Goal: Task Accomplishment & Management: Use online tool/utility

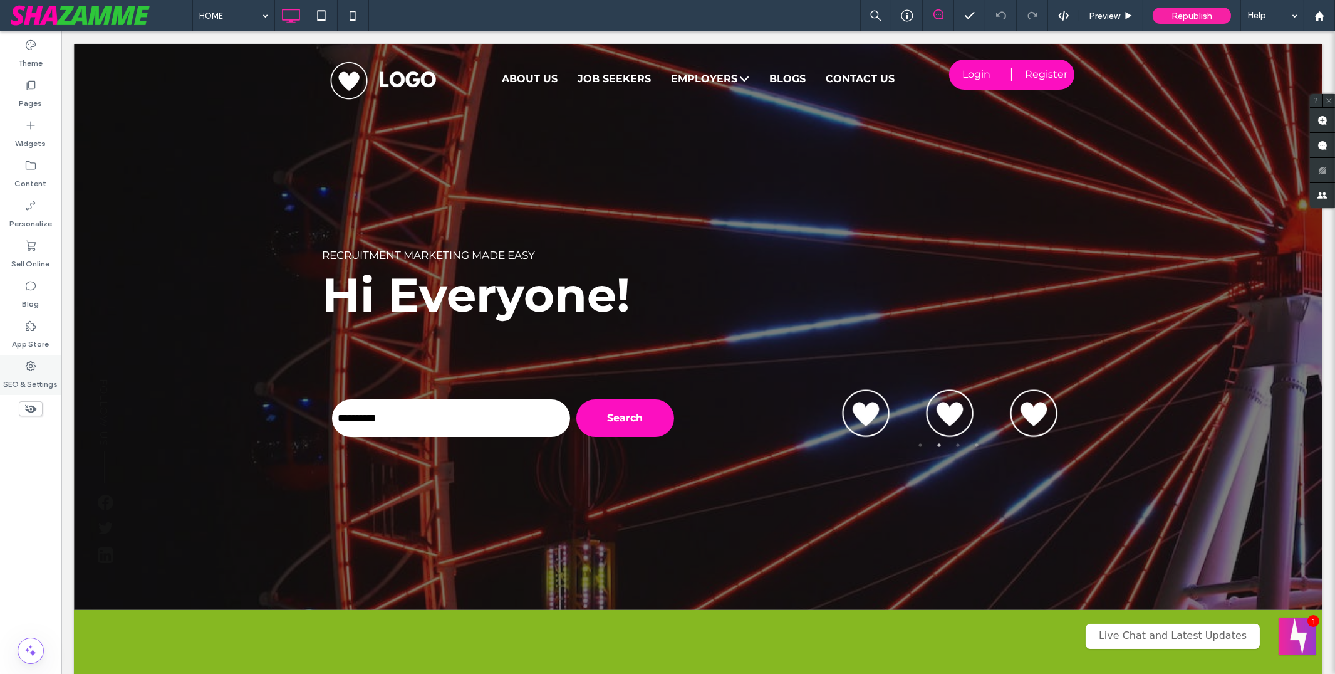
click at [38, 380] on label "SEO & Settings" at bounding box center [31, 381] width 55 height 18
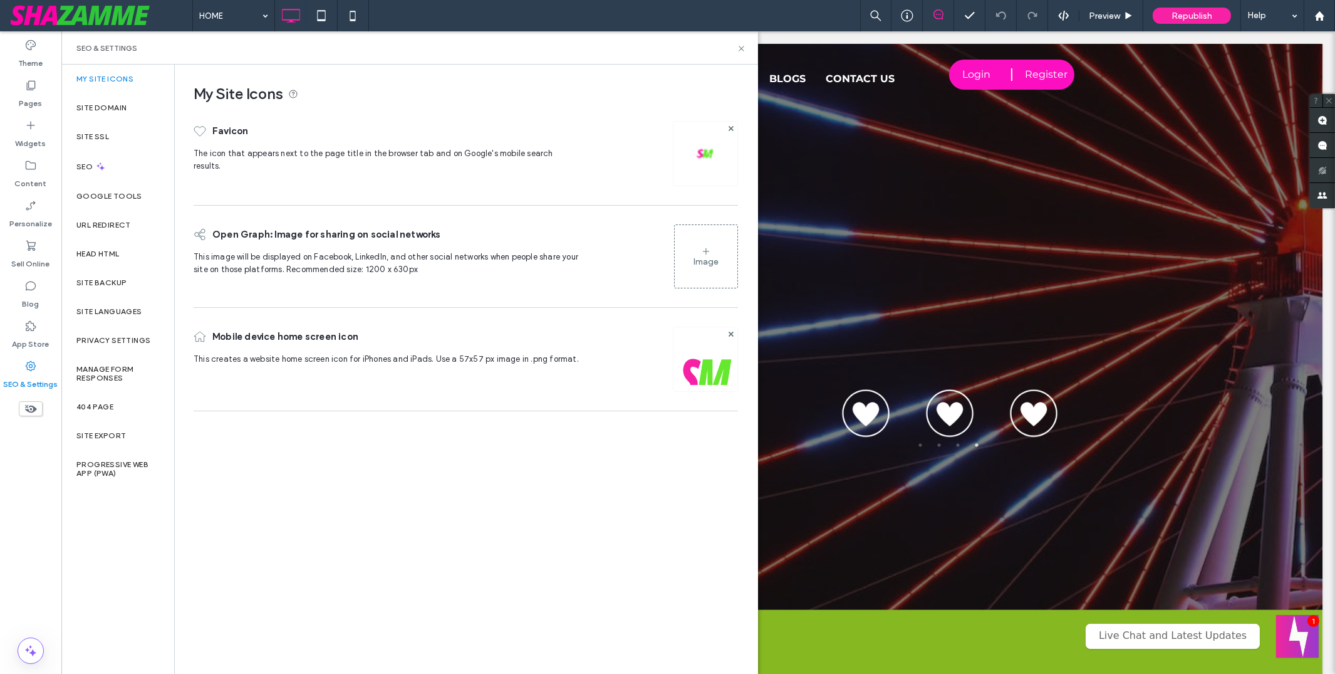
click at [1313, 631] on button "Welcome message" at bounding box center [1297, 636] width 43 height 43
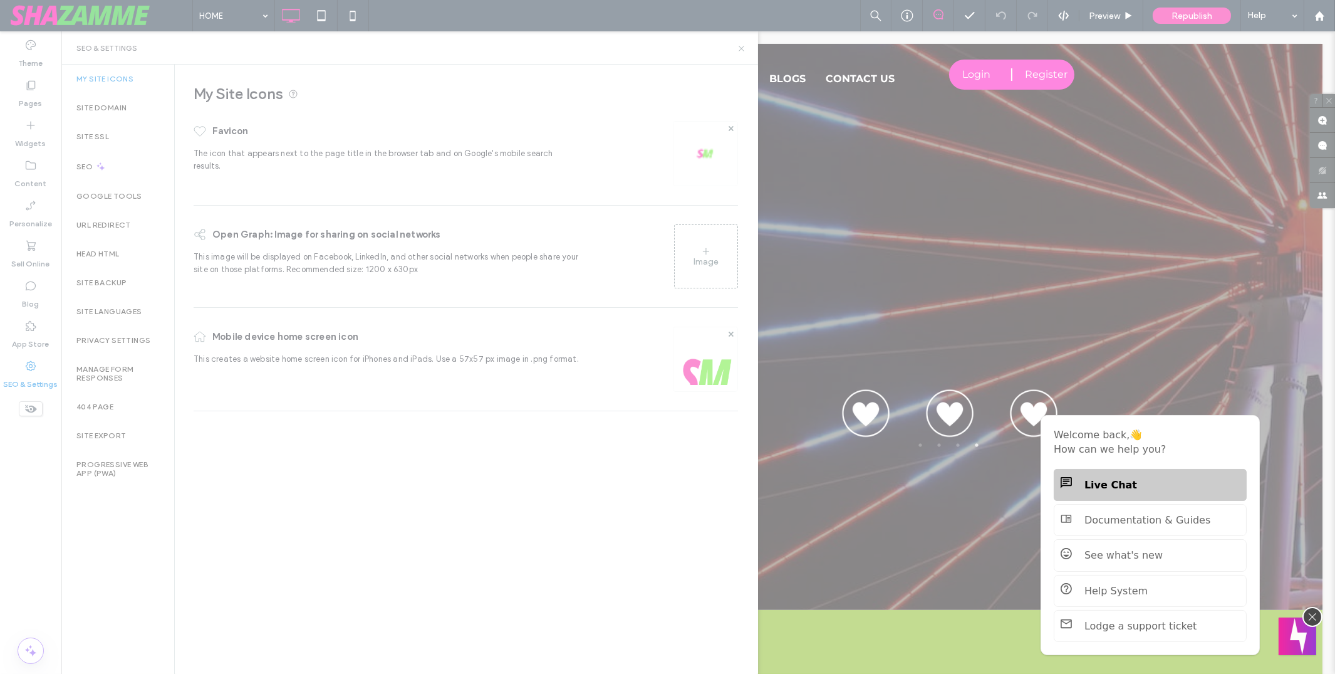
click at [1144, 486] on div "Live Chat" at bounding box center [1150, 485] width 179 height 12
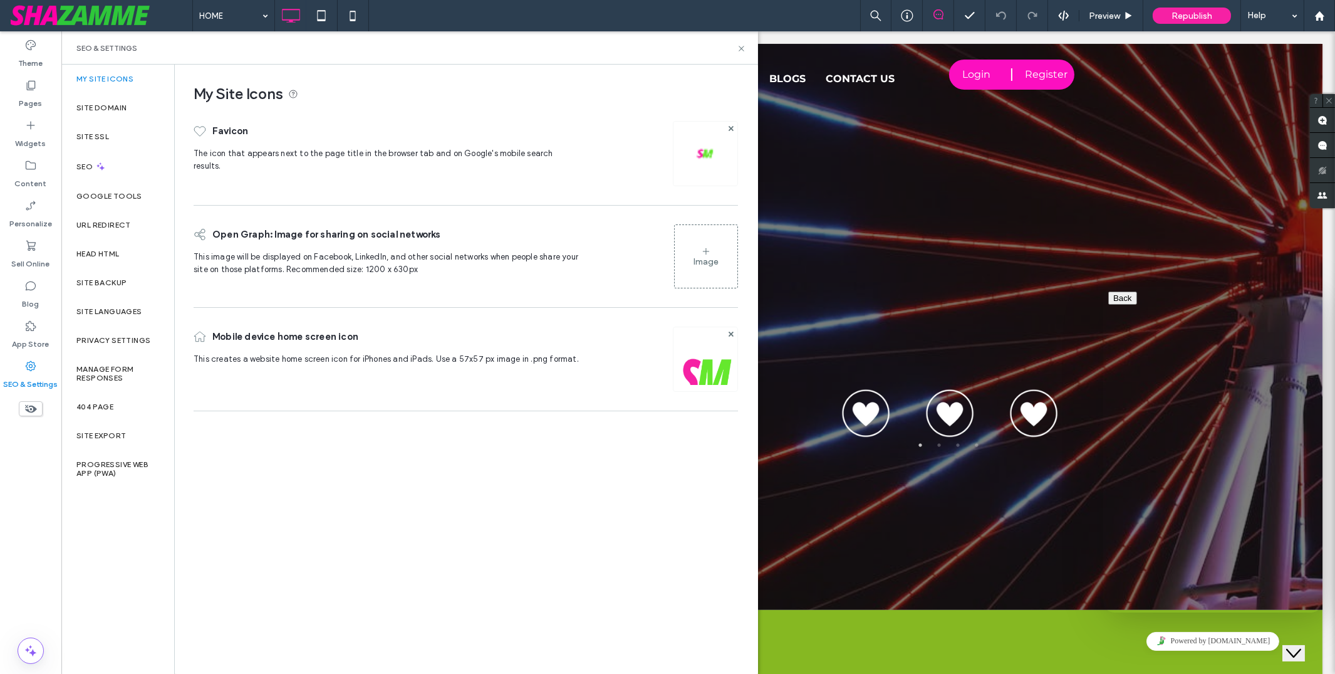
click at [1296, 645] on icon "Close Chat This icon closes the chat window." at bounding box center [1293, 652] width 15 height 15
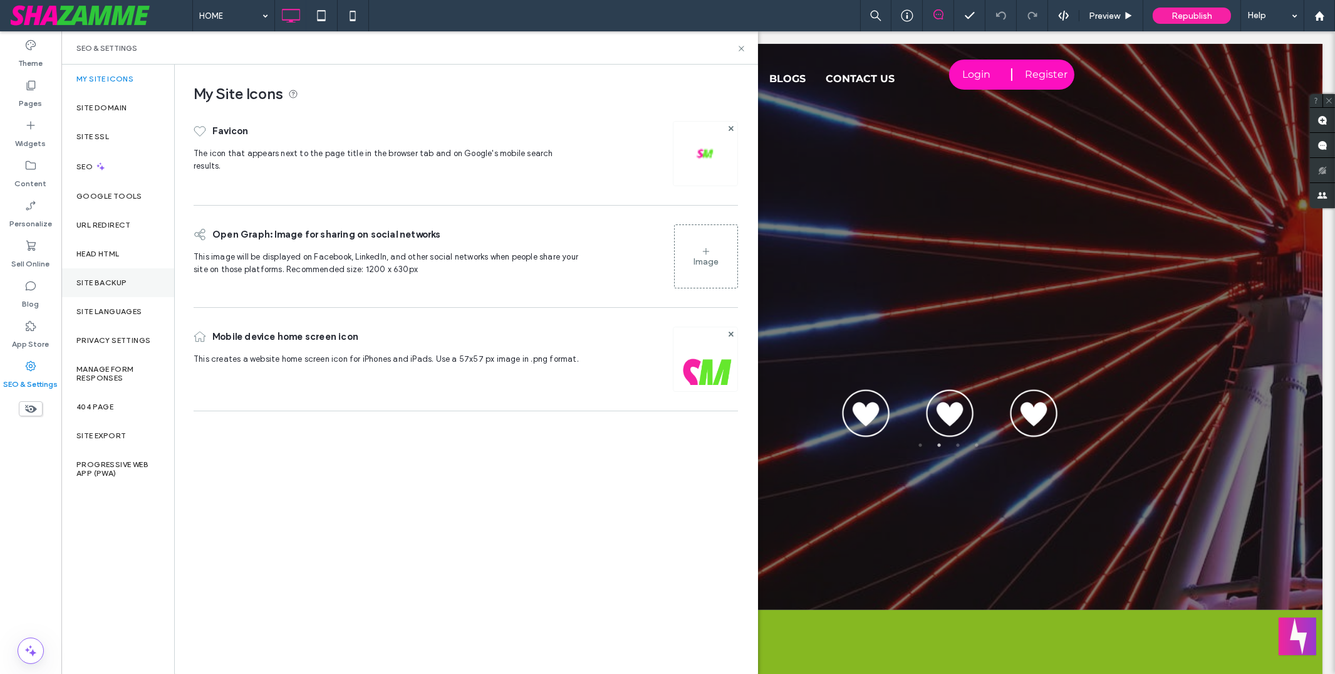
click at [102, 284] on label "Site Backup" at bounding box center [101, 282] width 50 height 9
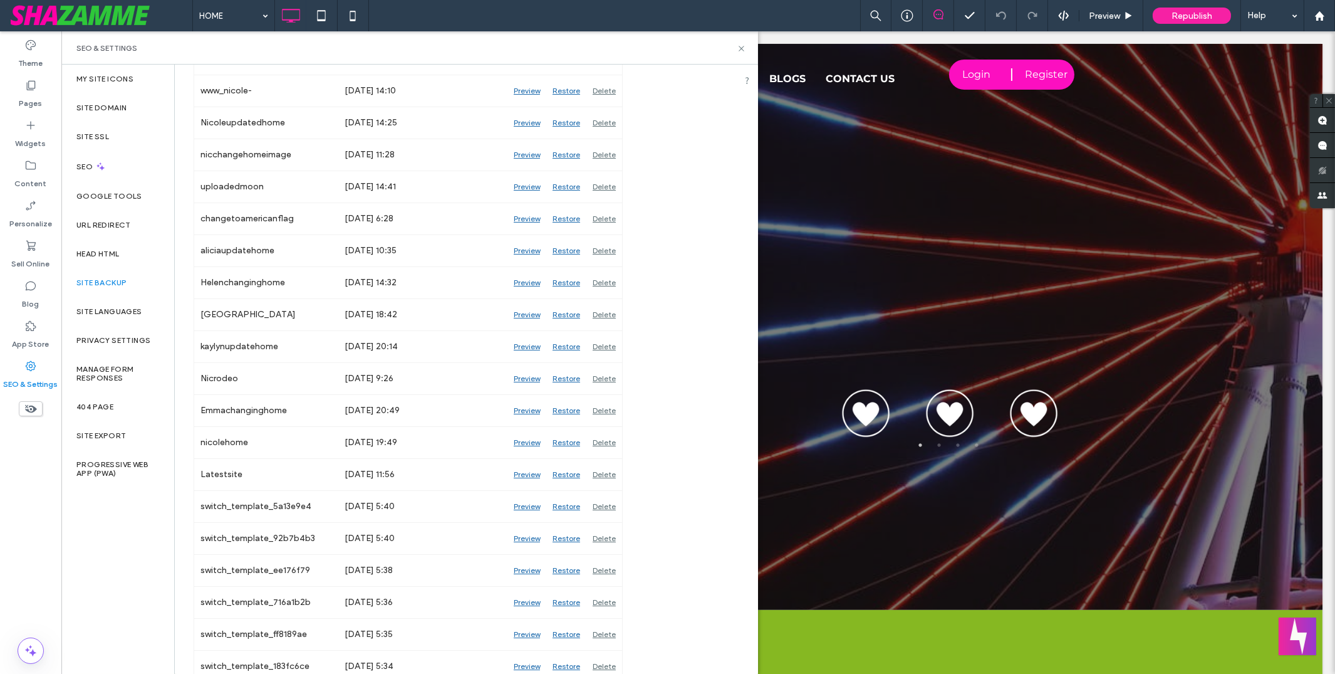
scroll to position [2531, 0]
click at [573, 128] on div "Restore" at bounding box center [566, 125] width 40 height 31
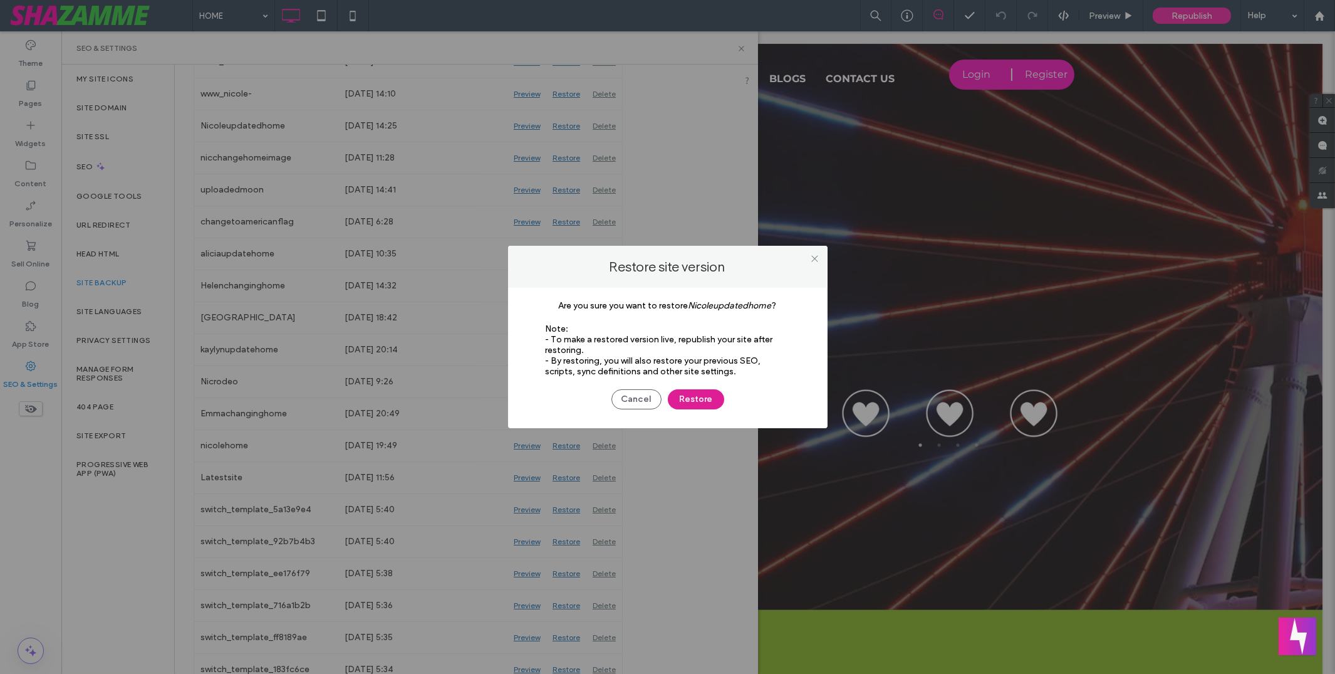
click at [694, 396] on button "Restore" at bounding box center [696, 399] width 56 height 20
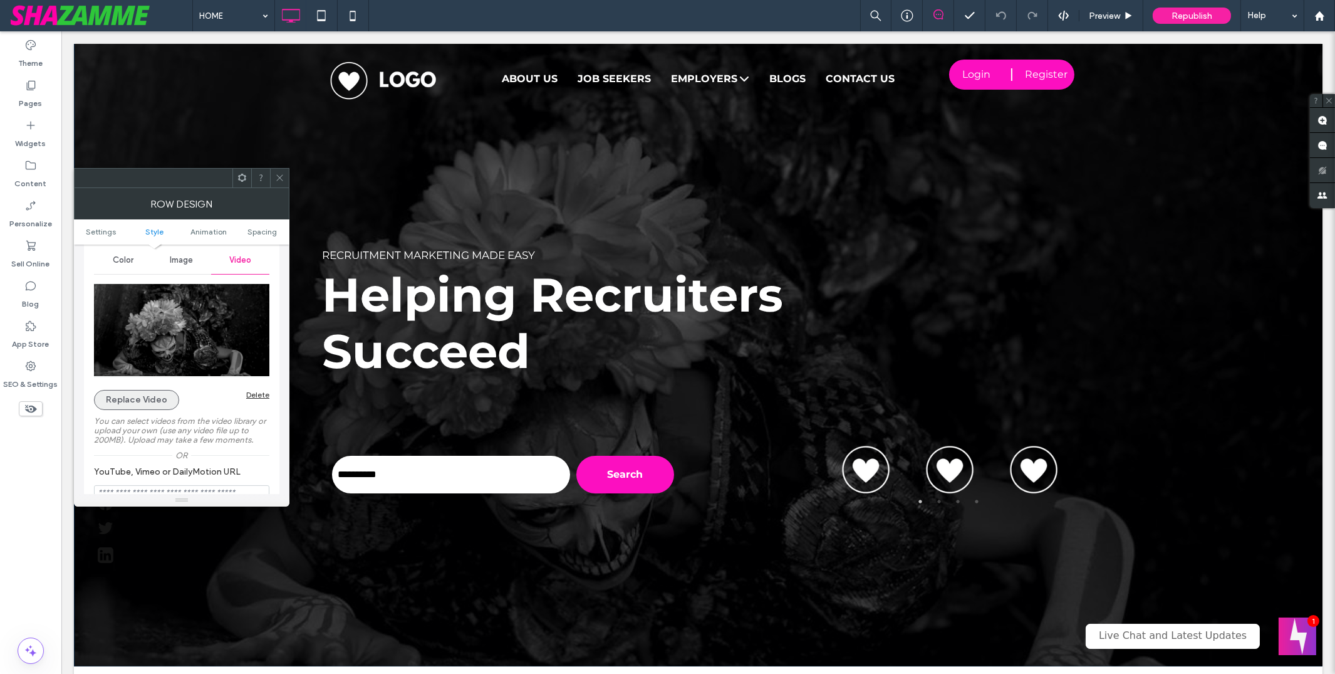
click at [134, 402] on button "Replace Video" at bounding box center [136, 400] width 85 height 20
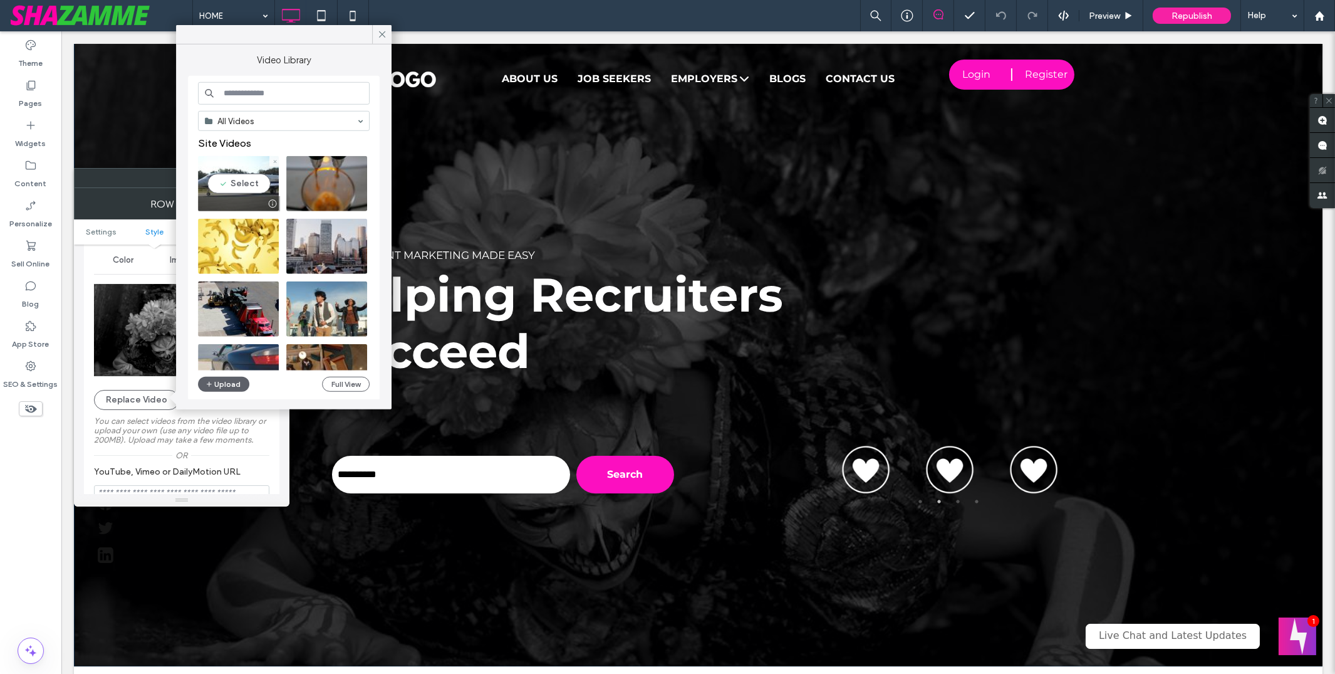
click at [222, 185] on video at bounding box center [238, 183] width 81 height 55
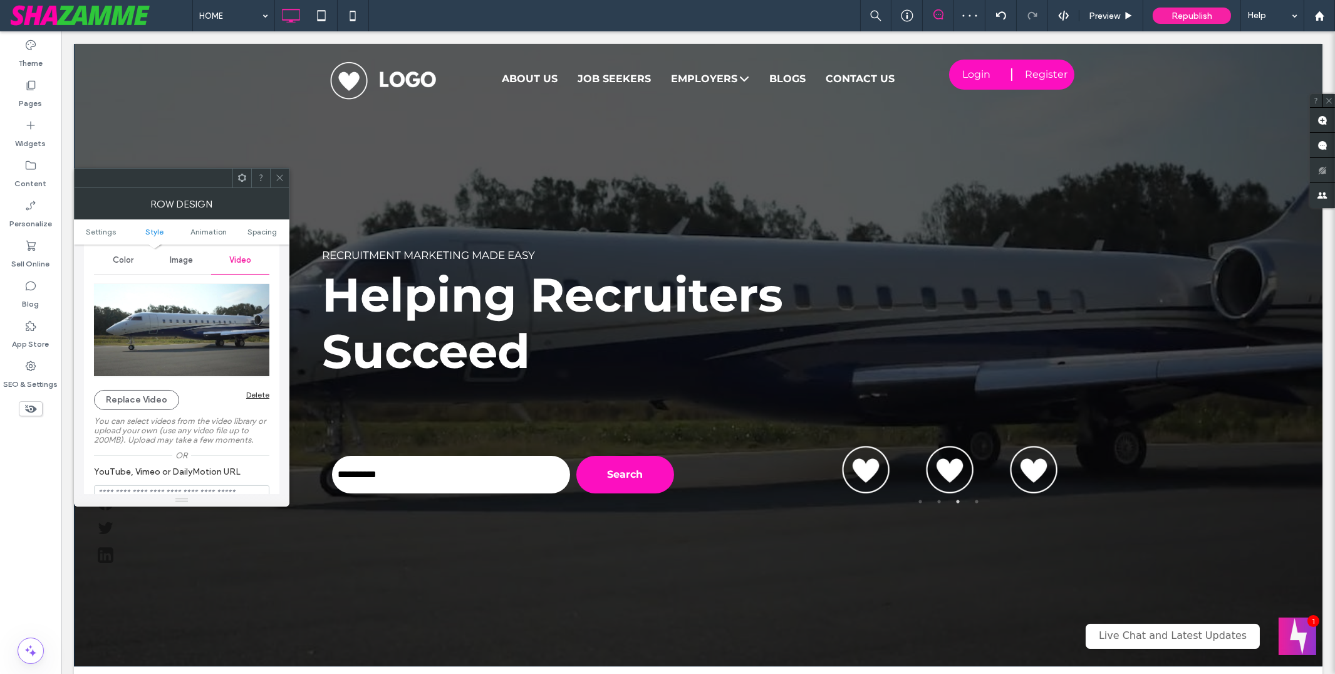
click at [279, 176] on icon at bounding box center [279, 177] width 9 height 9
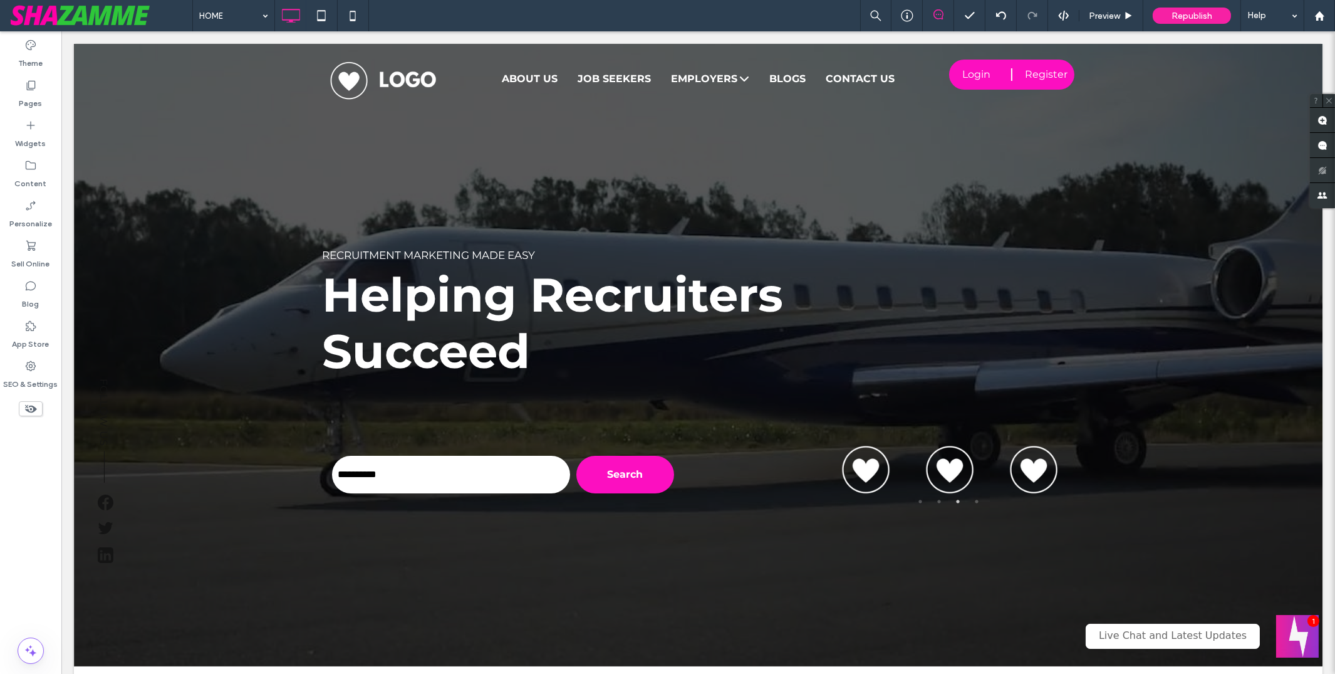
click at [1292, 637] on button "Welcome message" at bounding box center [1297, 636] width 43 height 43
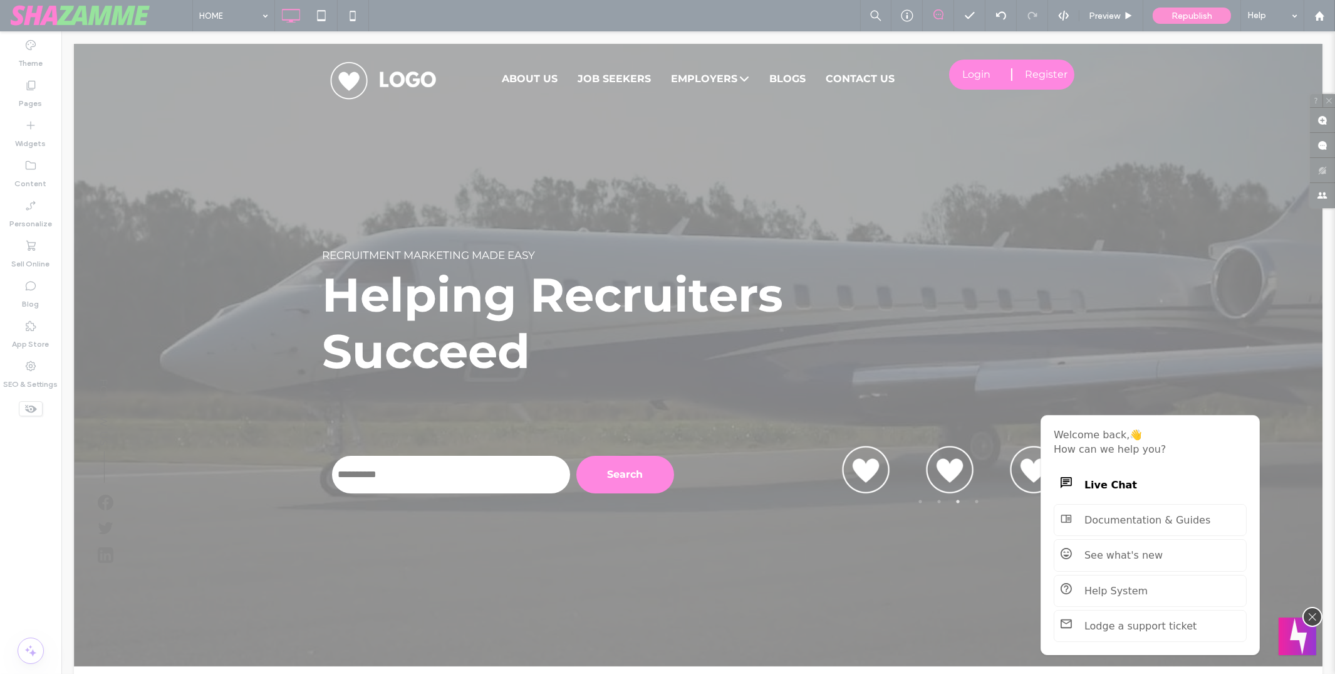
click at [808, 588] on div at bounding box center [667, 337] width 1335 height 674
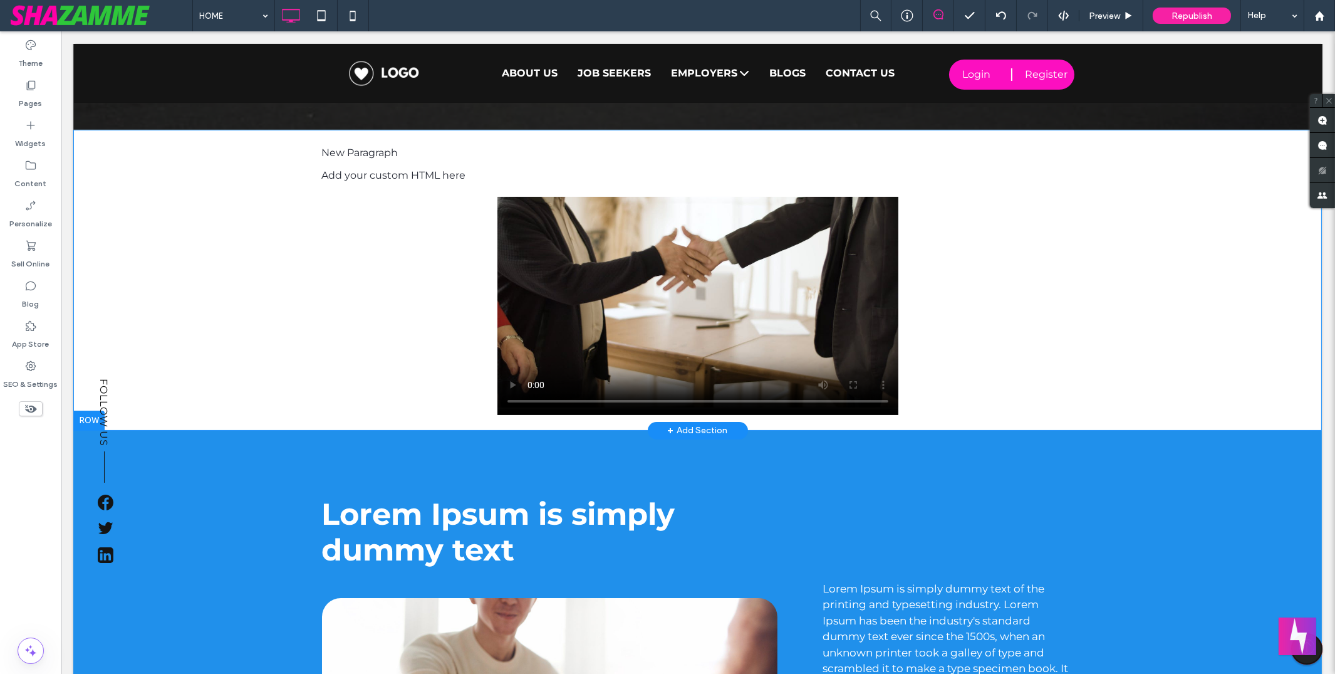
scroll to position [536, 1]
click at [889, 194] on div at bounding box center [893, 193] width 9 height 9
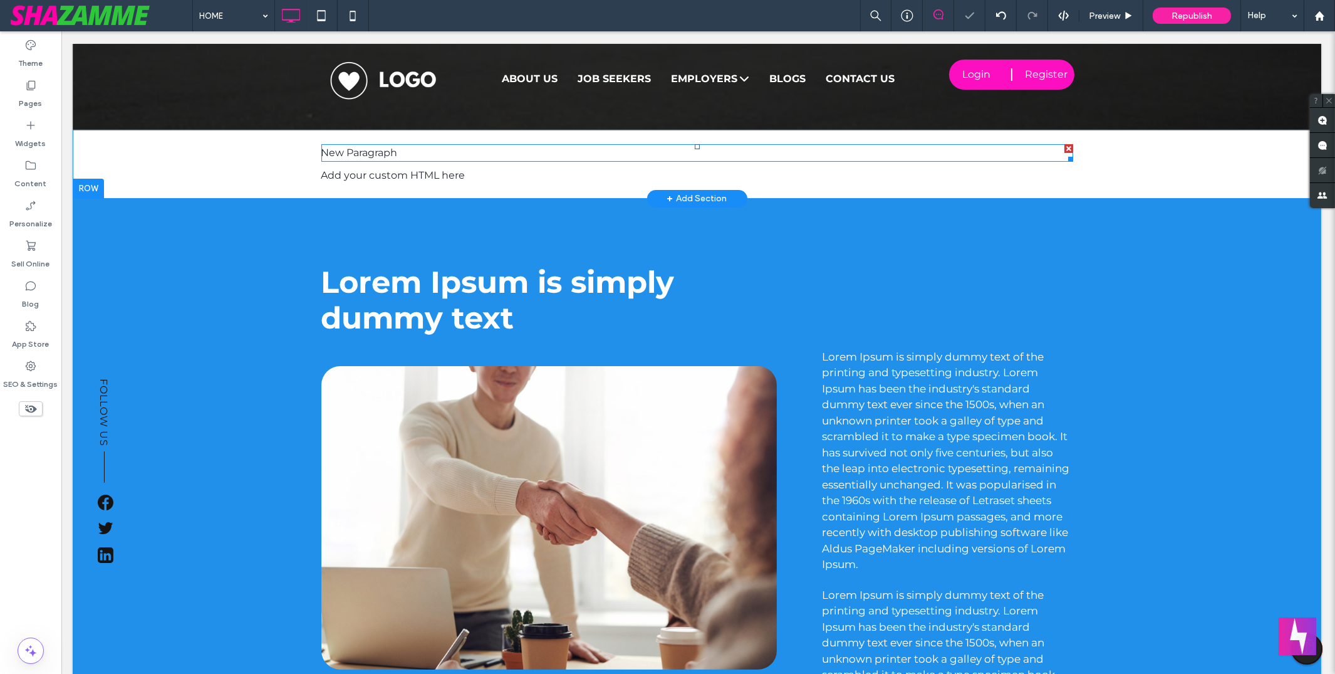
click at [1064, 146] on div at bounding box center [1068, 148] width 9 height 9
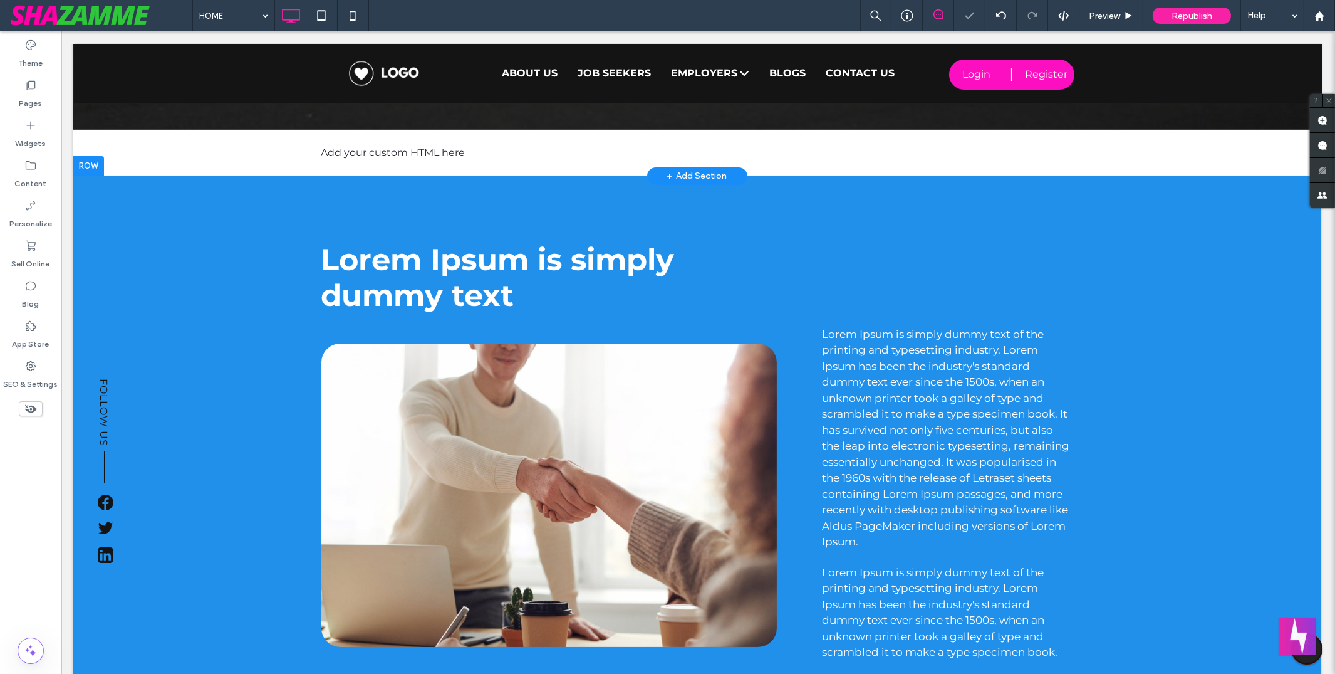
scroll to position [536, 1]
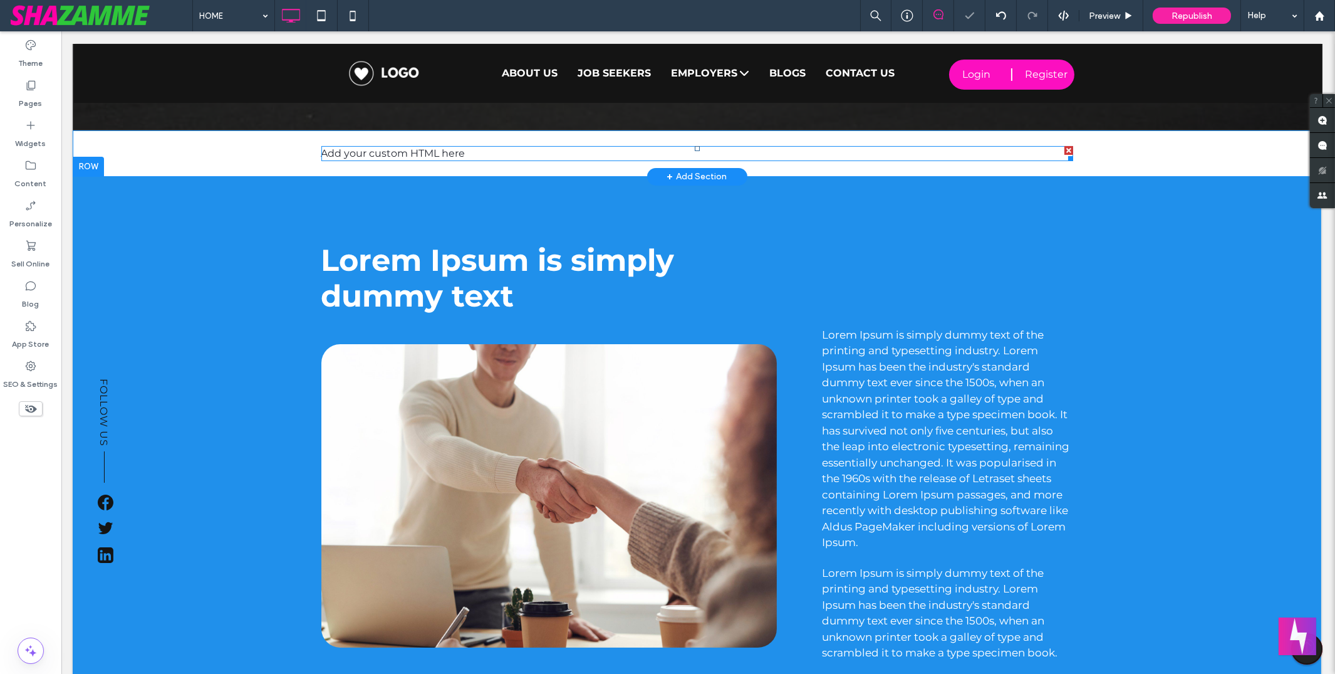
click at [1064, 148] on div at bounding box center [1068, 150] width 9 height 9
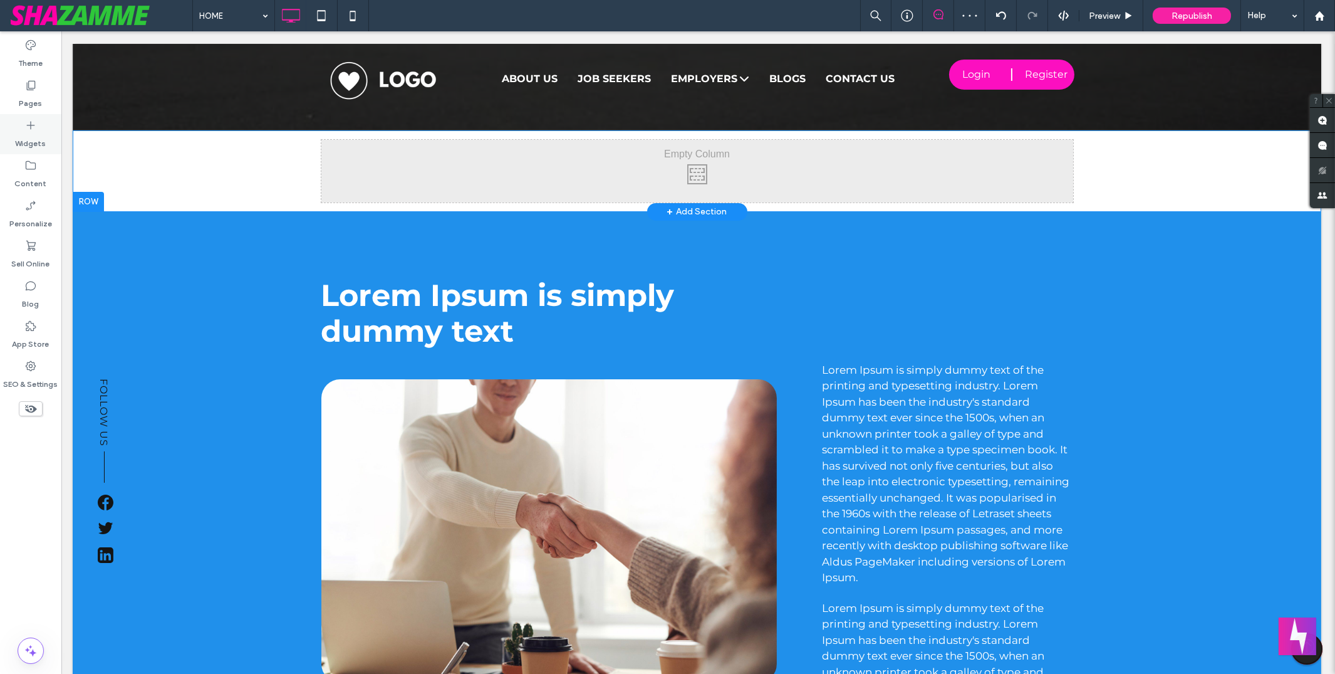
click at [31, 127] on icon at bounding box center [30, 125] width 13 height 13
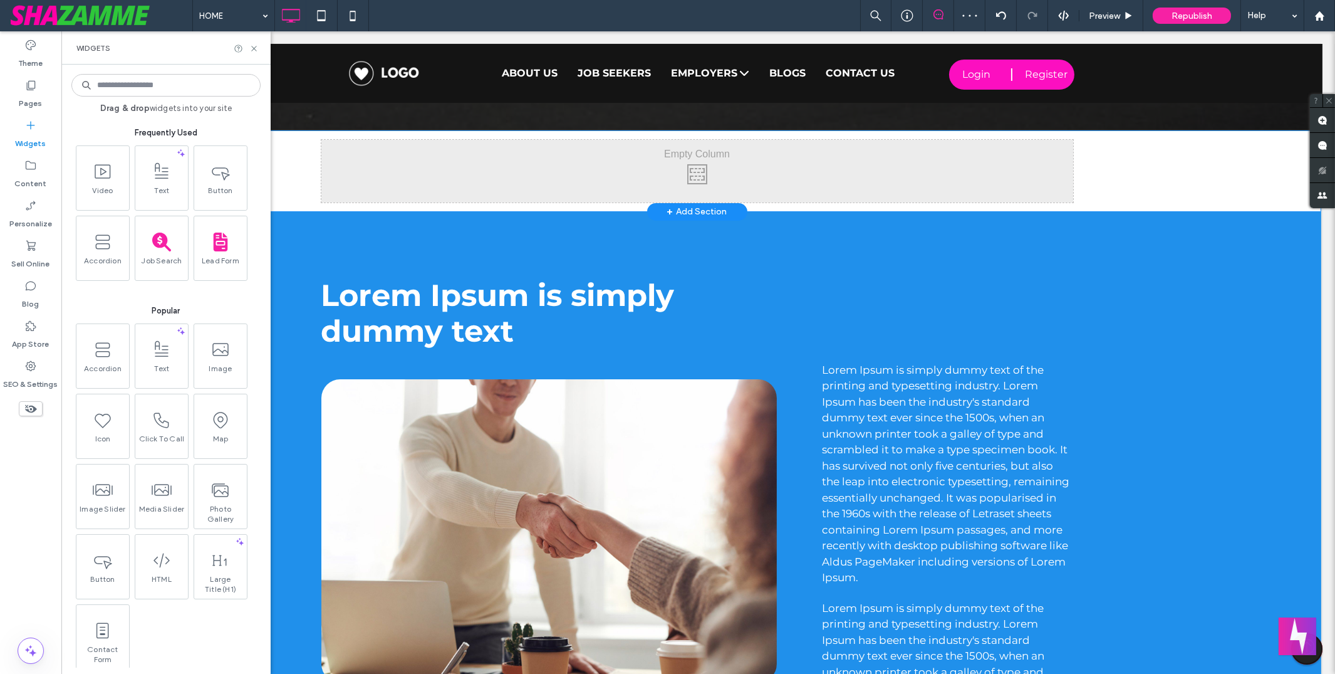
scroll to position [533, 1]
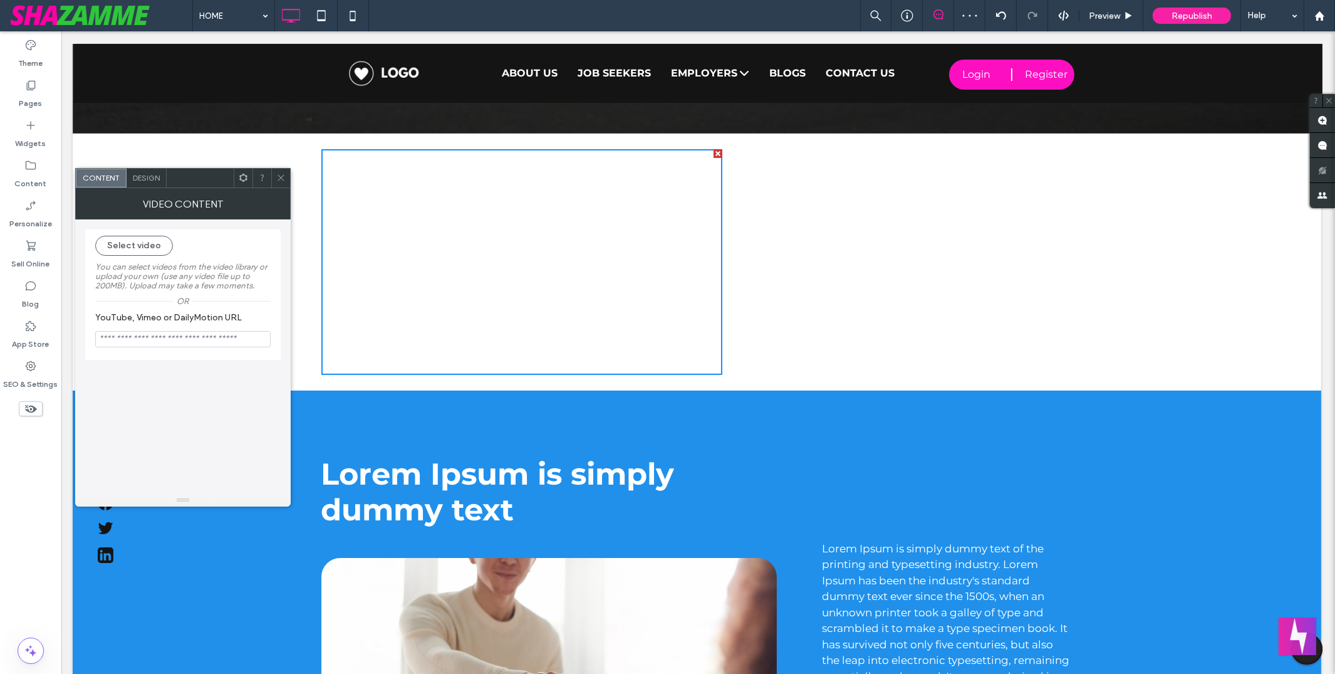
click at [247, 181] on icon at bounding box center [243, 177] width 9 height 9
click at [275, 231] on icon at bounding box center [276, 228] width 8 height 8
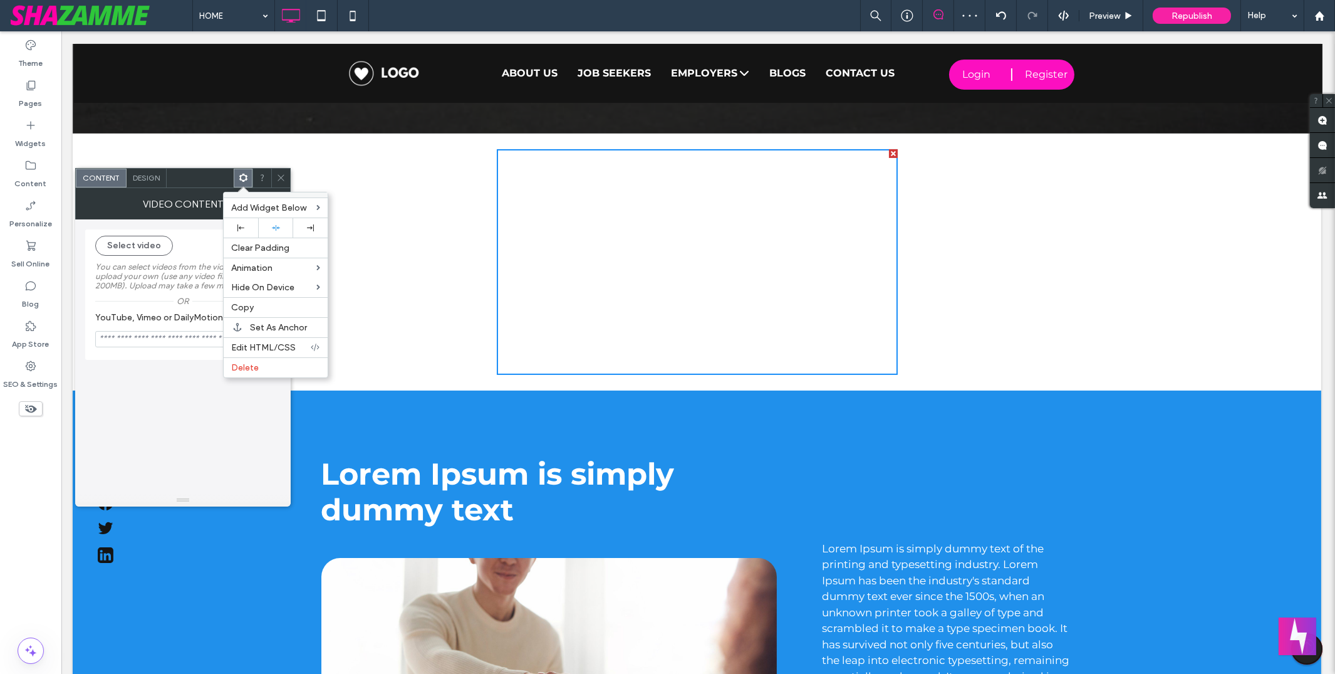
scroll to position [533, 4]
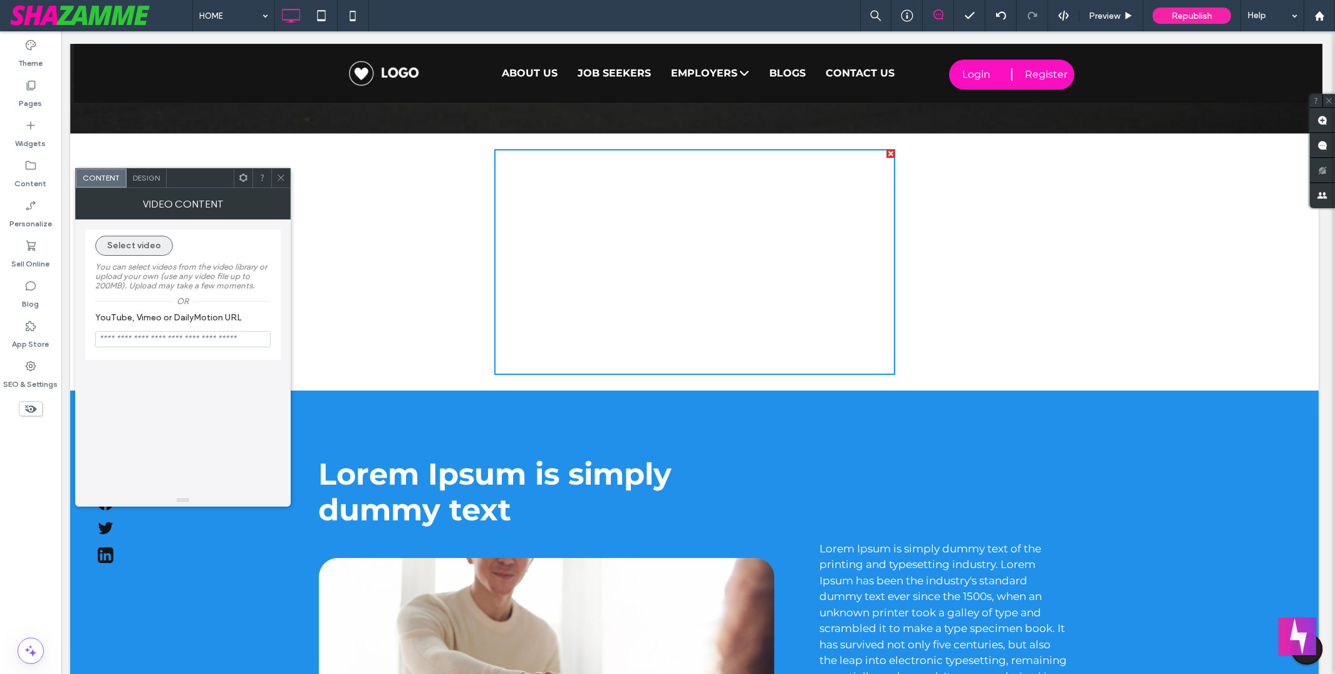
click at [149, 247] on button "Select video" at bounding box center [134, 246] width 78 height 20
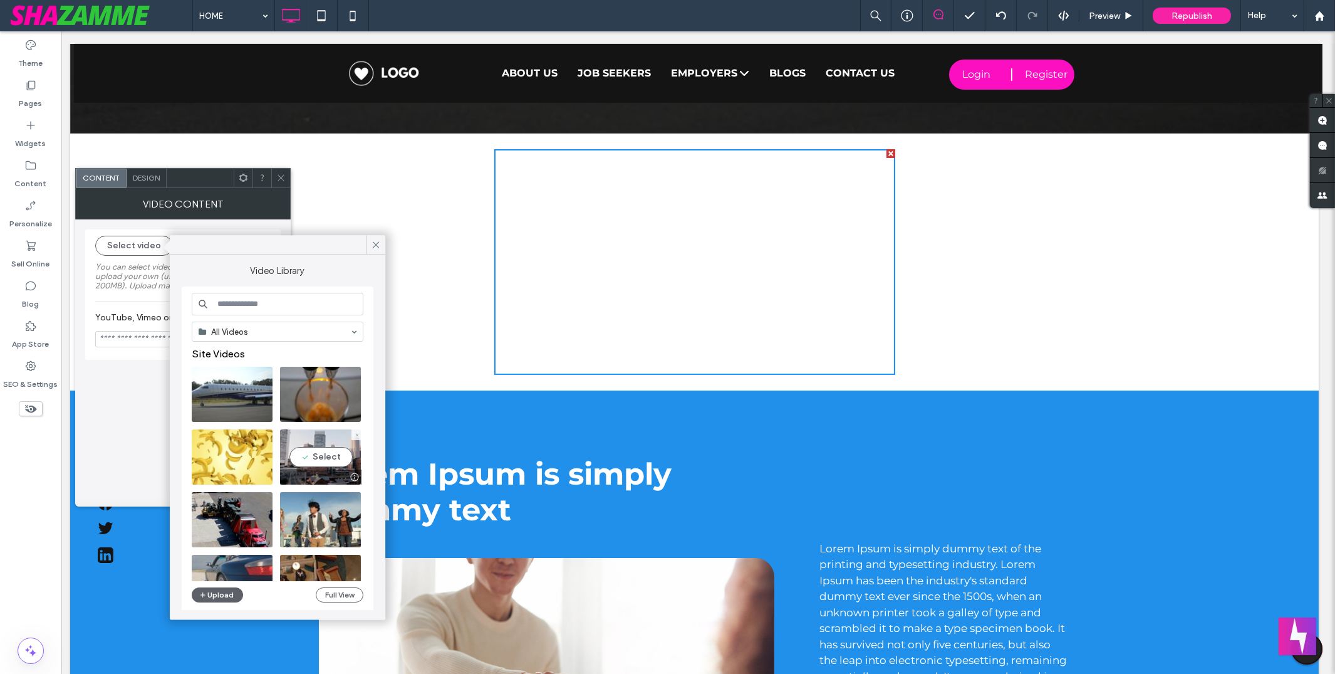
click at [326, 464] on video at bounding box center [320, 456] width 81 height 55
type input "**********"
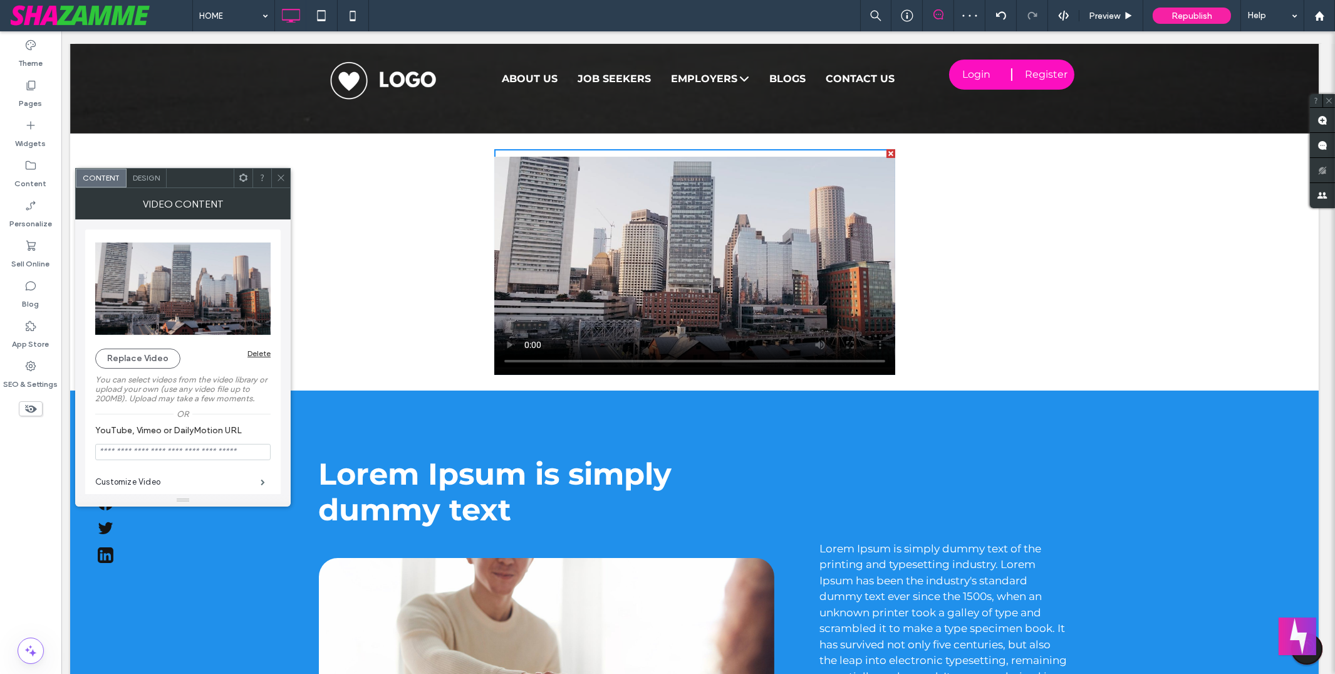
click at [284, 174] on icon at bounding box center [280, 177] width 9 height 9
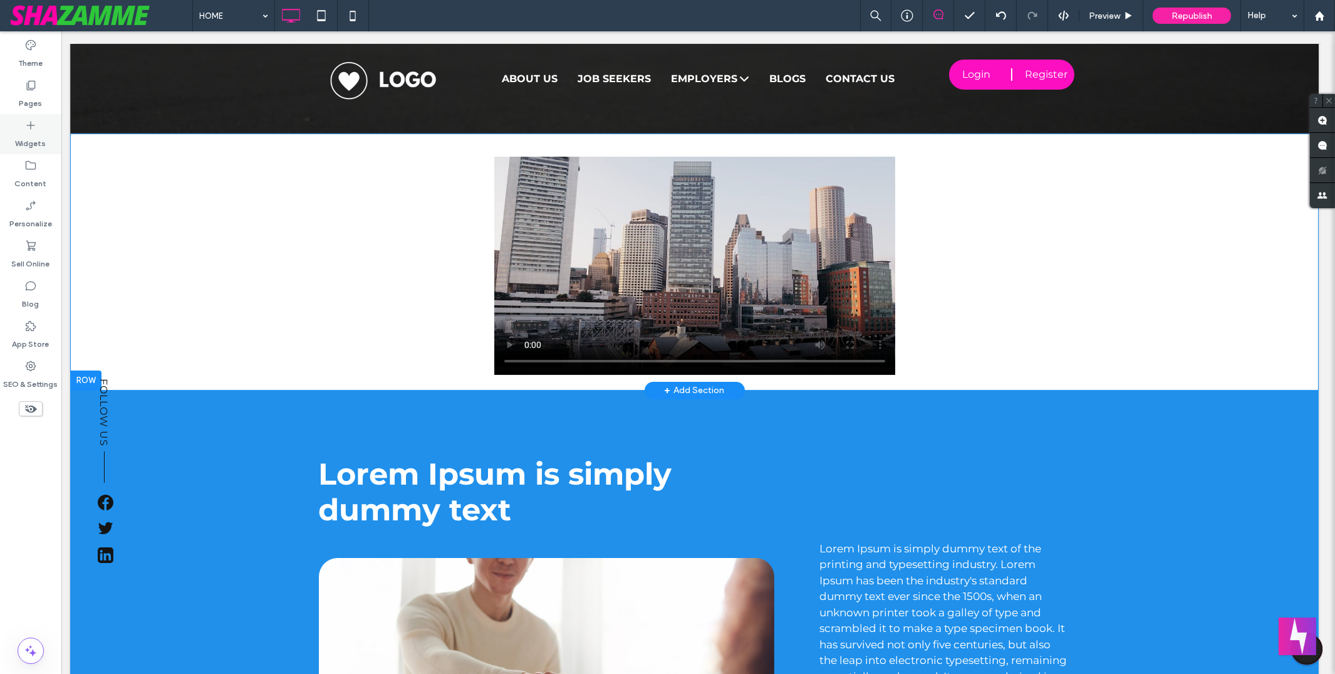
click at [39, 132] on label "Widgets" at bounding box center [31, 141] width 31 height 18
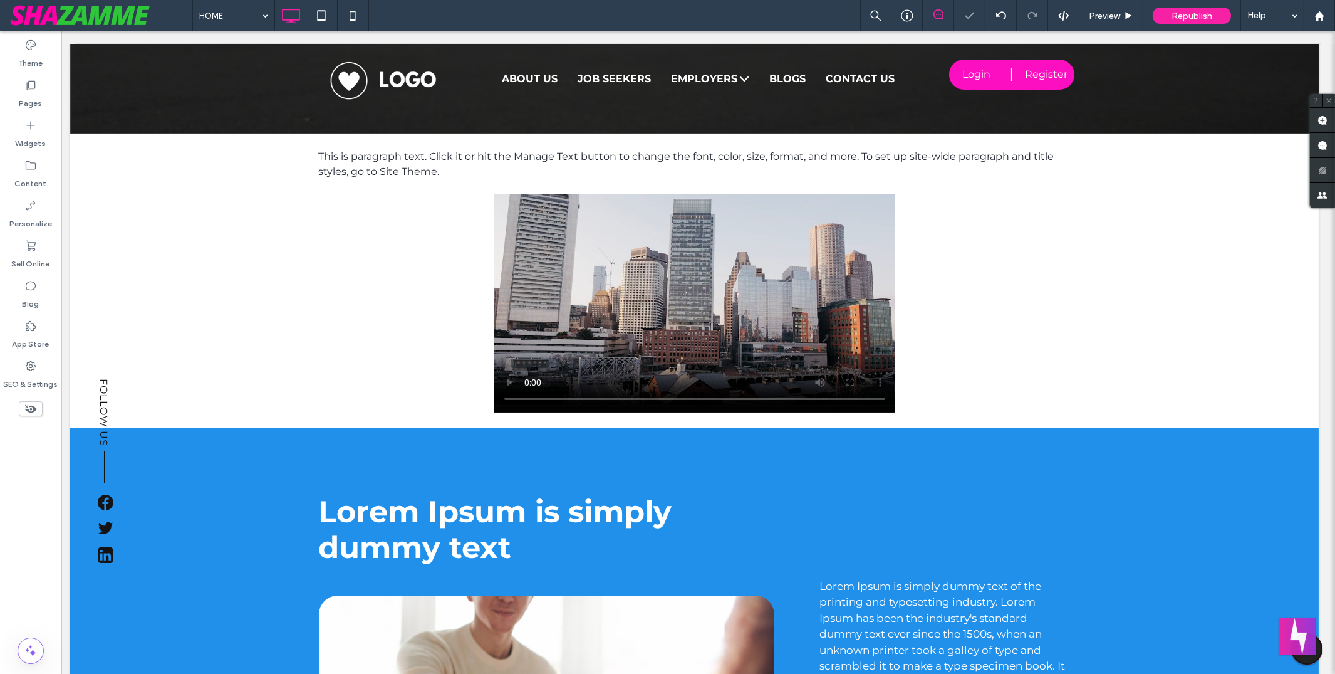
type input "**********"
type input "**"
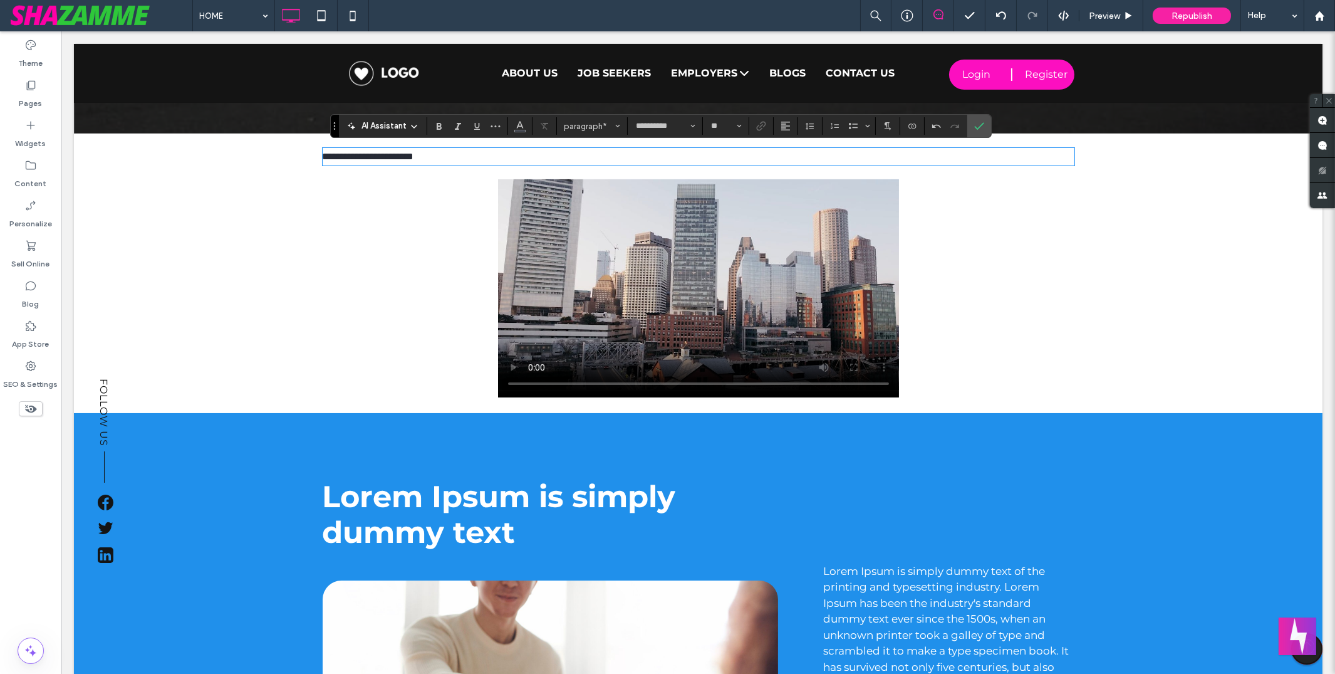
scroll to position [533, 0]
click at [560, 157] on p "**********" at bounding box center [699, 156] width 752 height 15
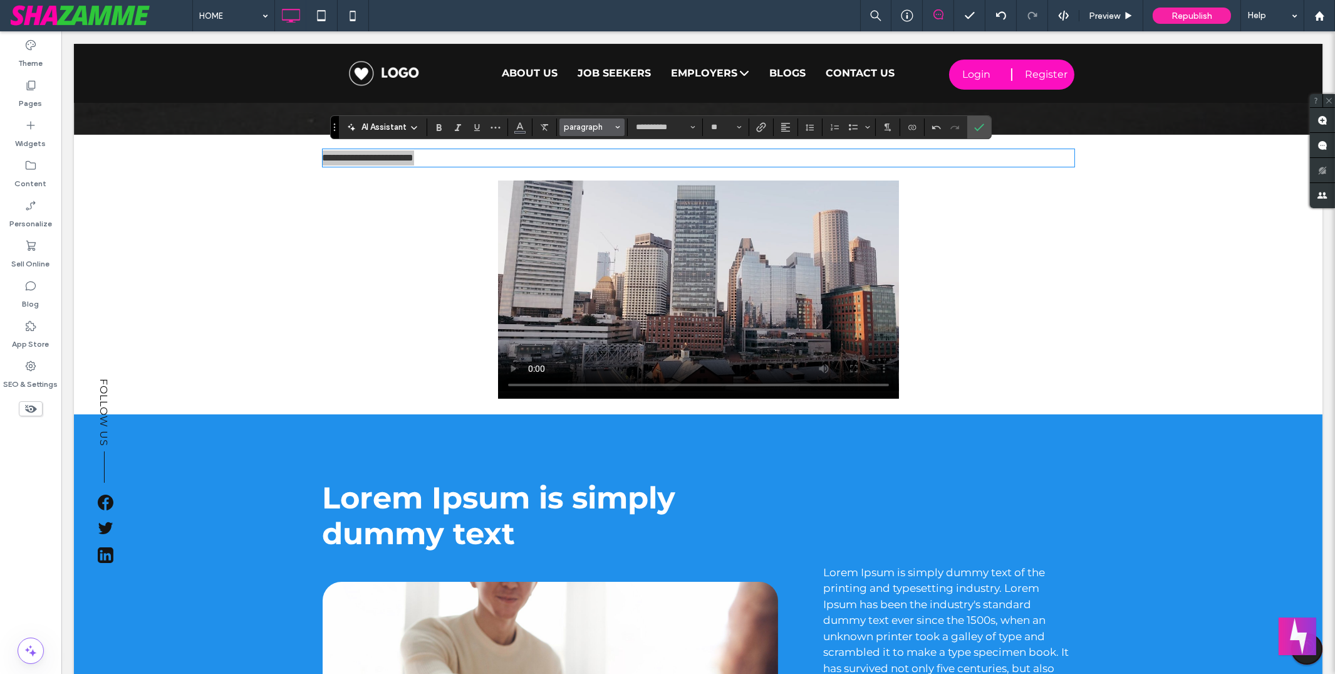
click at [611, 126] on span "paragraph" at bounding box center [588, 126] width 49 height 9
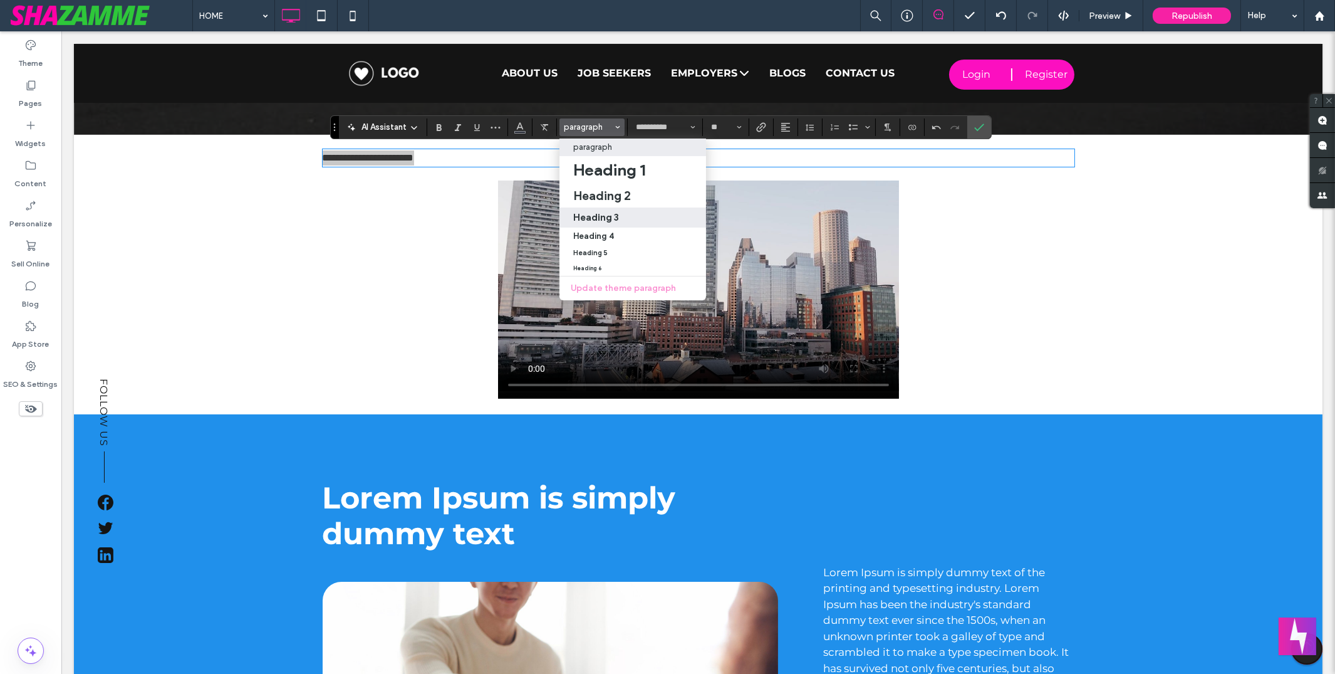
click at [616, 222] on label "Heading 3" at bounding box center [632, 217] width 147 height 20
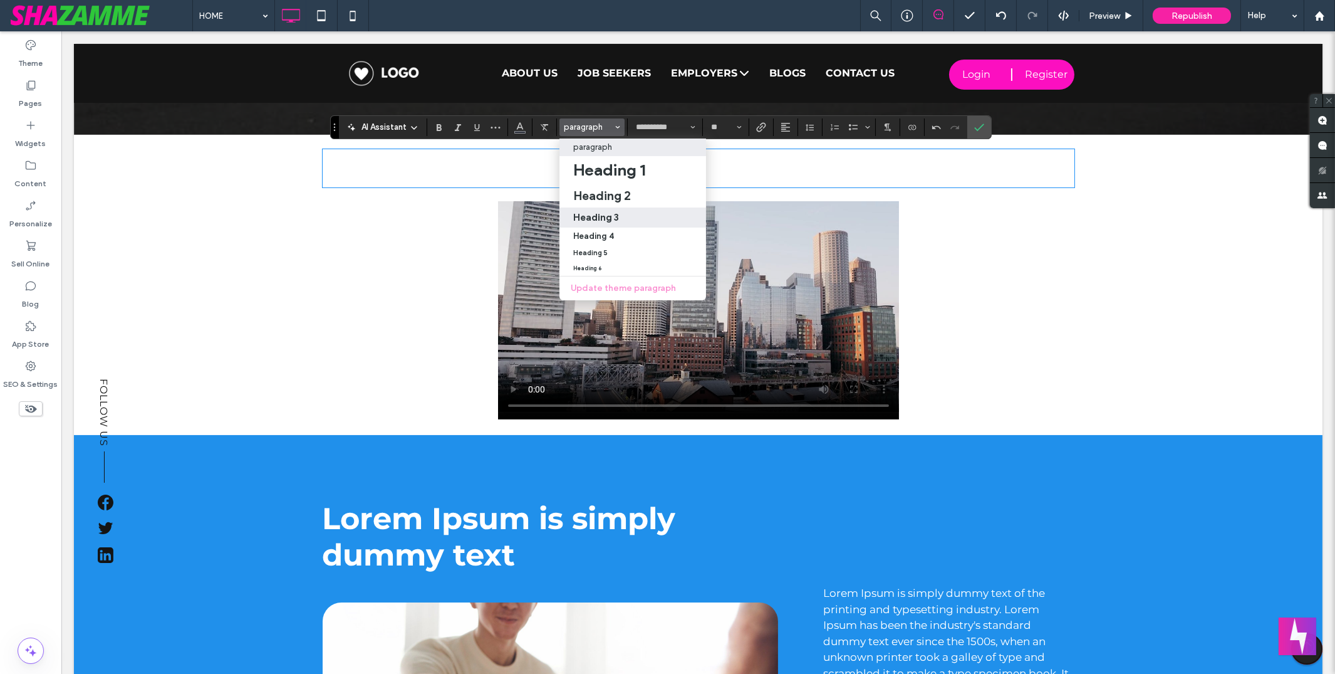
type input "**"
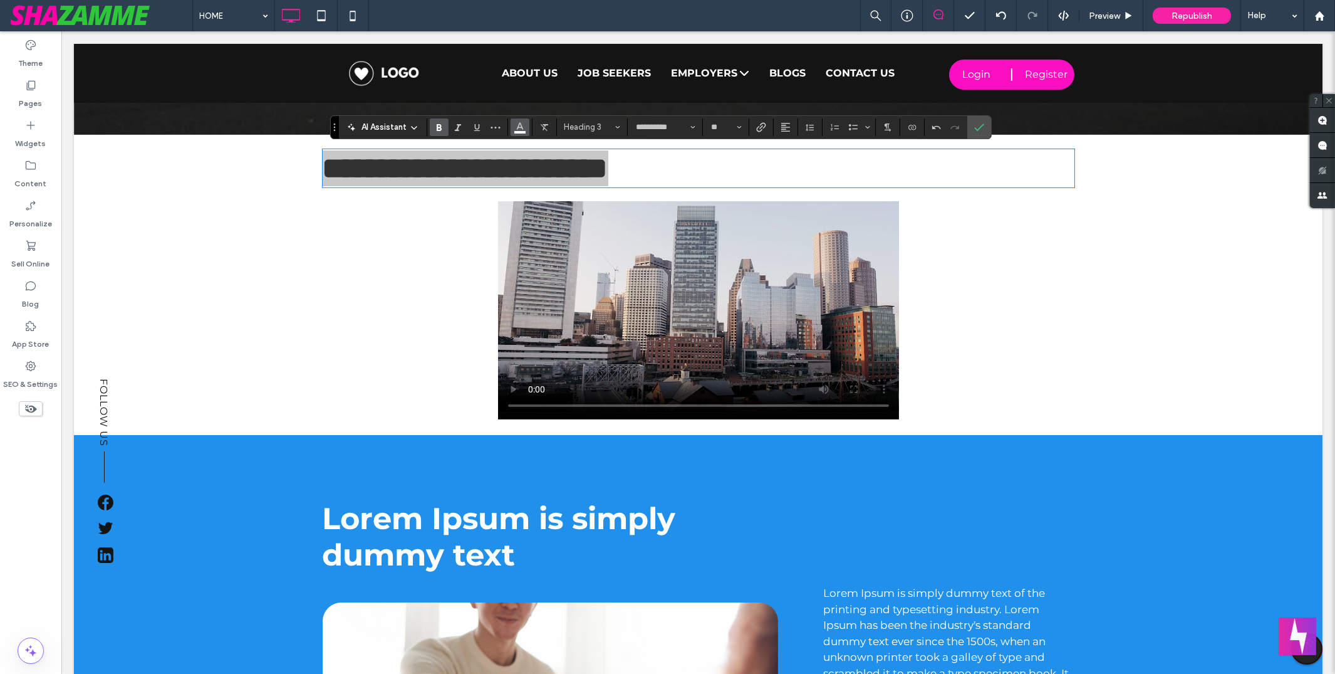
click at [521, 125] on use "Color" at bounding box center [520, 125] width 7 height 7
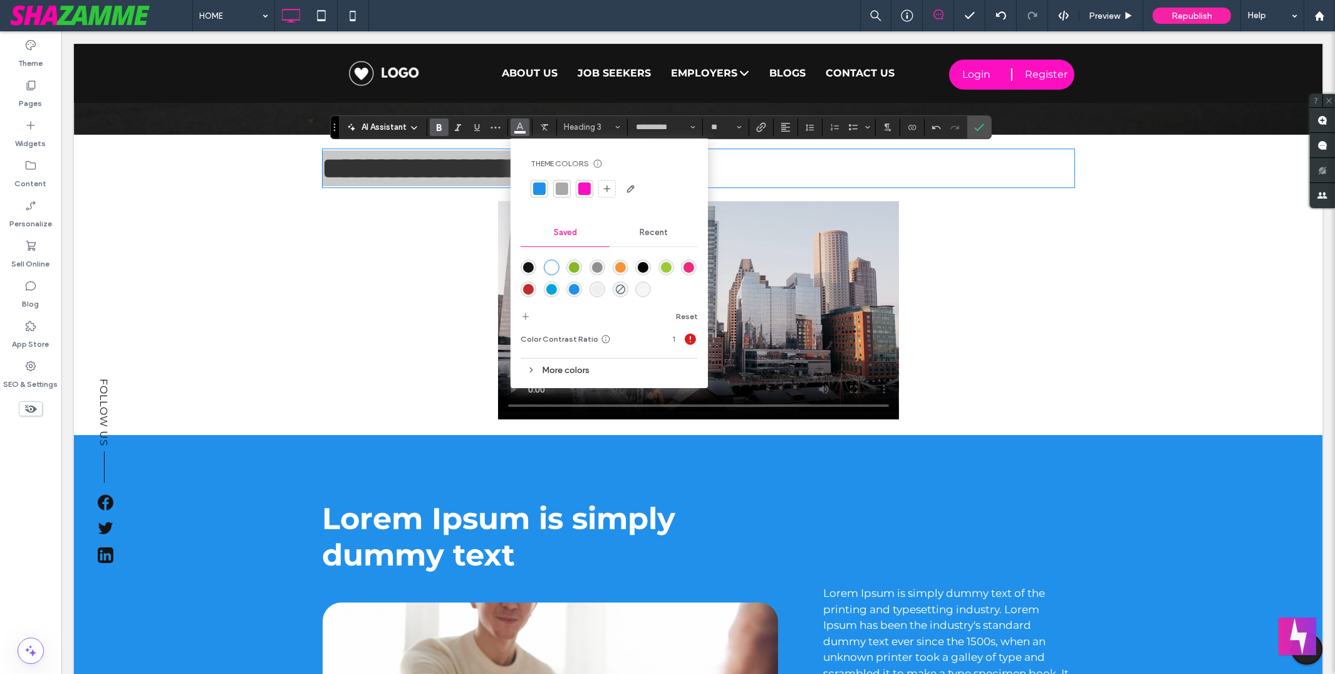
click at [529, 264] on div "rgba(20,20,20,1)" at bounding box center [528, 267] width 11 height 11
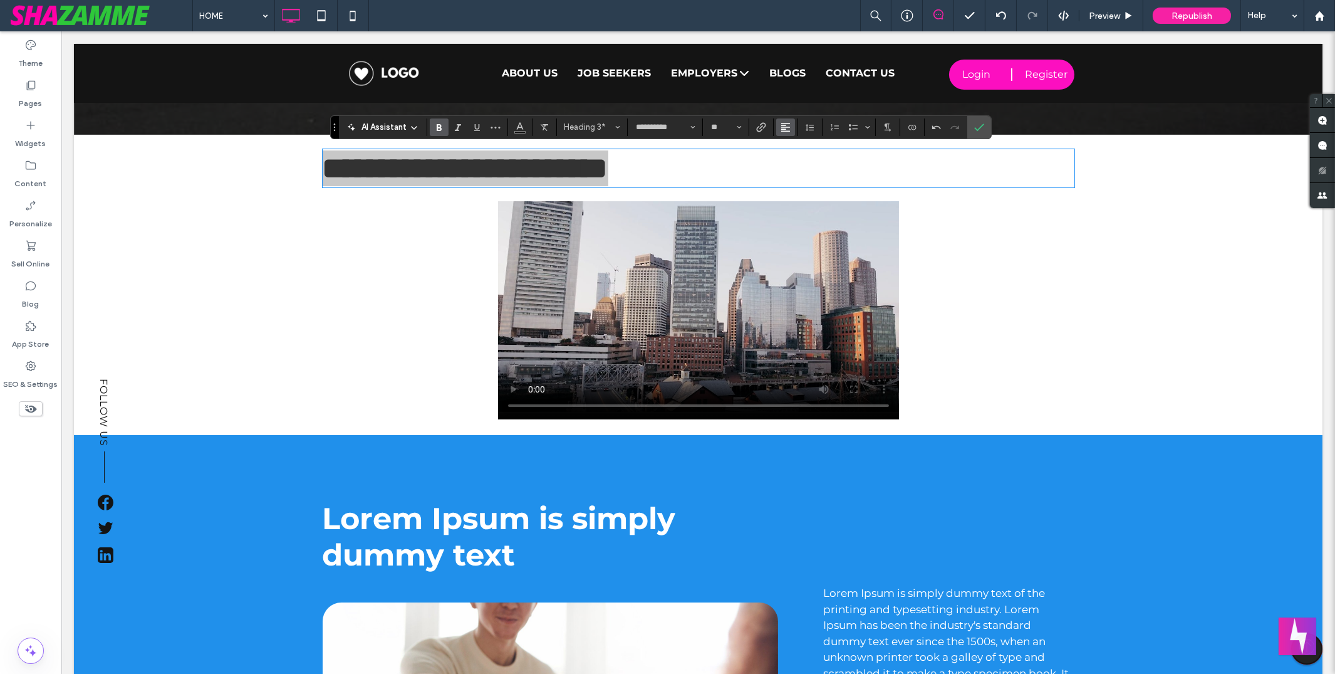
click at [784, 123] on use "Alignment" at bounding box center [785, 127] width 9 height 9
click at [804, 164] on div "ui.textEditor.alignment.center" at bounding box center [798, 165] width 16 height 10
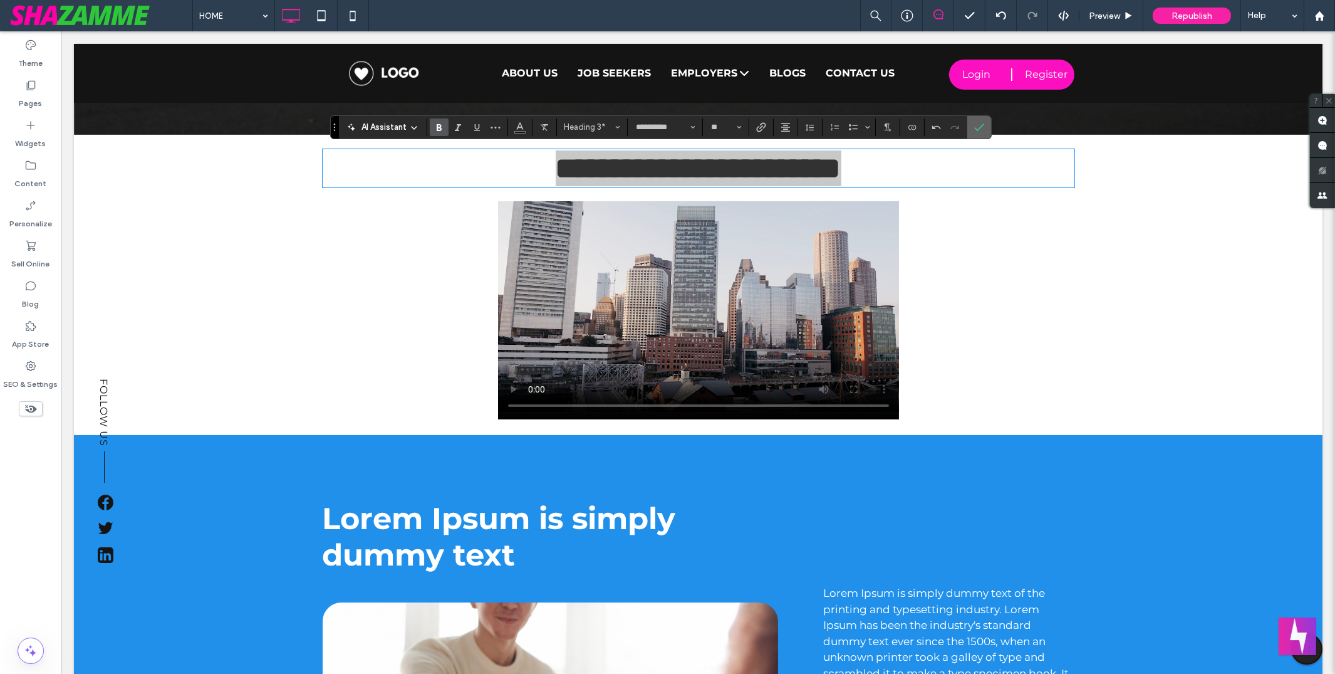
drag, startPoint x: 982, startPoint y: 115, endPoint x: 919, endPoint y: 106, distance: 63.4
click at [982, 117] on span "Confirm" at bounding box center [979, 127] width 10 height 21
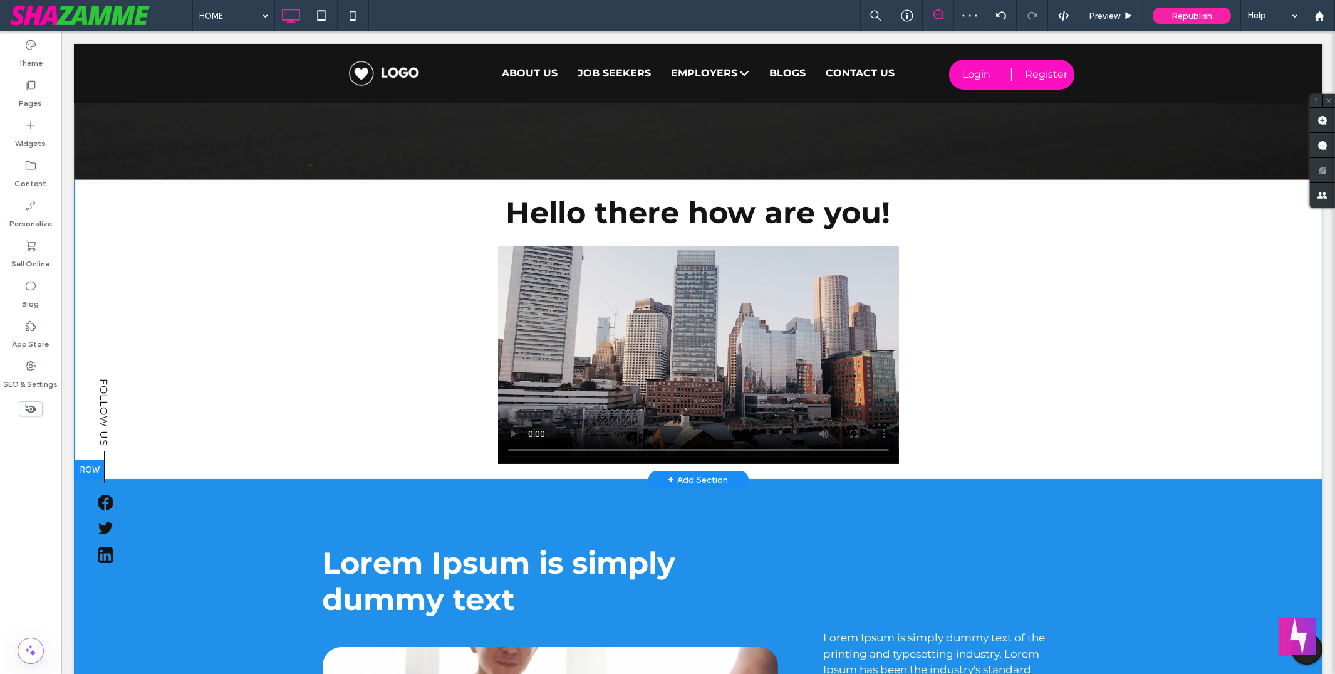
scroll to position [486, 0]
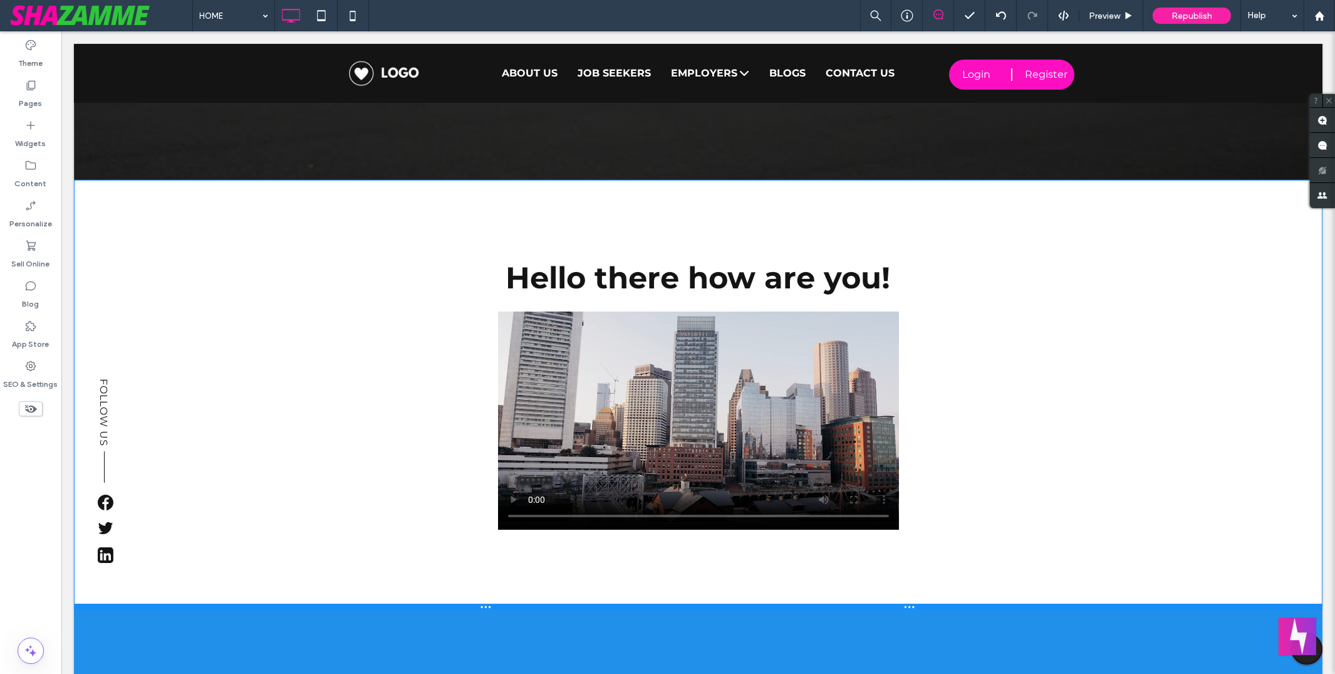
drag, startPoint x: 555, startPoint y: 477, endPoint x: 553, endPoint y: 608, distance: 130.3
click at [553, 608] on div at bounding box center [698, 606] width 1249 height 6
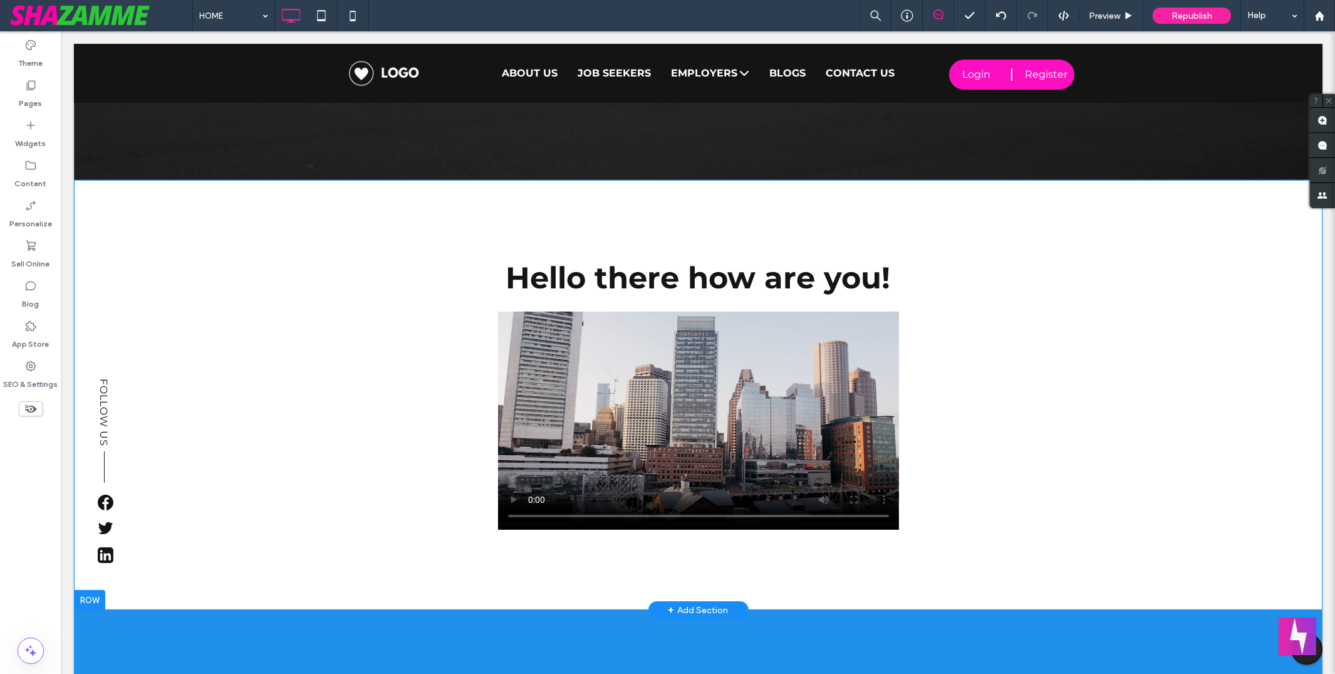
click at [254, 242] on div "Click To Paste Hello there how are you! Row + Add Section" at bounding box center [698, 395] width 1249 height 430
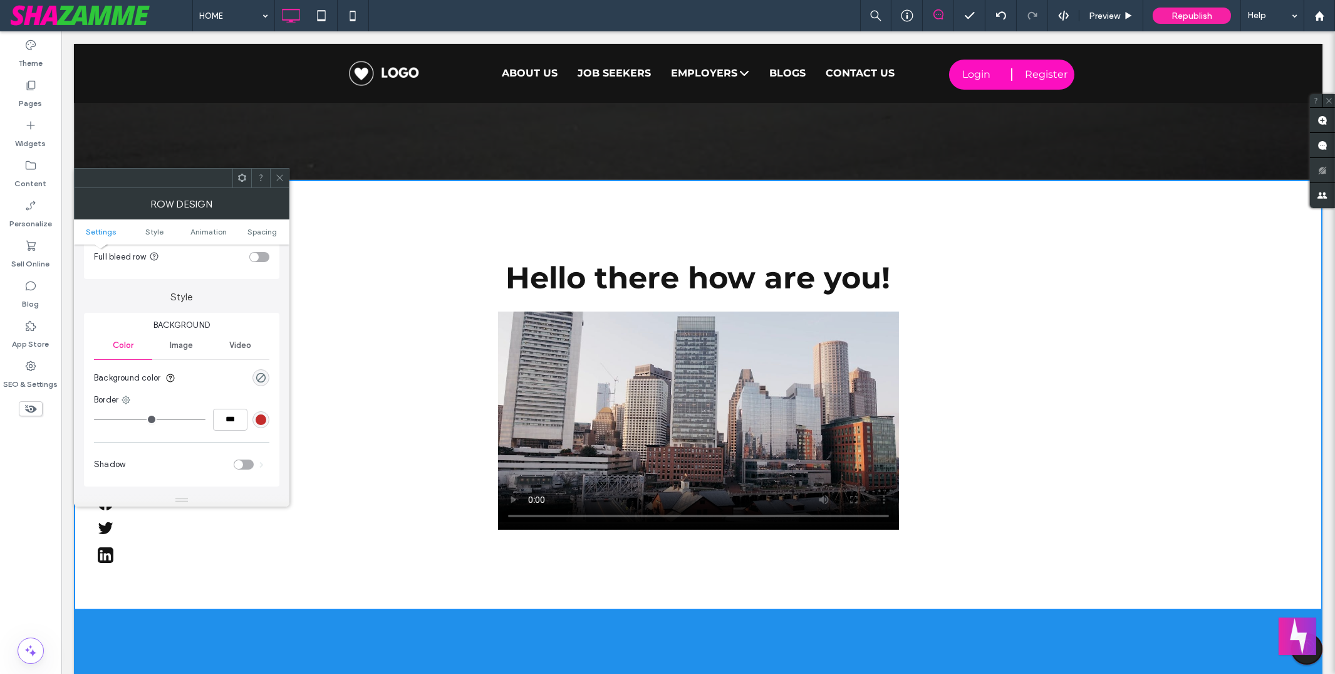
scroll to position [84, 0]
click at [262, 367] on div "rgba(0, 0, 0, 0)" at bounding box center [261, 366] width 11 height 11
click at [263, 367] on div "rgba(0, 0, 0, 0)" at bounding box center [261, 366] width 11 height 11
click at [263, 367] on div "rgba(0, 0, 0, 0)" at bounding box center [261, 370] width 11 height 11
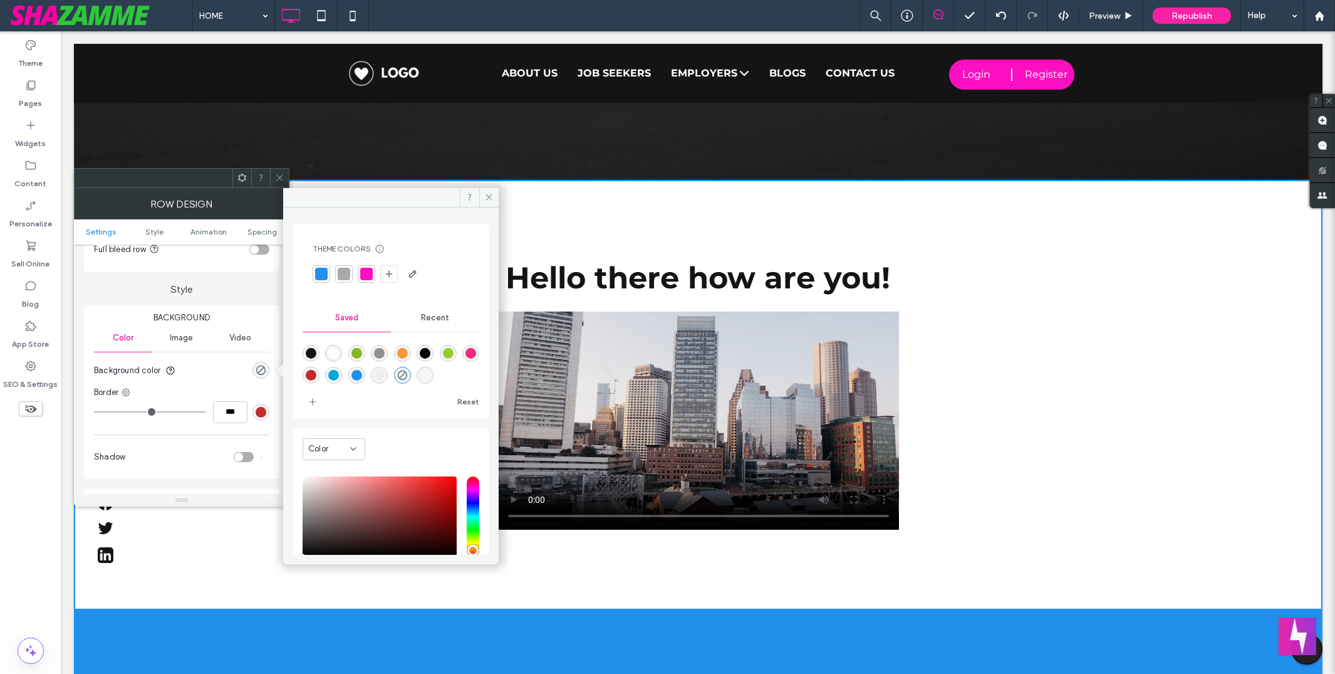
click at [403, 348] on div "rgba(248,149,54,1)" at bounding box center [402, 353] width 11 height 11
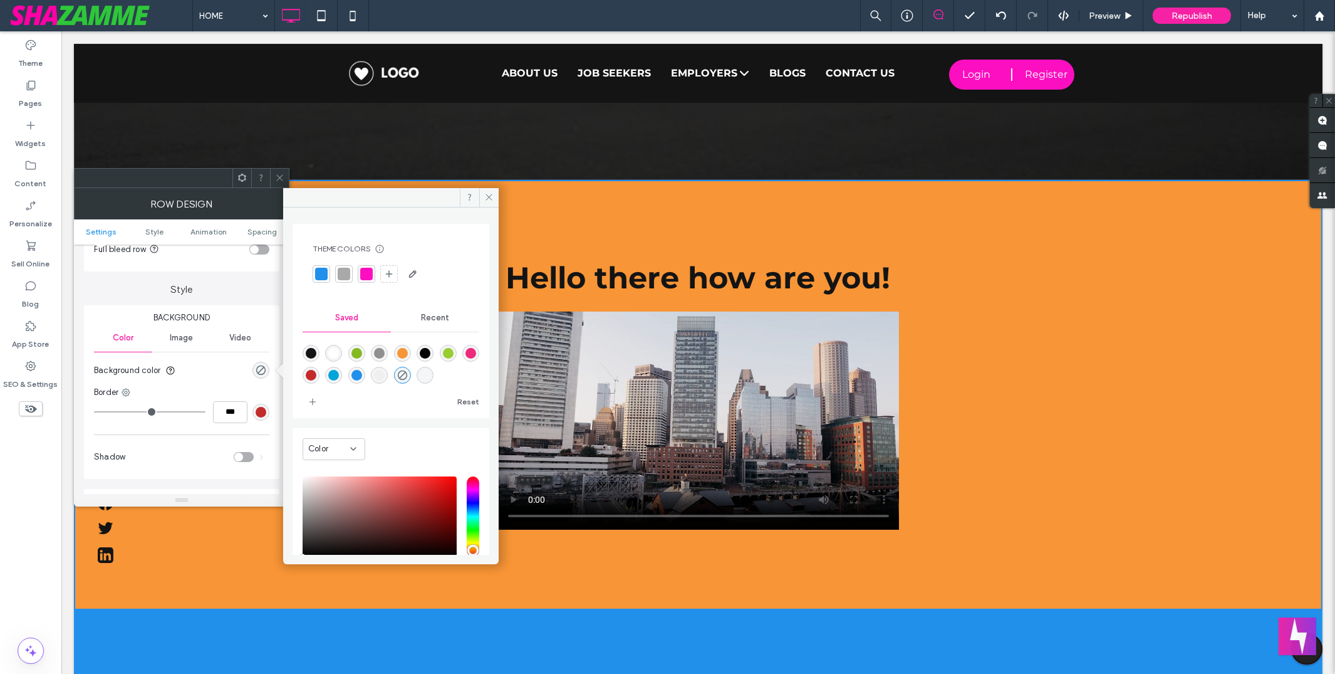
type input "*******"
type input "***"
type input "****"
click at [443, 351] on div "rgba(153,204,51,1)" at bounding box center [448, 353] width 11 height 11
type input "*******"
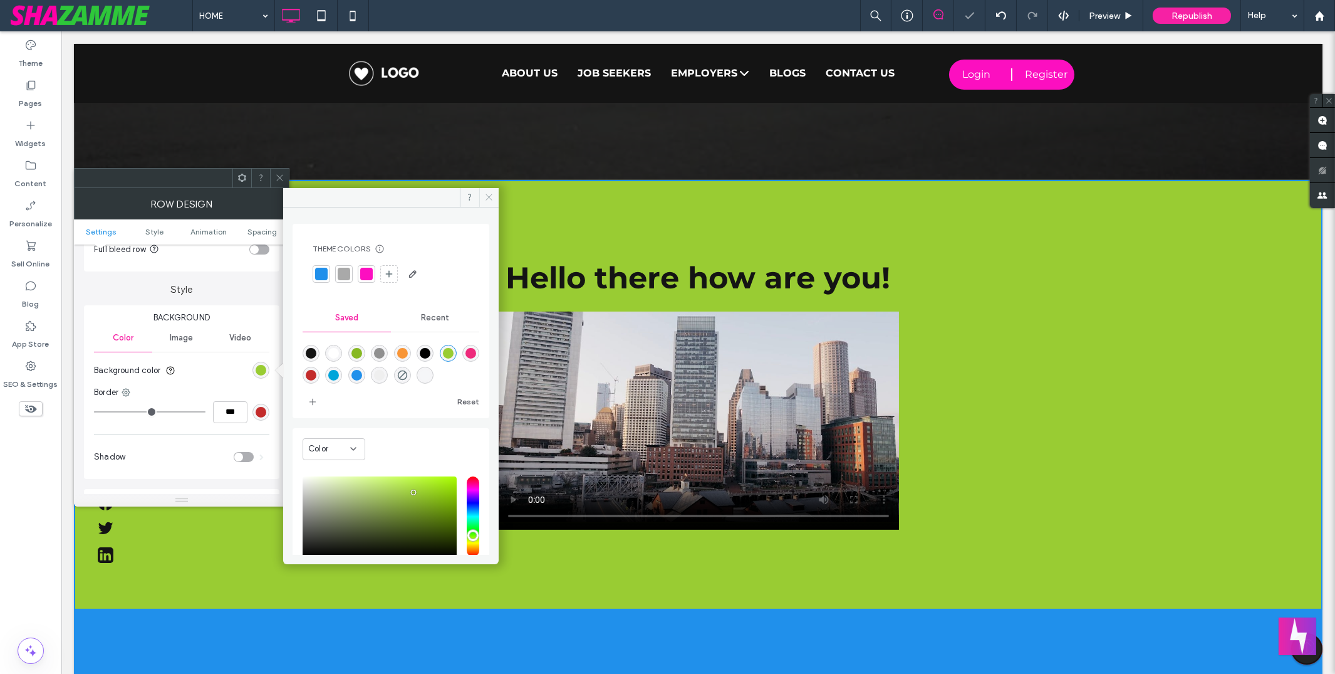
click at [491, 191] on span at bounding box center [488, 197] width 19 height 19
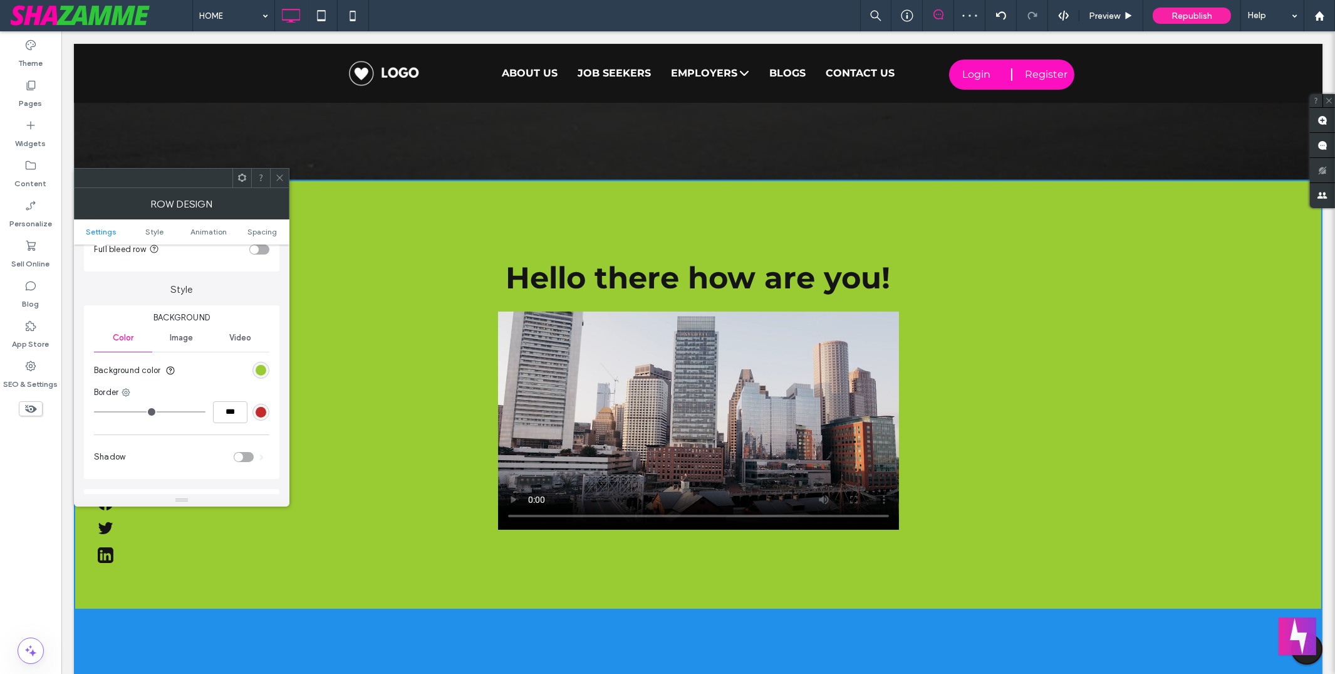
click at [278, 179] on use at bounding box center [279, 178] width 6 height 6
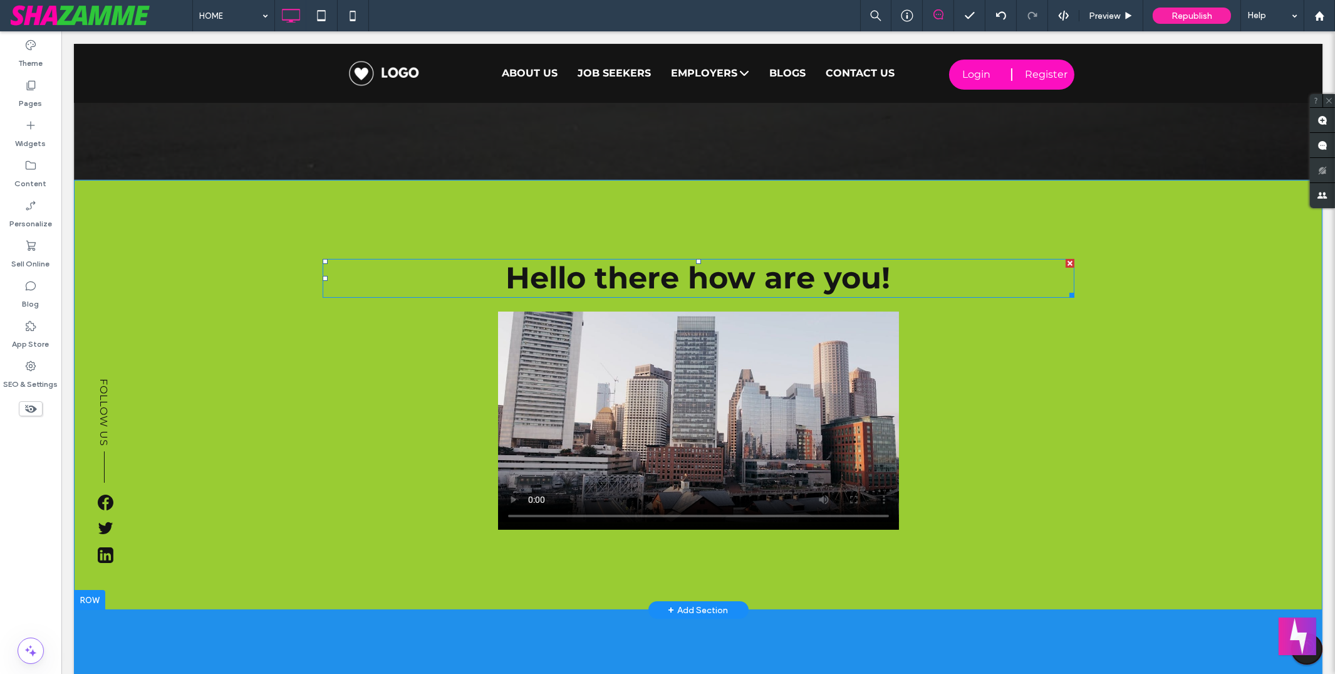
click at [569, 278] on span "Hello there how are you!" at bounding box center [698, 277] width 385 height 36
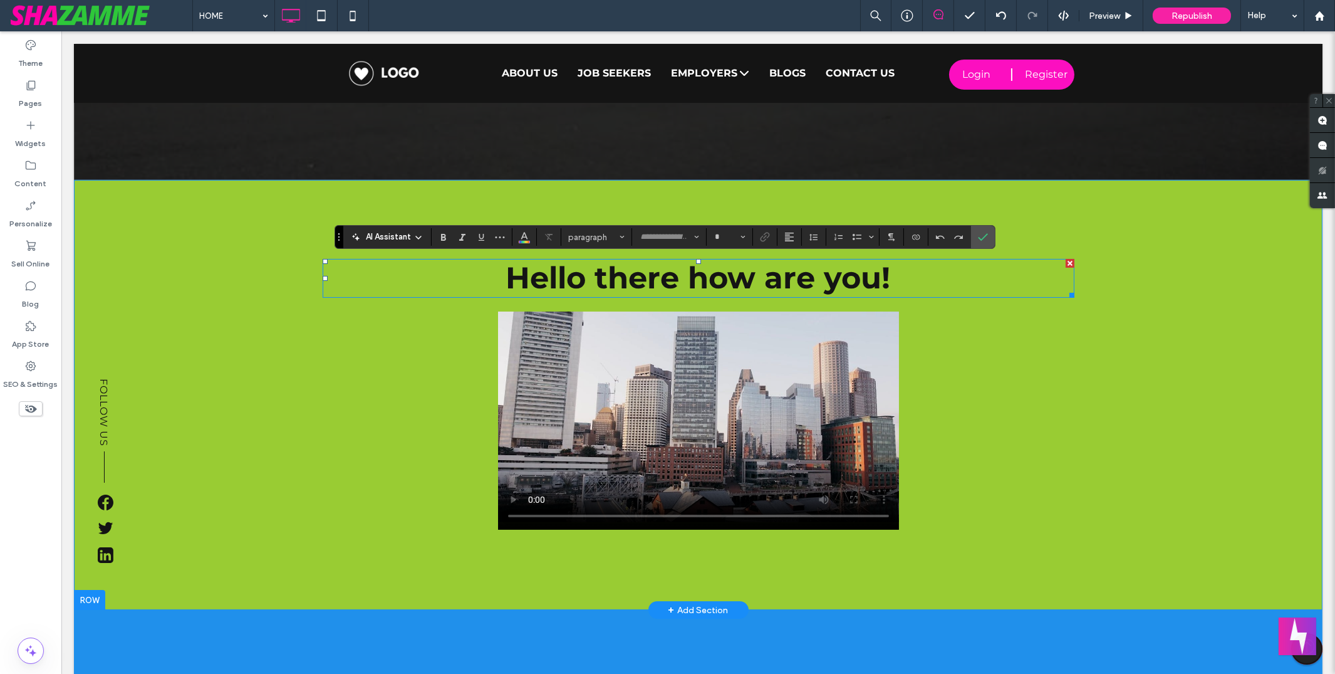
type input "**********"
type input "**"
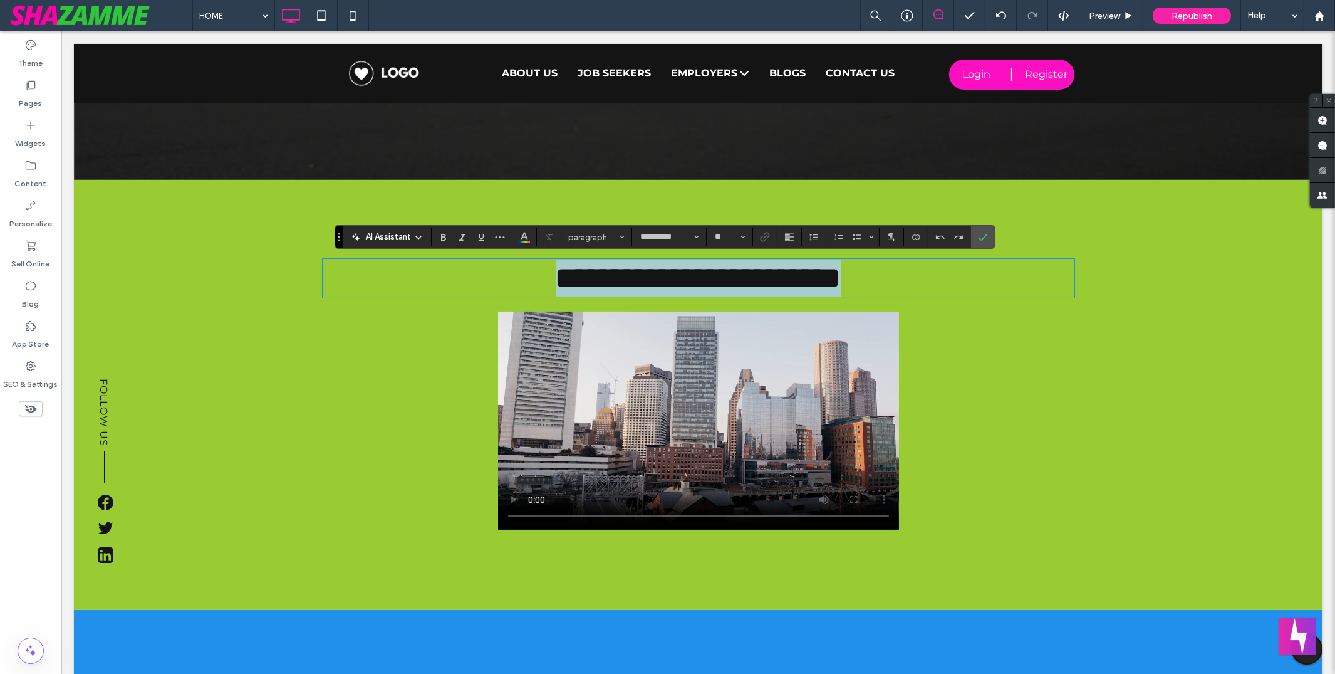
click at [569, 278] on span "**********" at bounding box center [699, 277] width 286 height 29
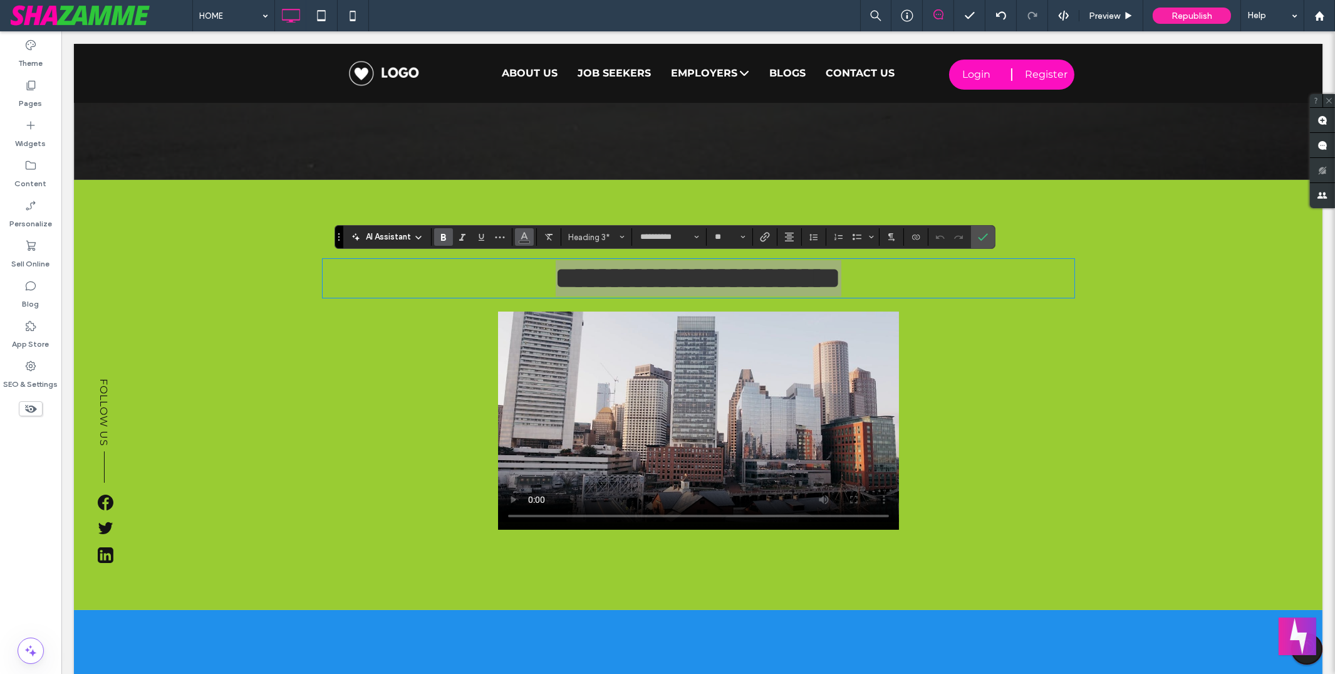
click at [526, 237] on icon "Color" at bounding box center [524, 236] width 10 height 10
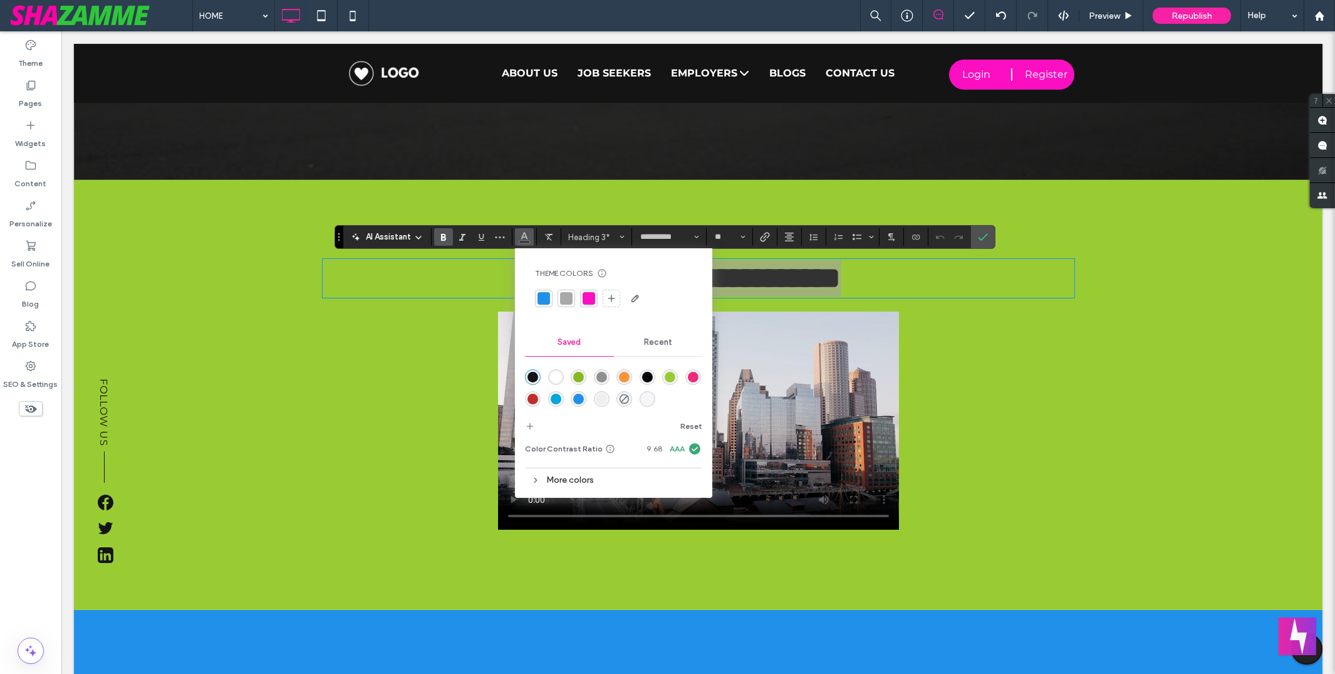
click at [559, 379] on div "rgba(255,255,255,1)" at bounding box center [556, 377] width 11 height 11
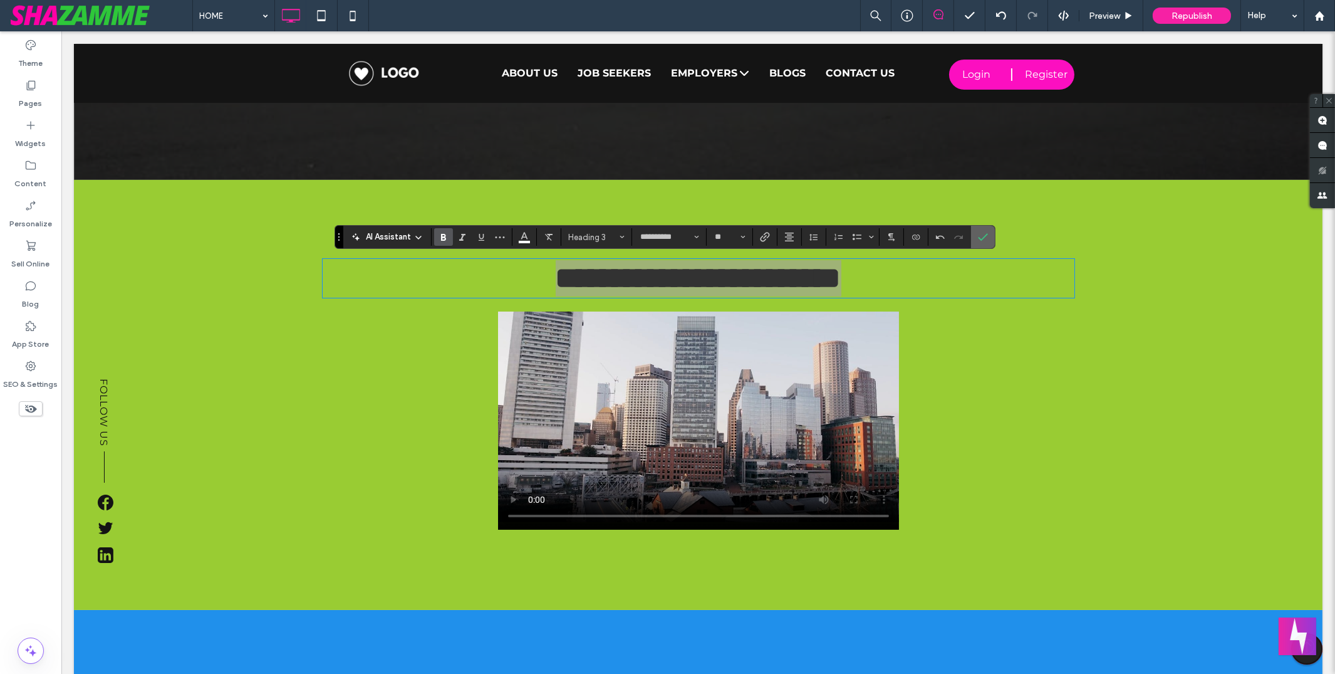
click at [984, 236] on icon "Confirm" at bounding box center [983, 237] width 10 height 10
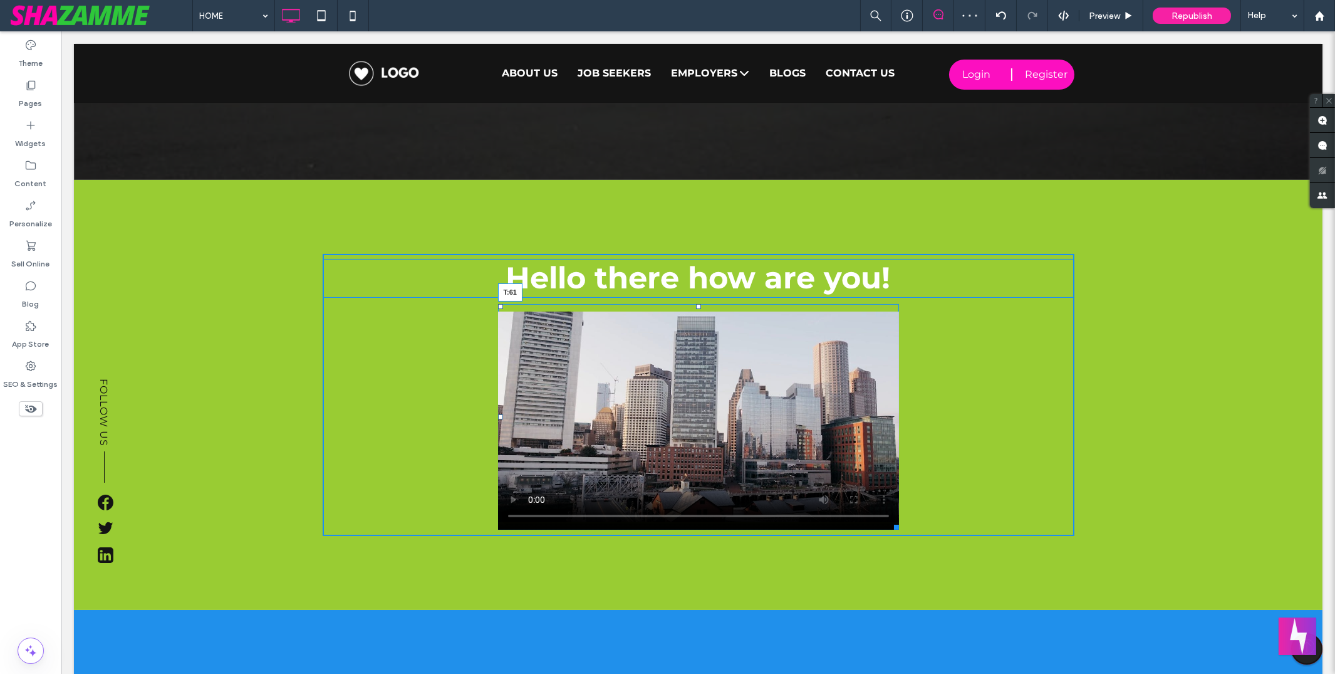
drag, startPoint x: 694, startPoint y: 305, endPoint x: 694, endPoint y: 337, distance: 32.0
click at [696, 309] on div at bounding box center [698, 306] width 5 height 5
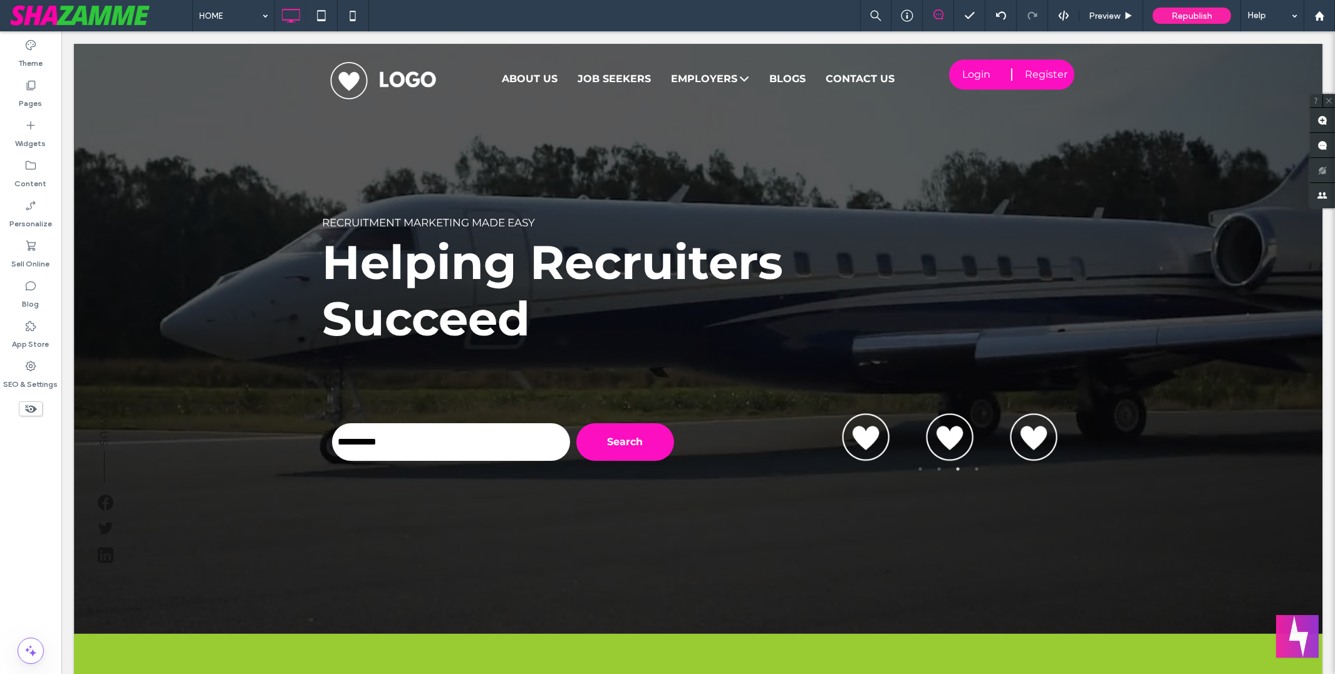
scroll to position [28, 0]
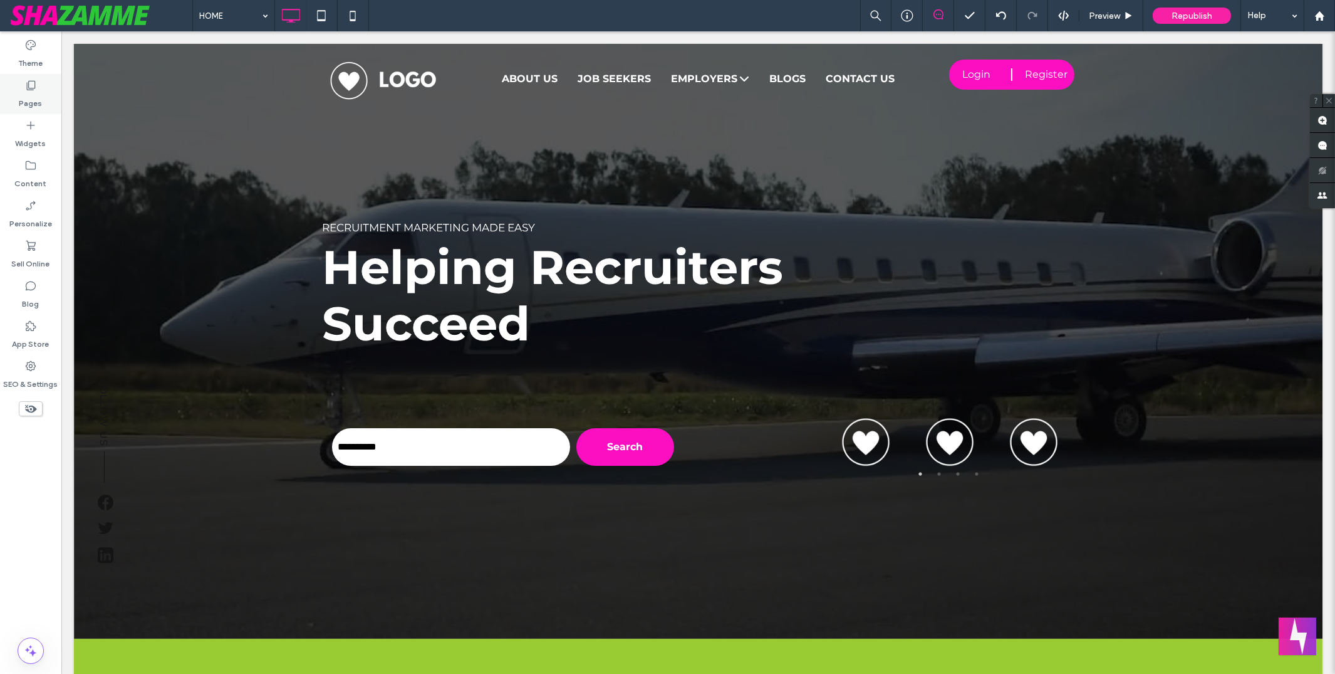
click at [38, 95] on label "Pages" at bounding box center [30, 100] width 23 height 18
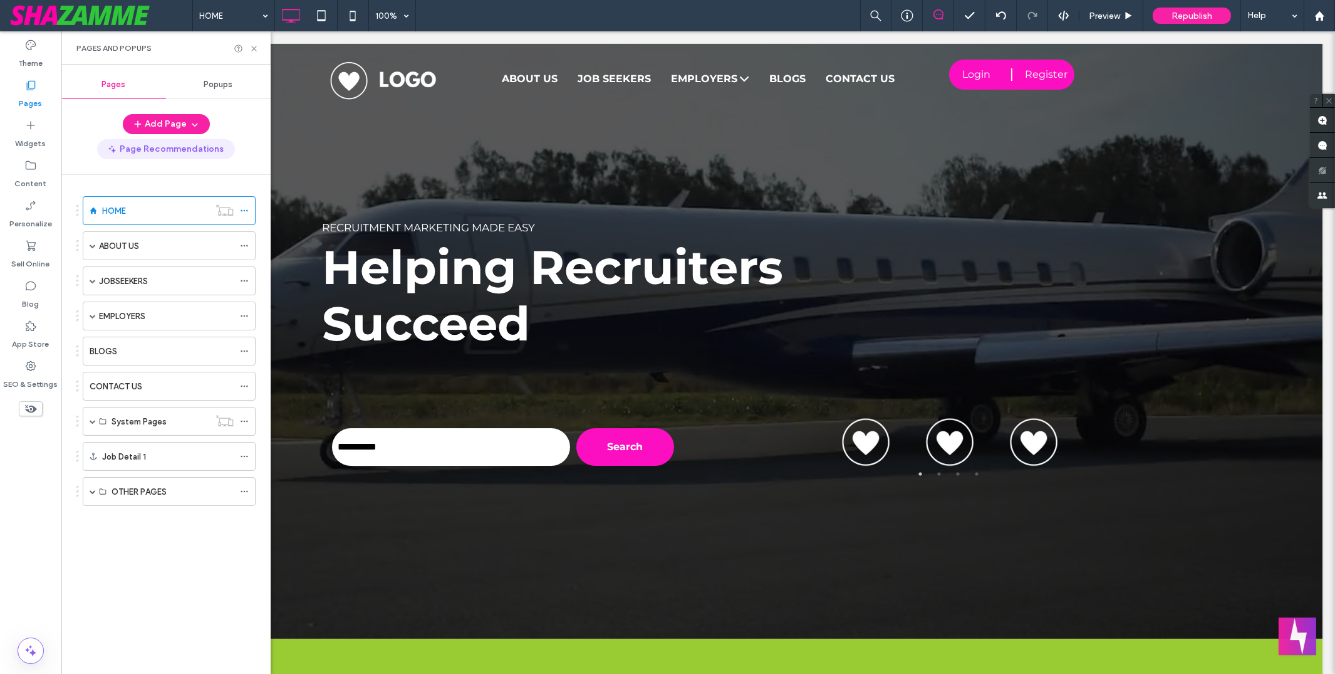
click at [183, 148] on button "Page Recommendations" at bounding box center [166, 149] width 138 height 20
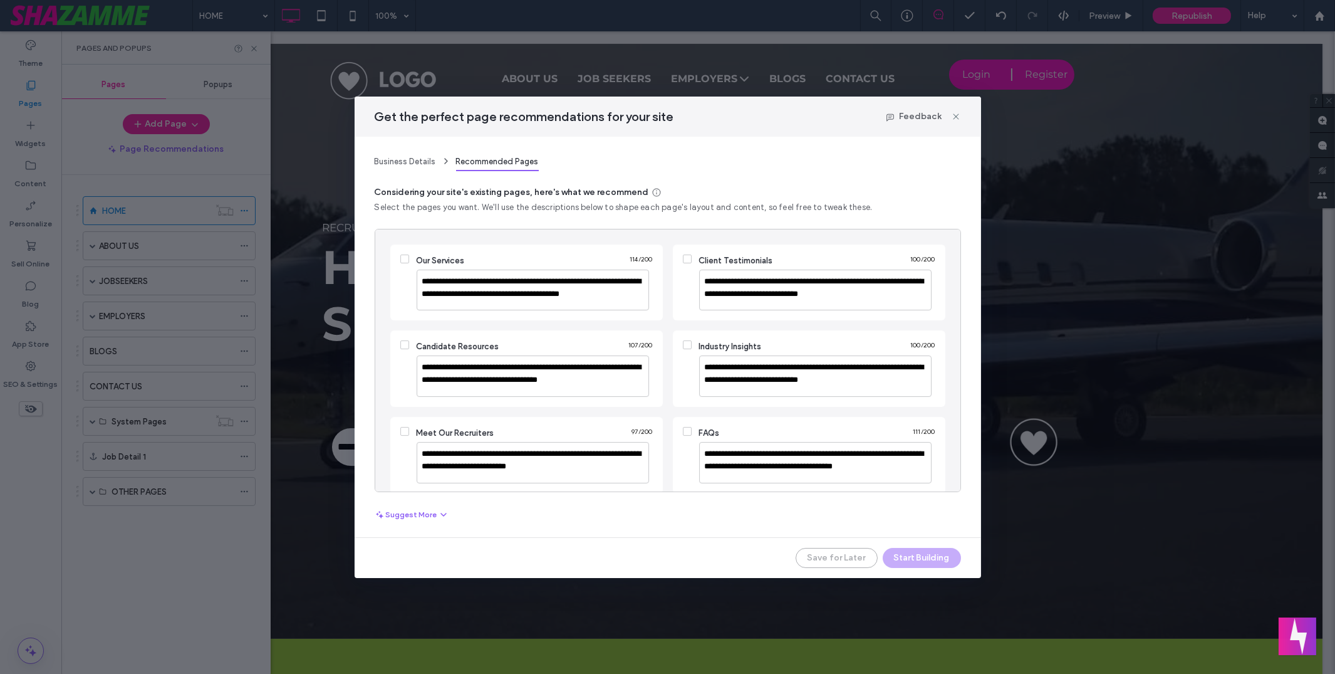
click at [686, 257] on icon at bounding box center [687, 259] width 5 height 4
click at [686, 430] on icon at bounding box center [687, 431] width 5 height 4
click at [952, 117] on icon at bounding box center [956, 117] width 10 height 10
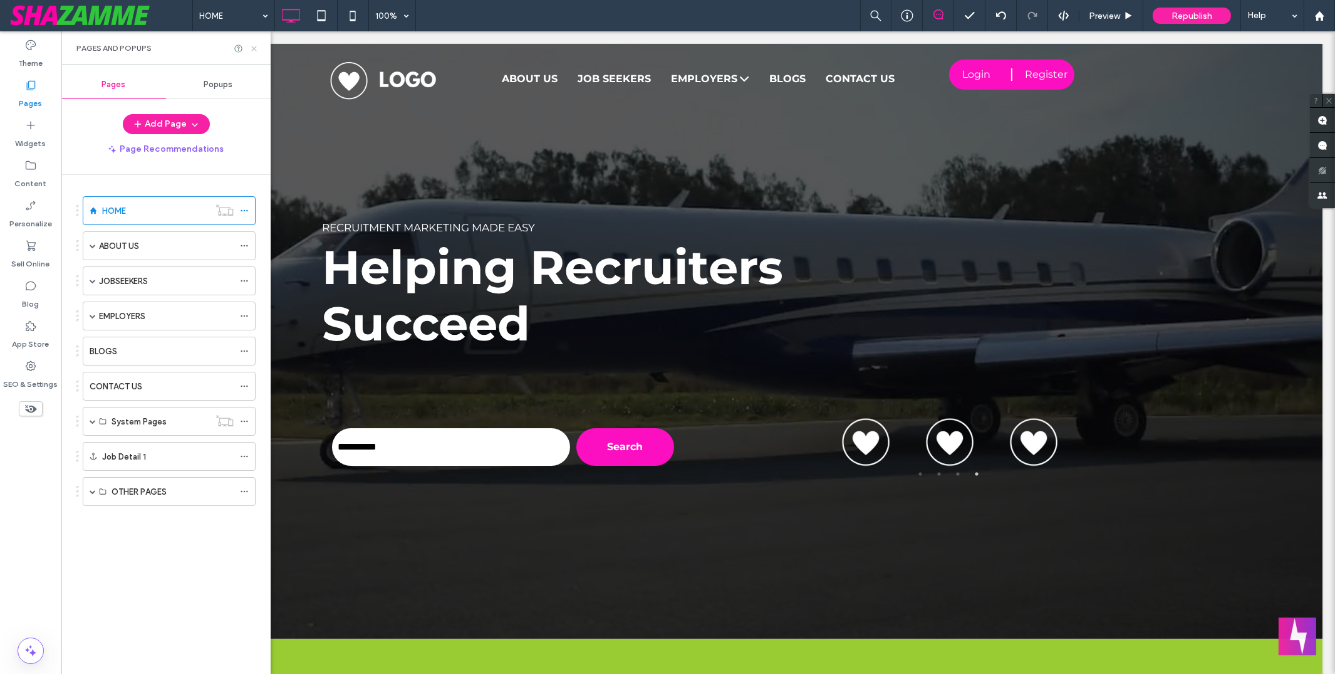
drag, startPoint x: 257, startPoint y: 46, endPoint x: 286, endPoint y: 116, distance: 76.1
click at [257, 46] on icon at bounding box center [253, 48] width 9 height 9
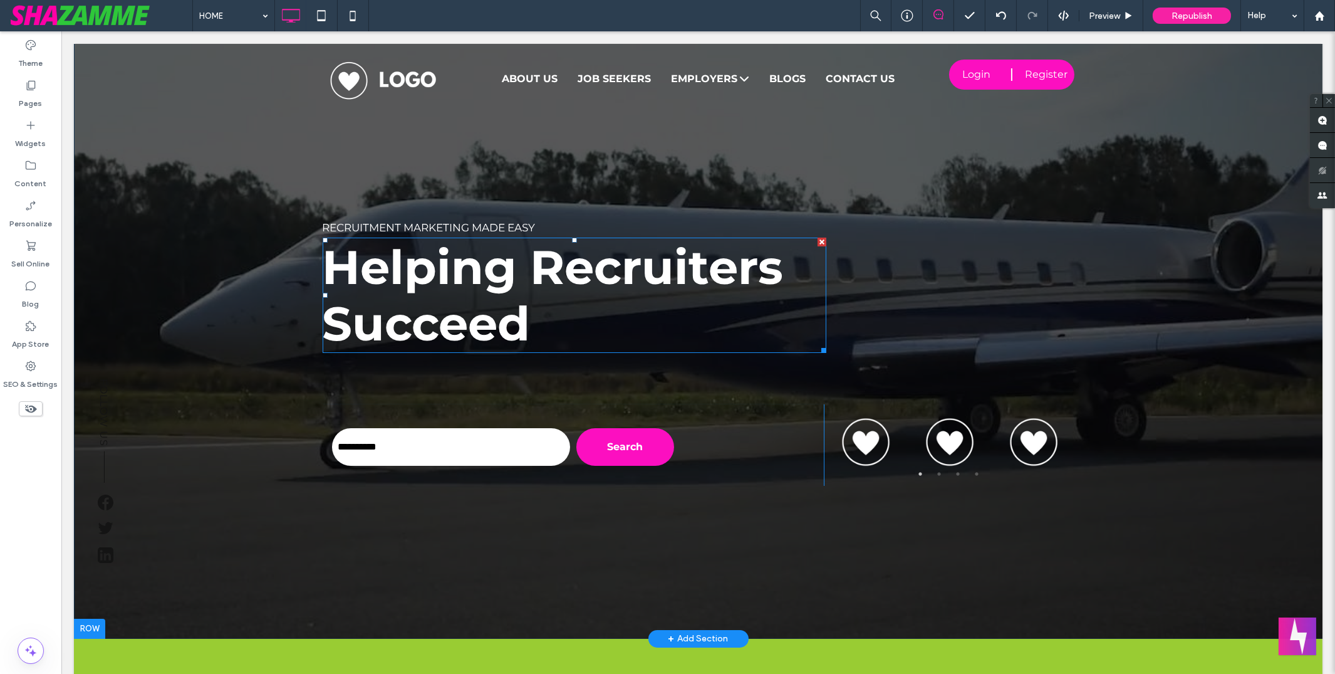
click at [392, 266] on span "Helping Recruiters Succeed" at bounding box center [553, 295] width 461 height 114
type input "**********"
type input "**"
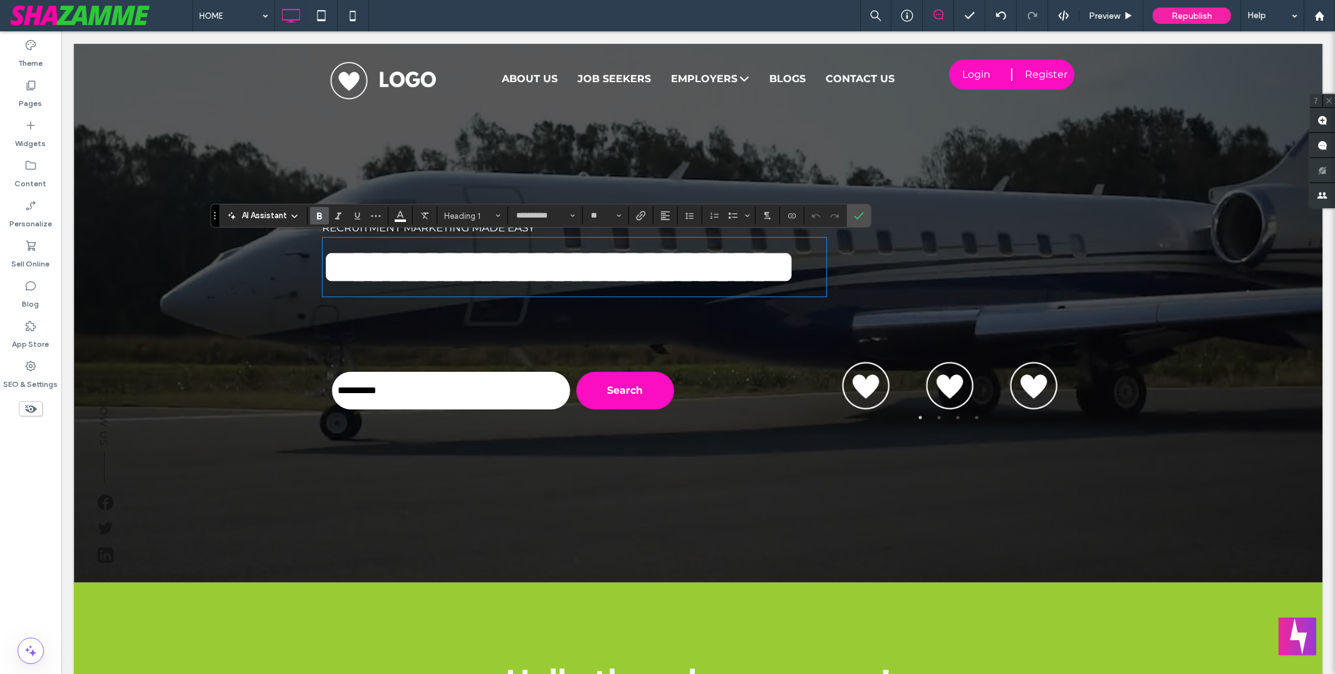
click at [264, 211] on span "AI Assistant" at bounding box center [264, 215] width 45 height 13
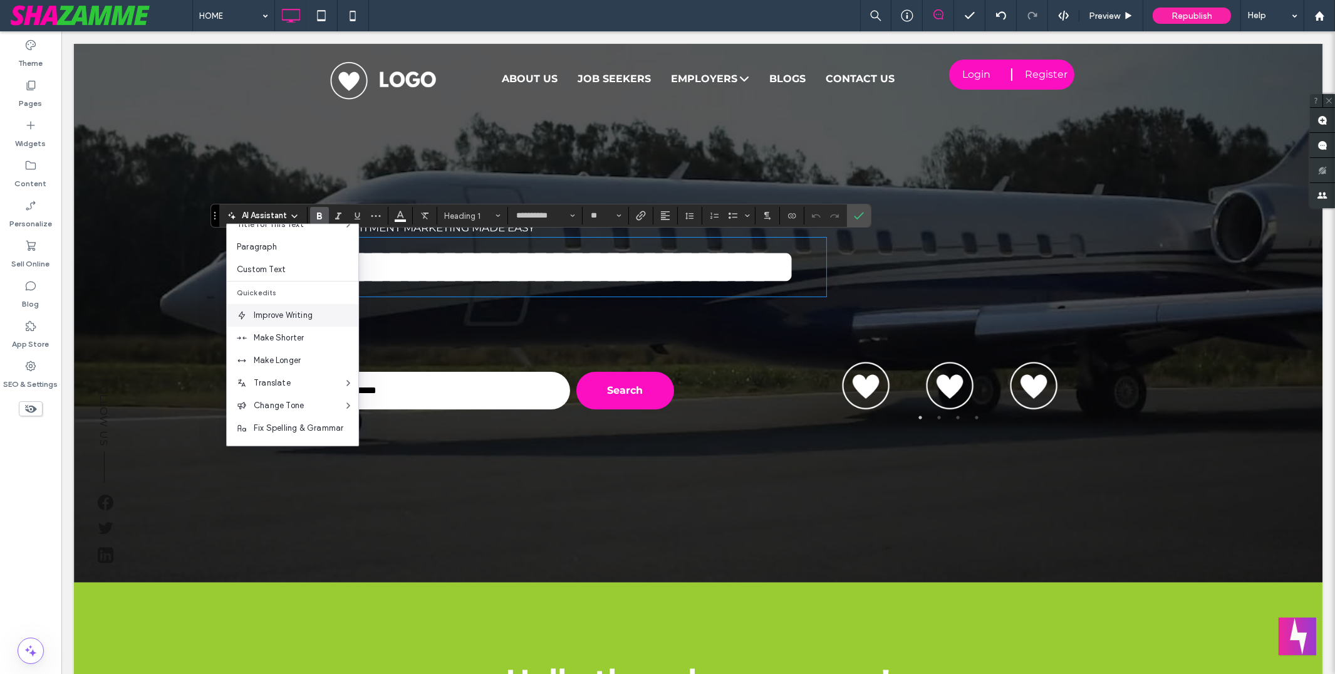
scroll to position [65, 0]
drag, startPoint x: 814, startPoint y: 187, endPoint x: 807, endPoint y: 189, distance: 7.3
click at [868, 217] on label "Confirm" at bounding box center [859, 215] width 19 height 23
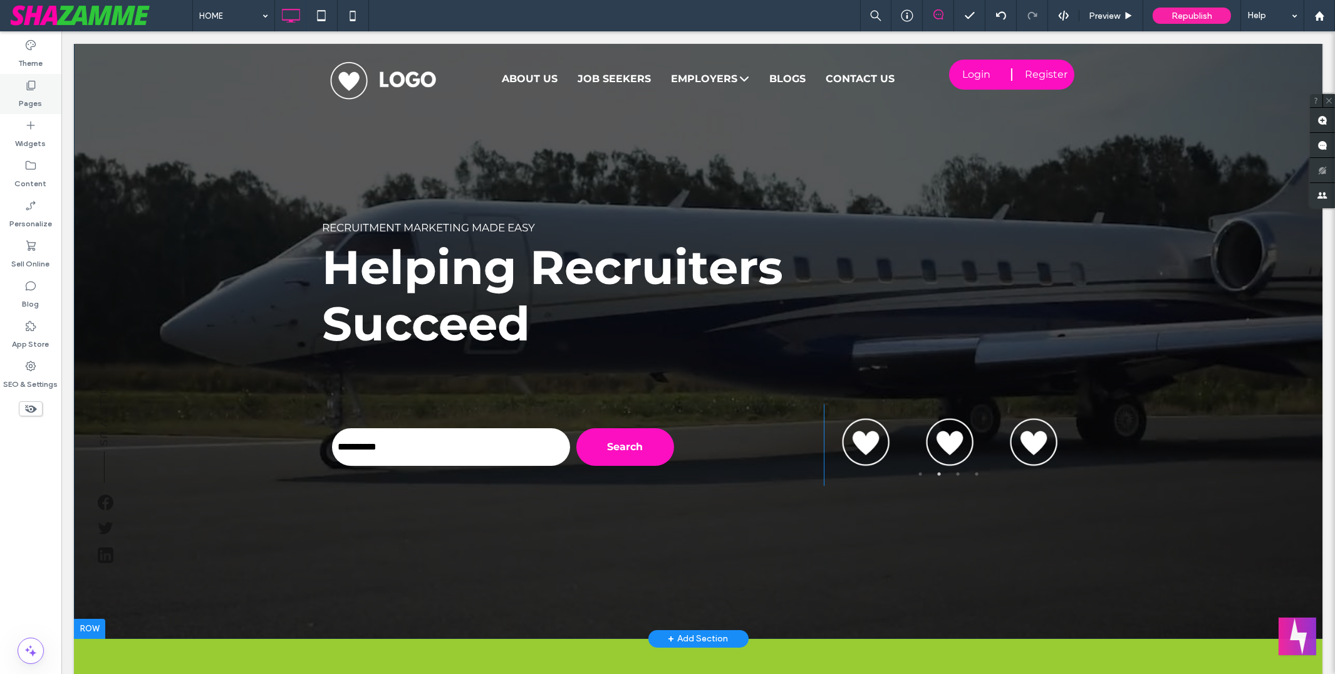
drag, startPoint x: 13, startPoint y: 95, endPoint x: 21, endPoint y: 96, distance: 7.6
click at [16, 95] on div "Pages" at bounding box center [30, 94] width 61 height 40
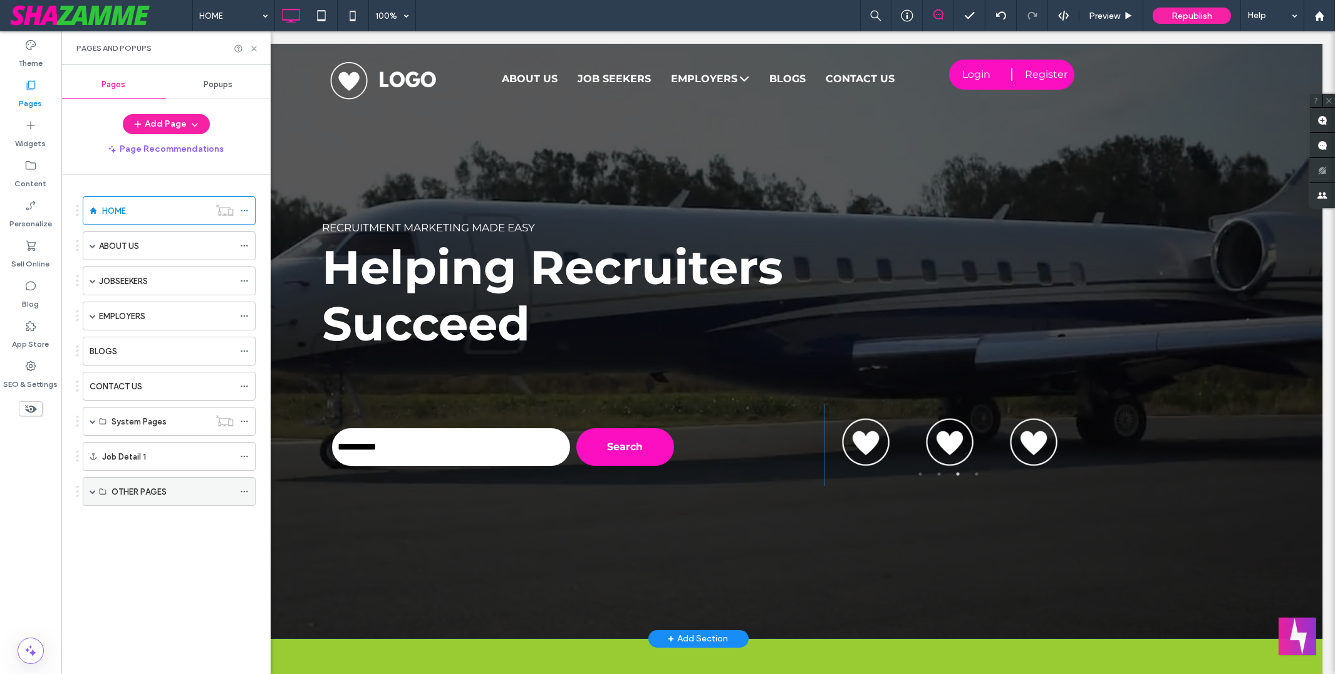
click at [95, 490] on span at bounding box center [93, 491] width 6 height 6
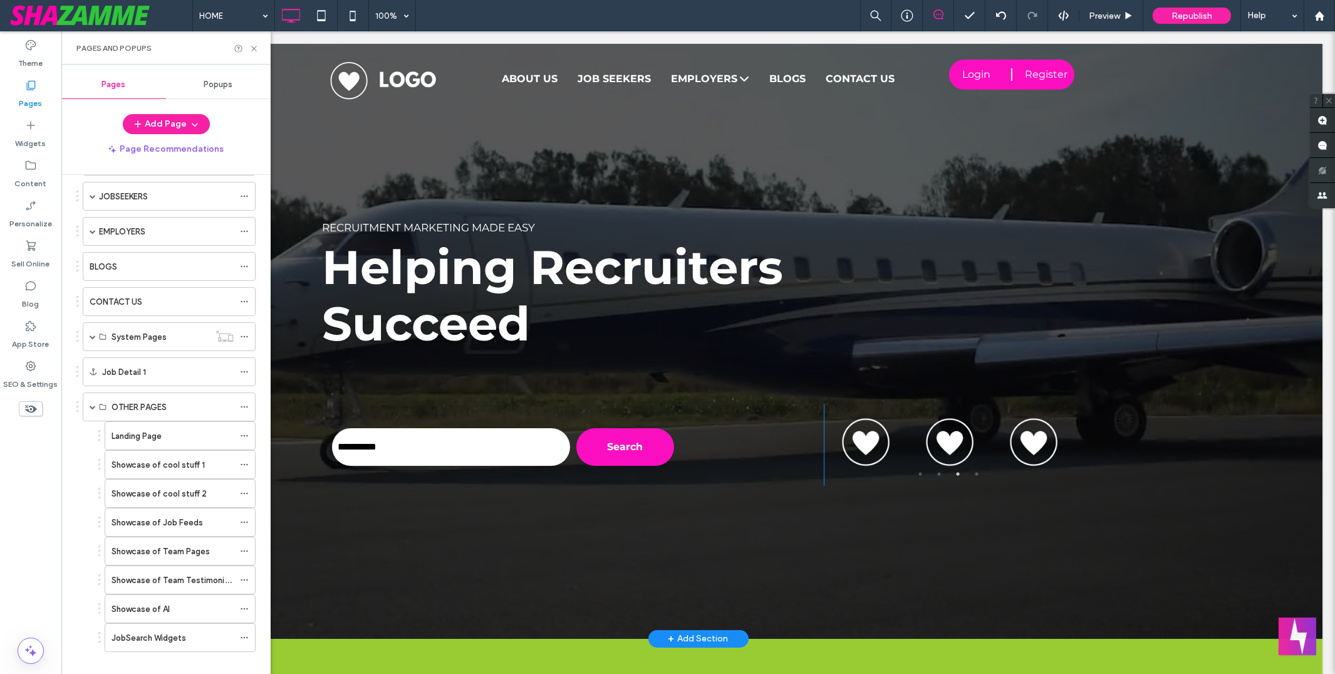
scroll to position [102, 0]
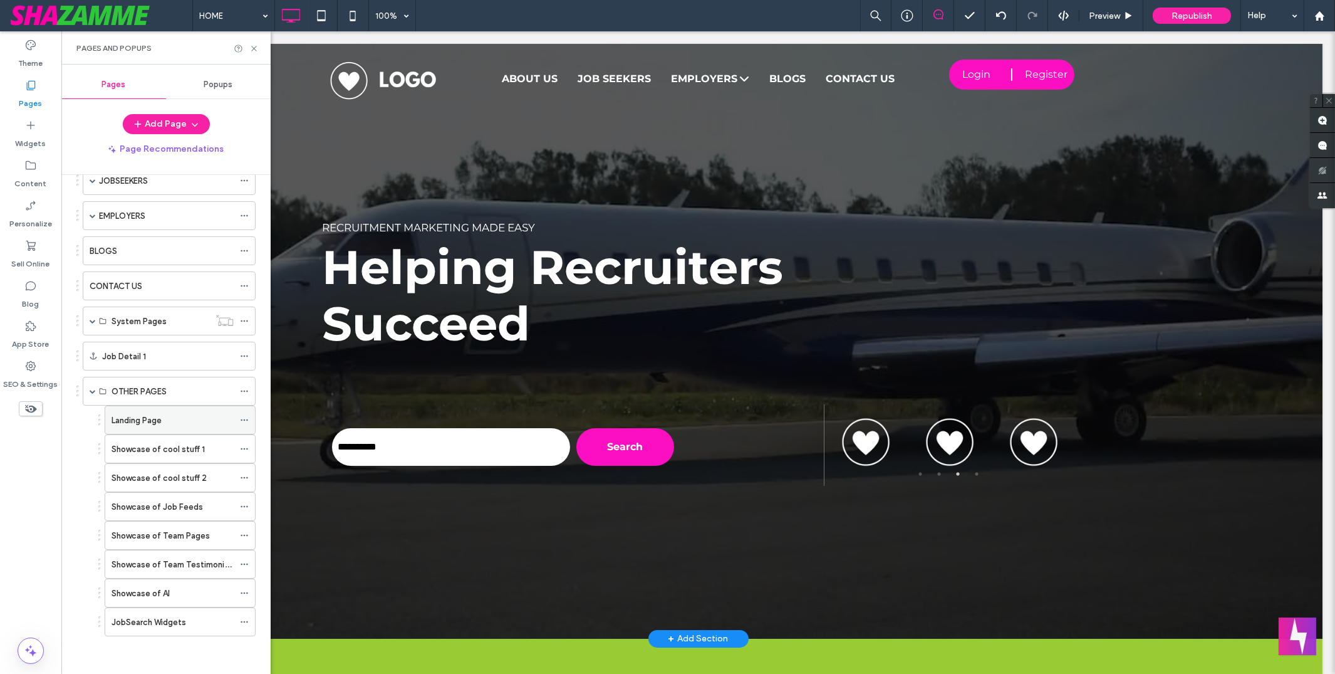
click at [161, 420] on label "Landing Page" at bounding box center [137, 420] width 50 height 22
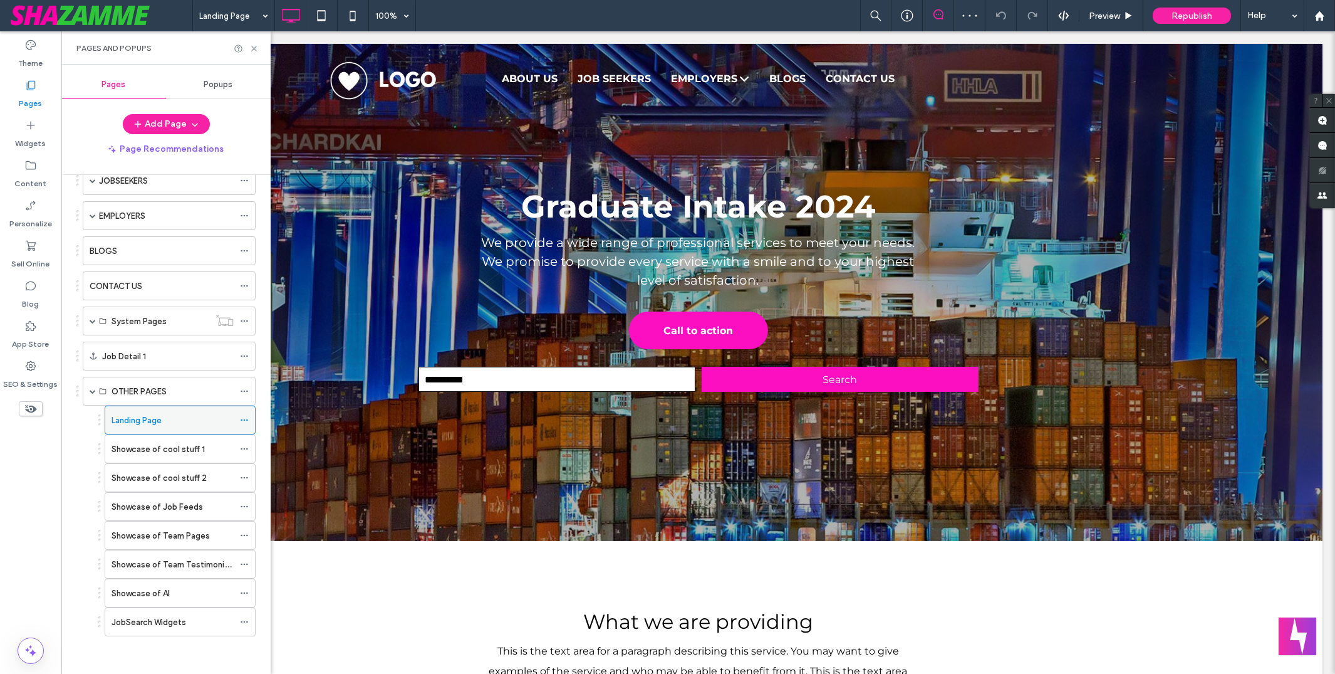
click at [244, 420] on icon at bounding box center [244, 419] width 9 height 9
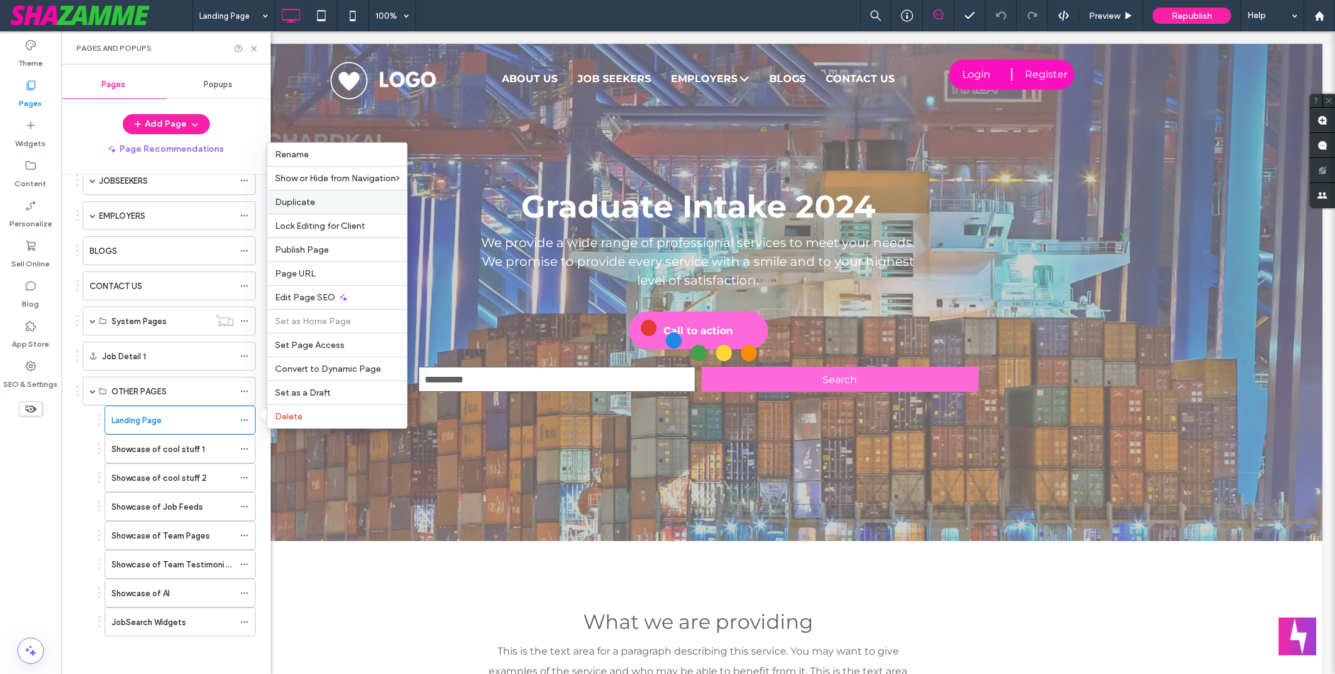
click at [322, 206] on label "Duplicate" at bounding box center [337, 202] width 125 height 11
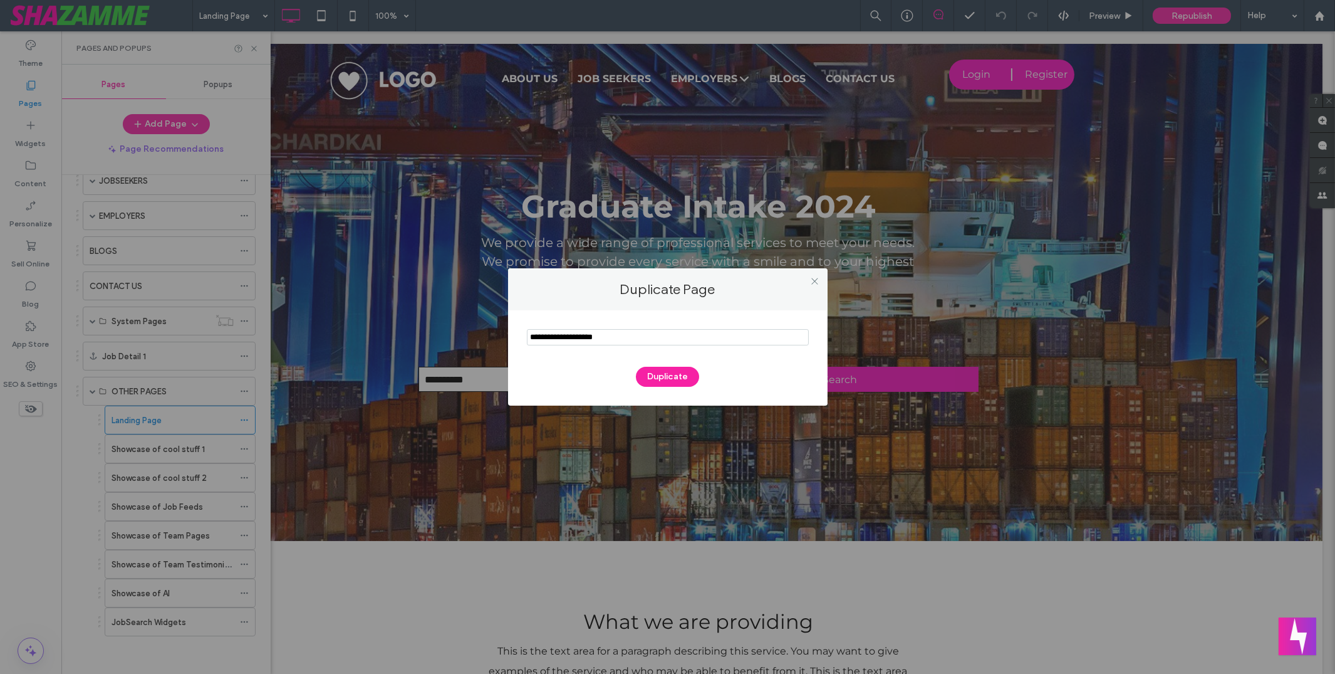
drag, startPoint x: 563, startPoint y: 340, endPoint x: 533, endPoint y: 341, distance: 30.7
click at [529, 341] on input "notEmpty" at bounding box center [668, 337] width 282 height 16
type input "**********"
click at [811, 281] on icon at bounding box center [814, 280] width 9 height 9
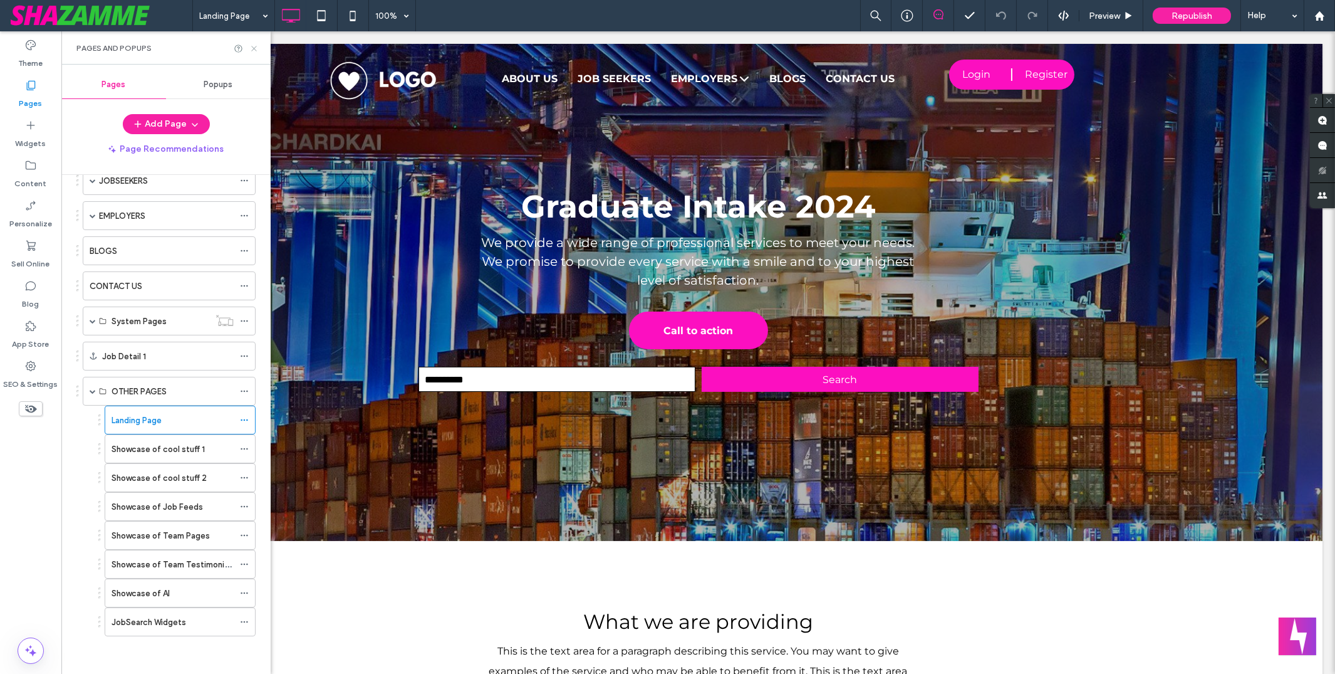
drag, startPoint x: 252, startPoint y: 47, endPoint x: 311, endPoint y: 6, distance: 71.6
click at [252, 47] on icon at bounding box center [253, 48] width 9 height 9
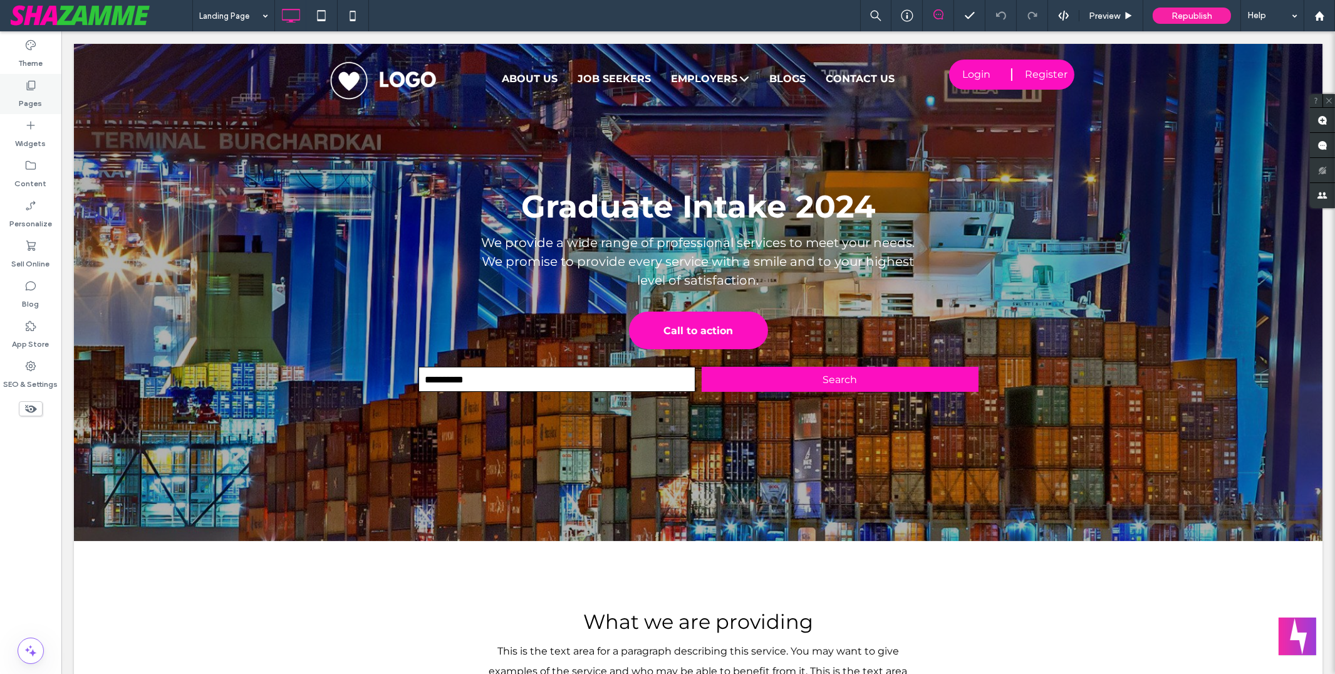
click at [29, 93] on label "Pages" at bounding box center [30, 100] width 23 height 18
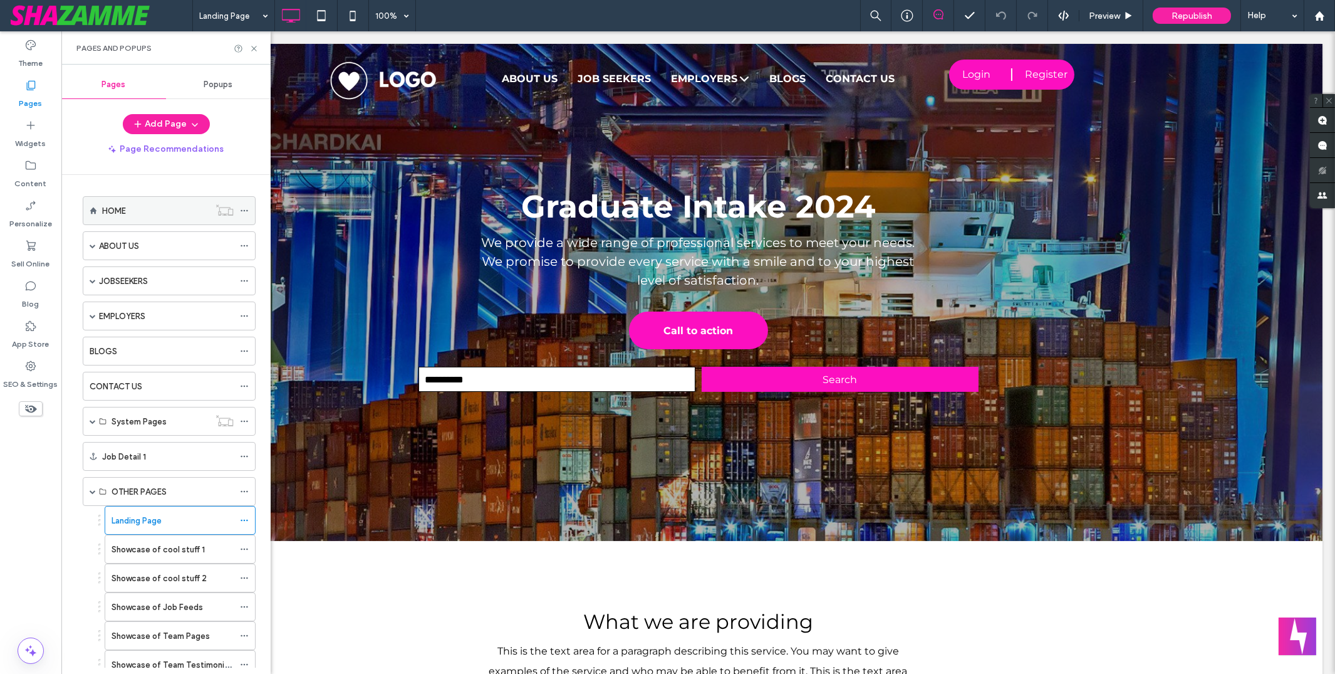
click at [117, 211] on label "HOME" at bounding box center [114, 211] width 24 height 22
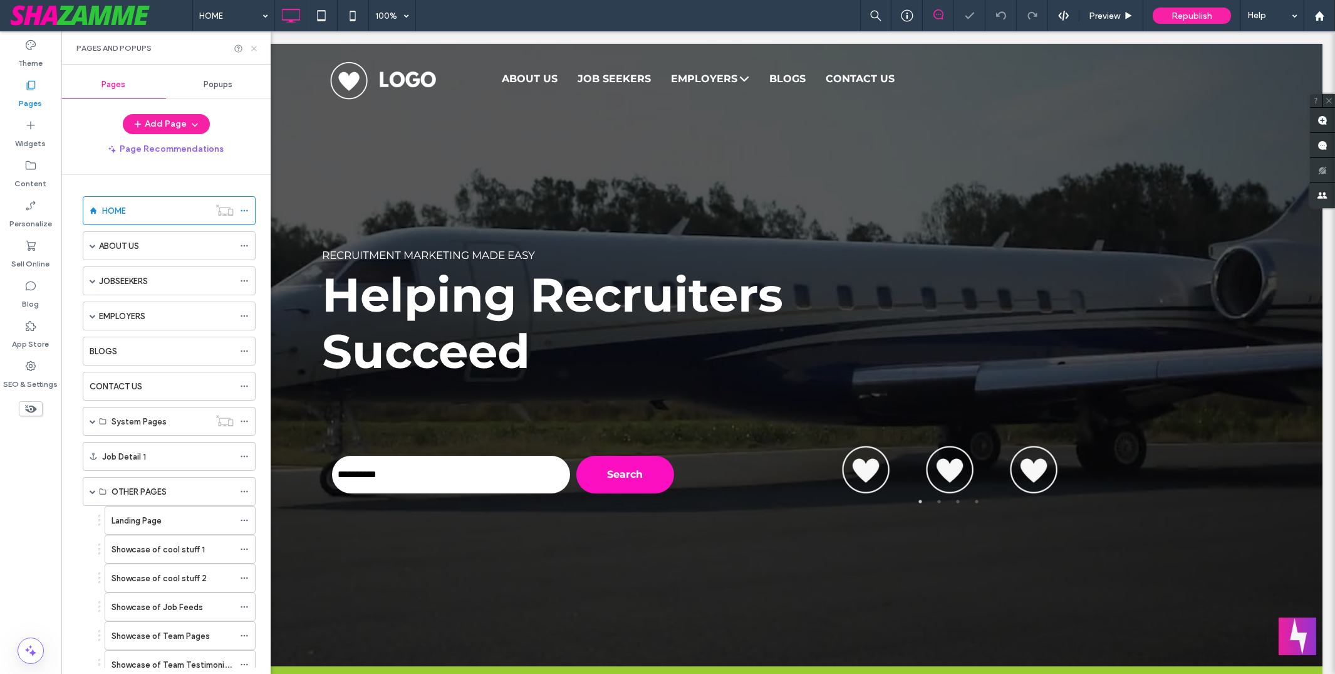
click at [254, 48] on use at bounding box center [253, 48] width 5 height 5
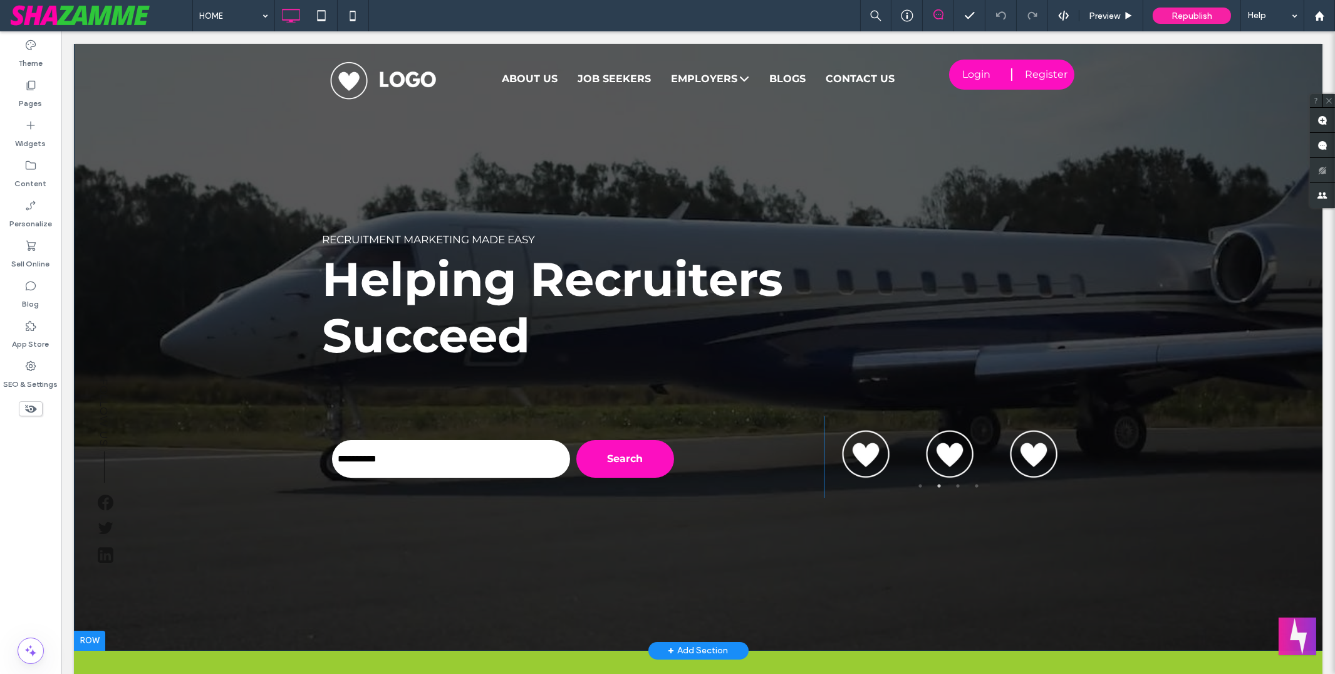
scroll to position [24, 0]
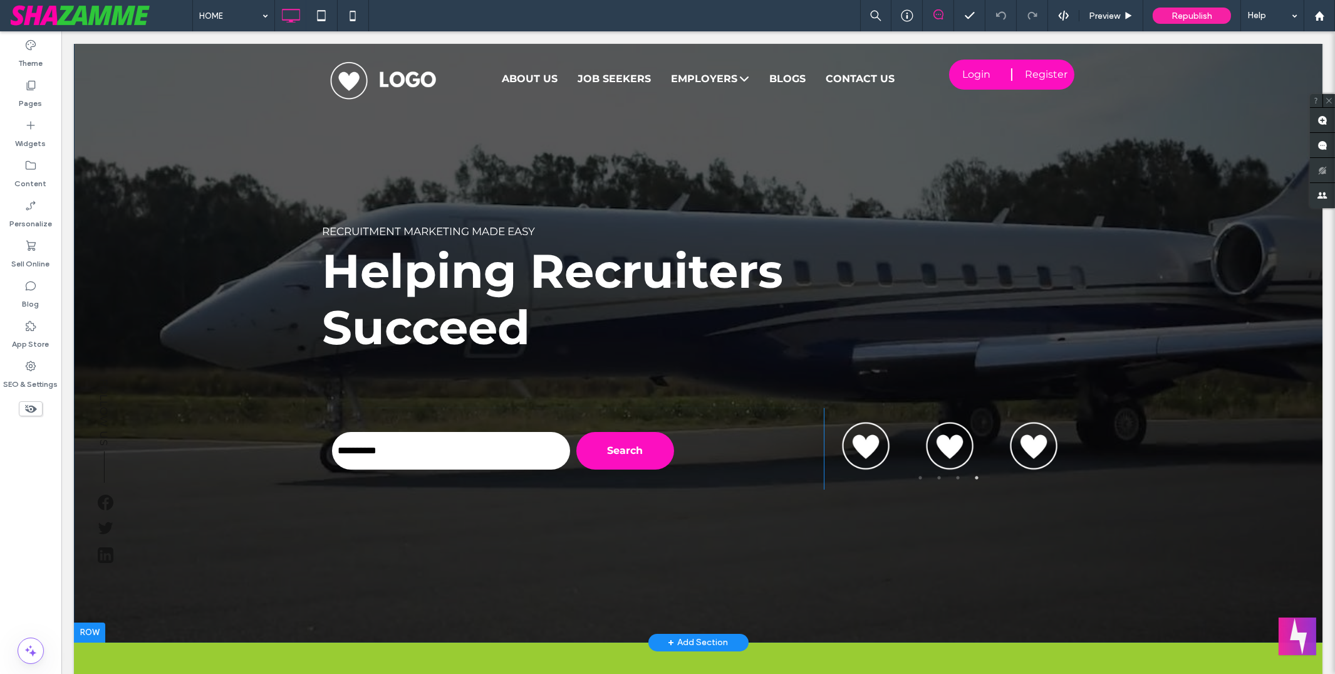
click at [160, 153] on div at bounding box center [698, 331] width 1249 height 622
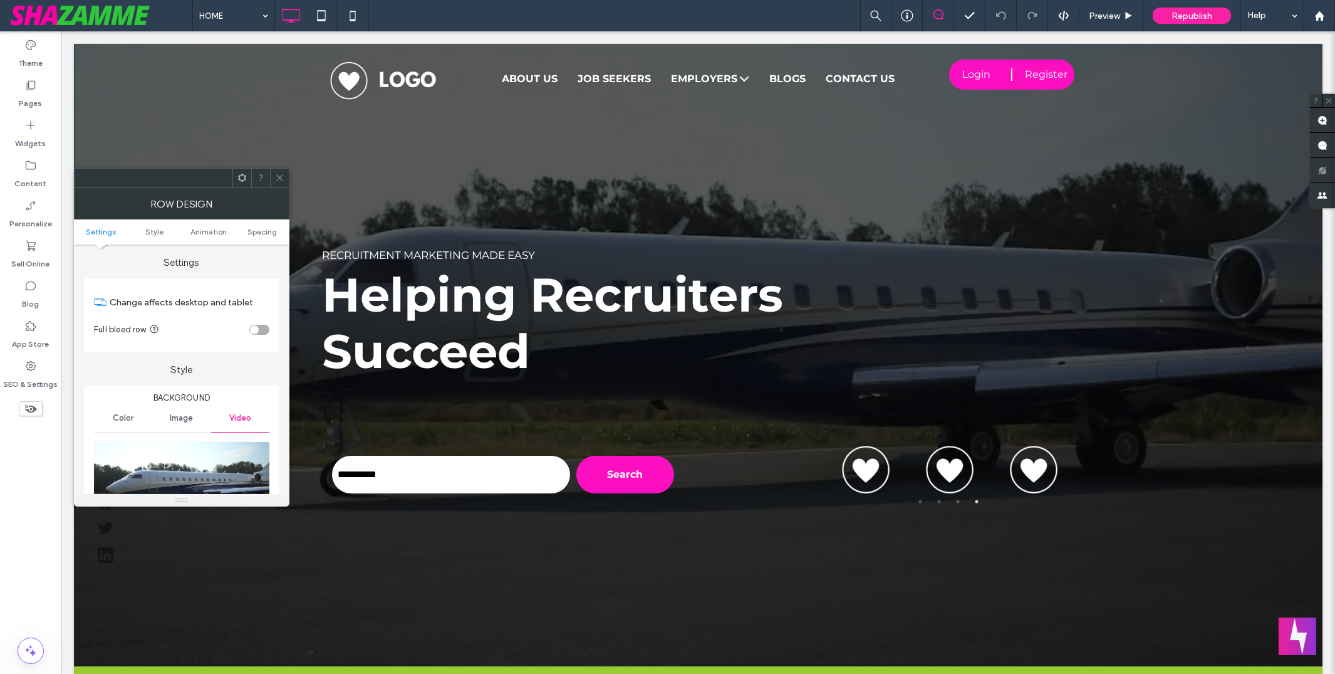
scroll to position [216, 0]
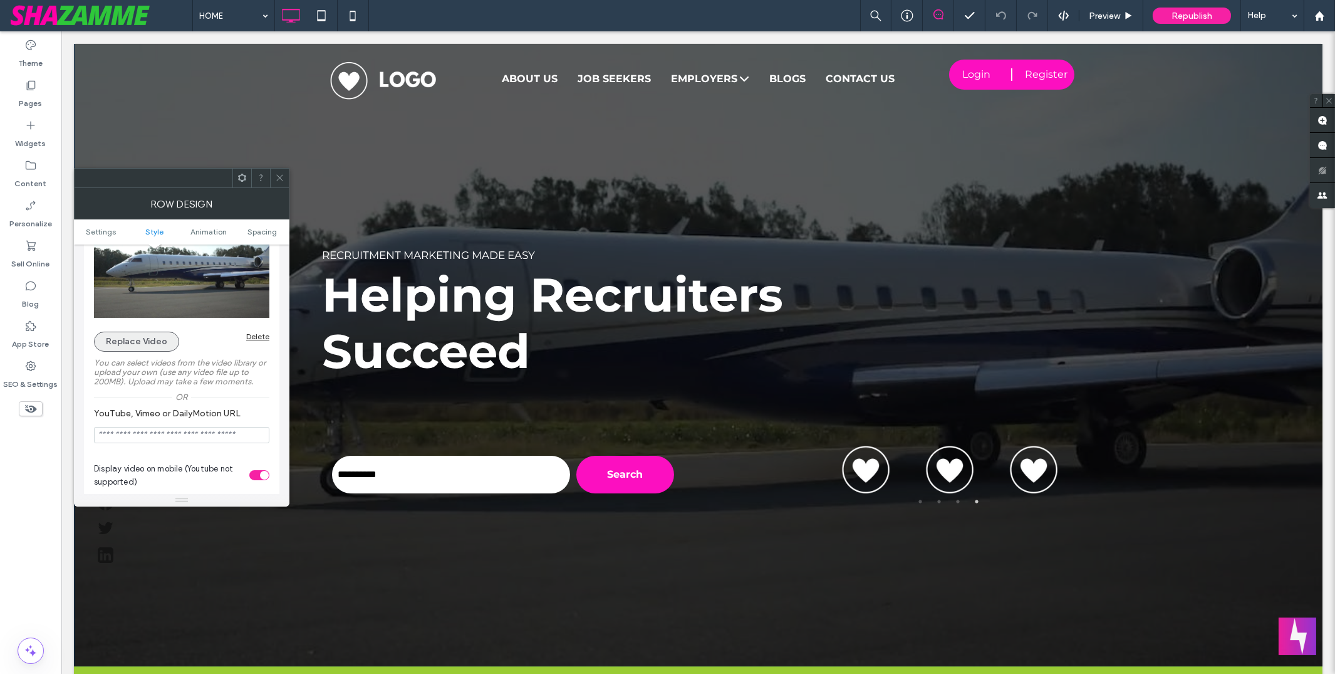
click at [159, 341] on button "Replace Video" at bounding box center [136, 341] width 85 height 20
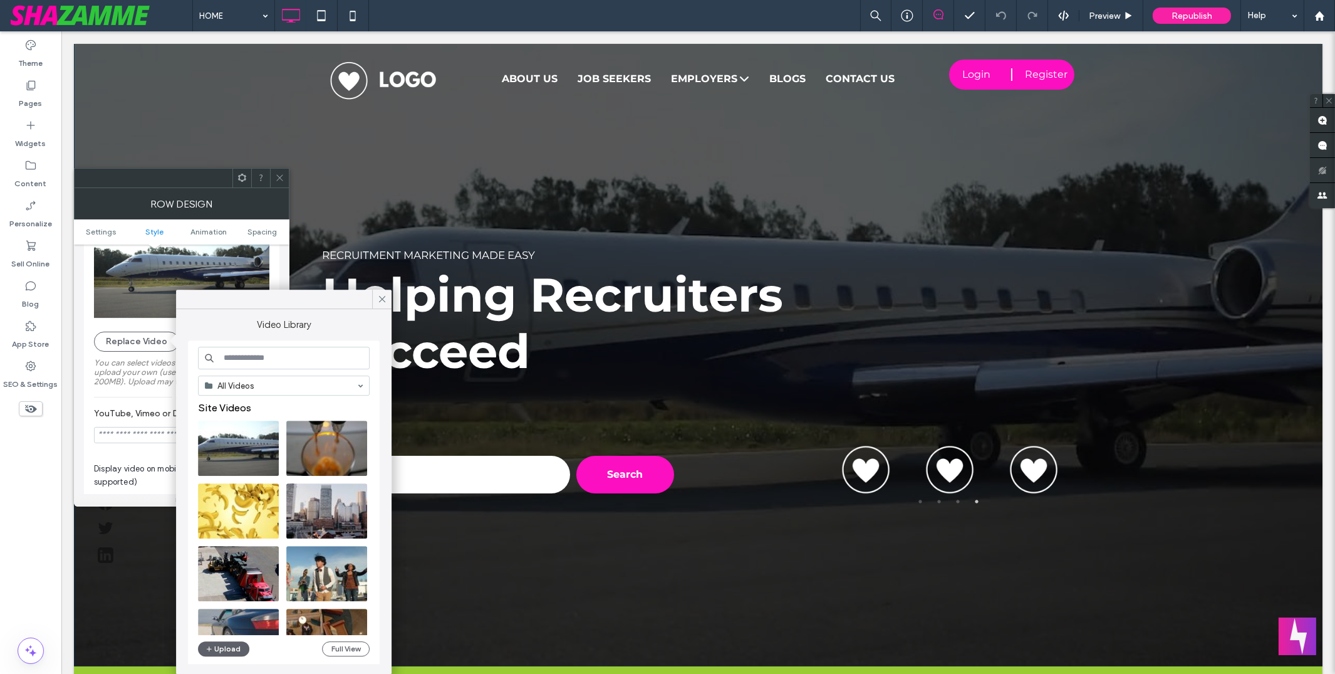
click at [261, 353] on input at bounding box center [284, 357] width 172 height 23
type input "******"
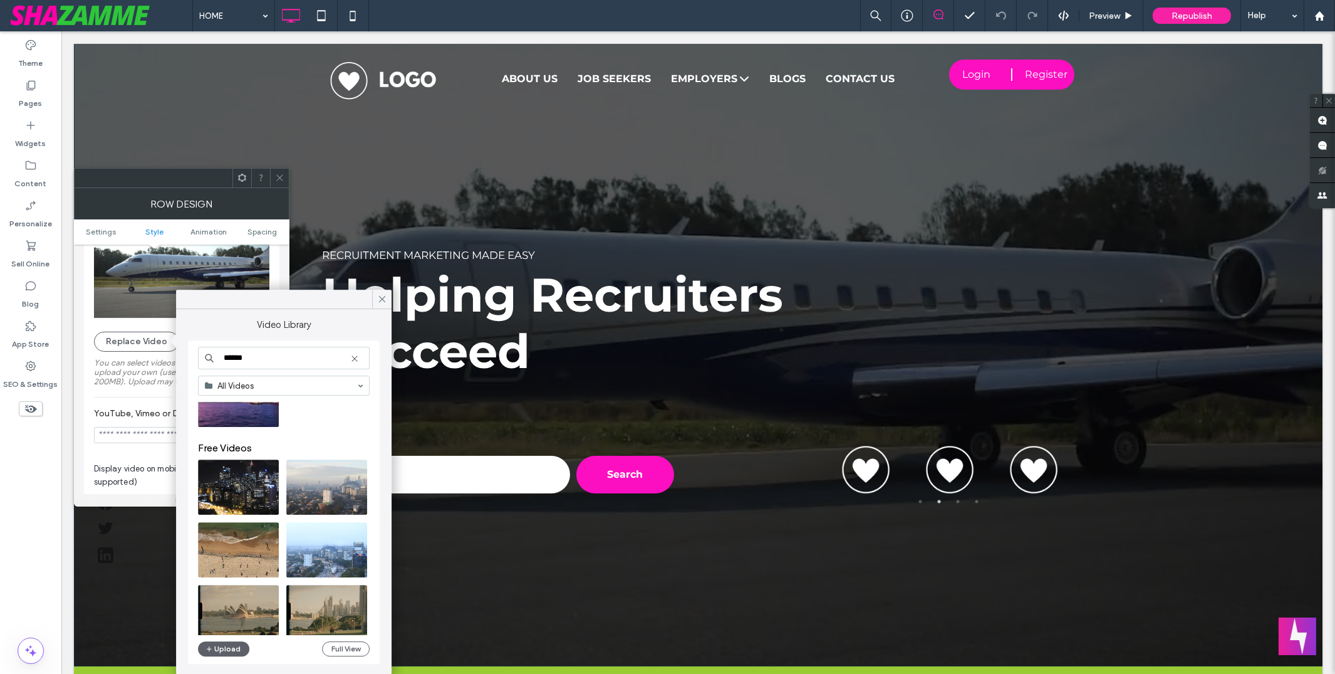
scroll to position [174, 0]
click at [237, 403] on video at bounding box center [238, 399] width 81 height 55
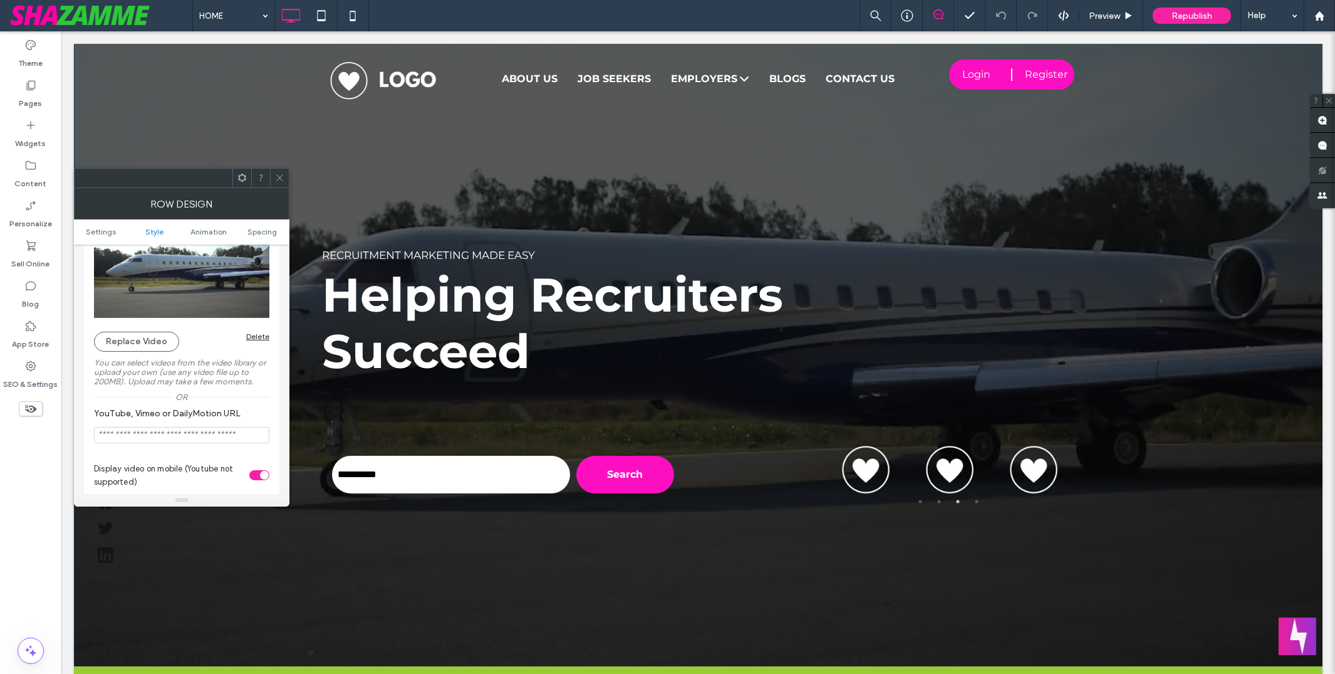
click at [280, 180] on icon at bounding box center [279, 177] width 9 height 9
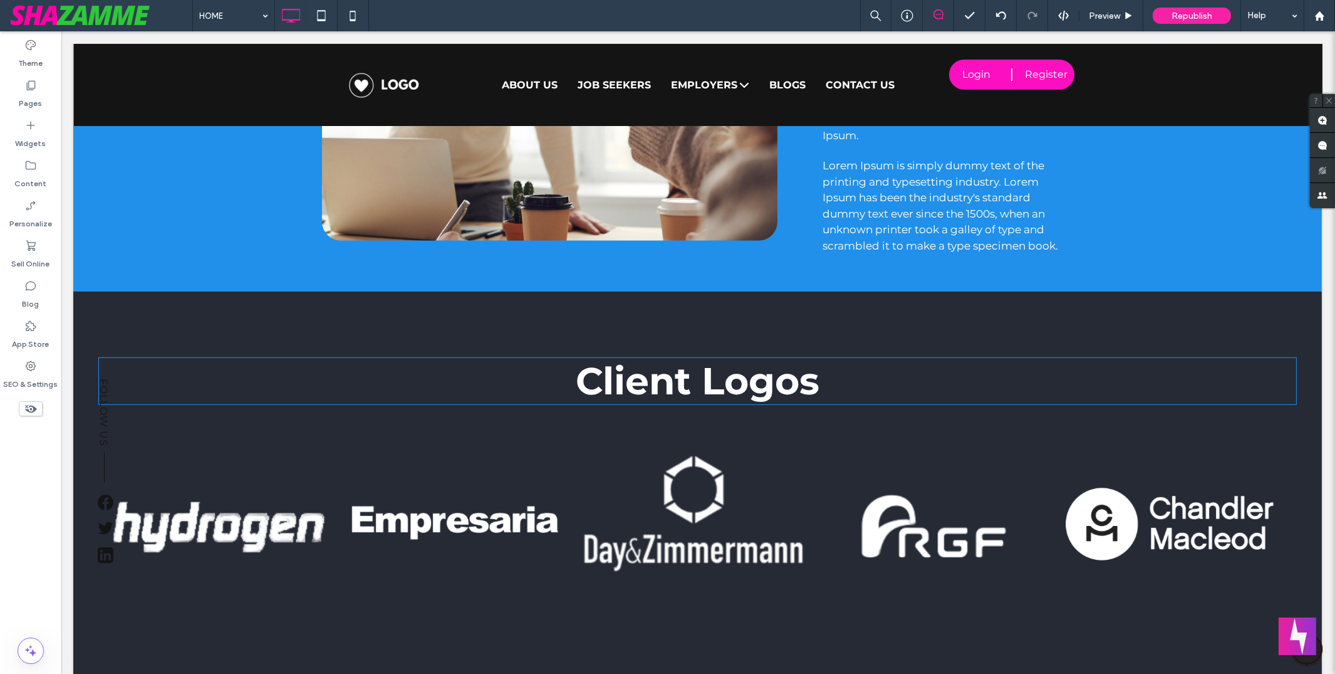
scroll to position [1358, 0]
